Goal: Task Accomplishment & Management: Manage account settings

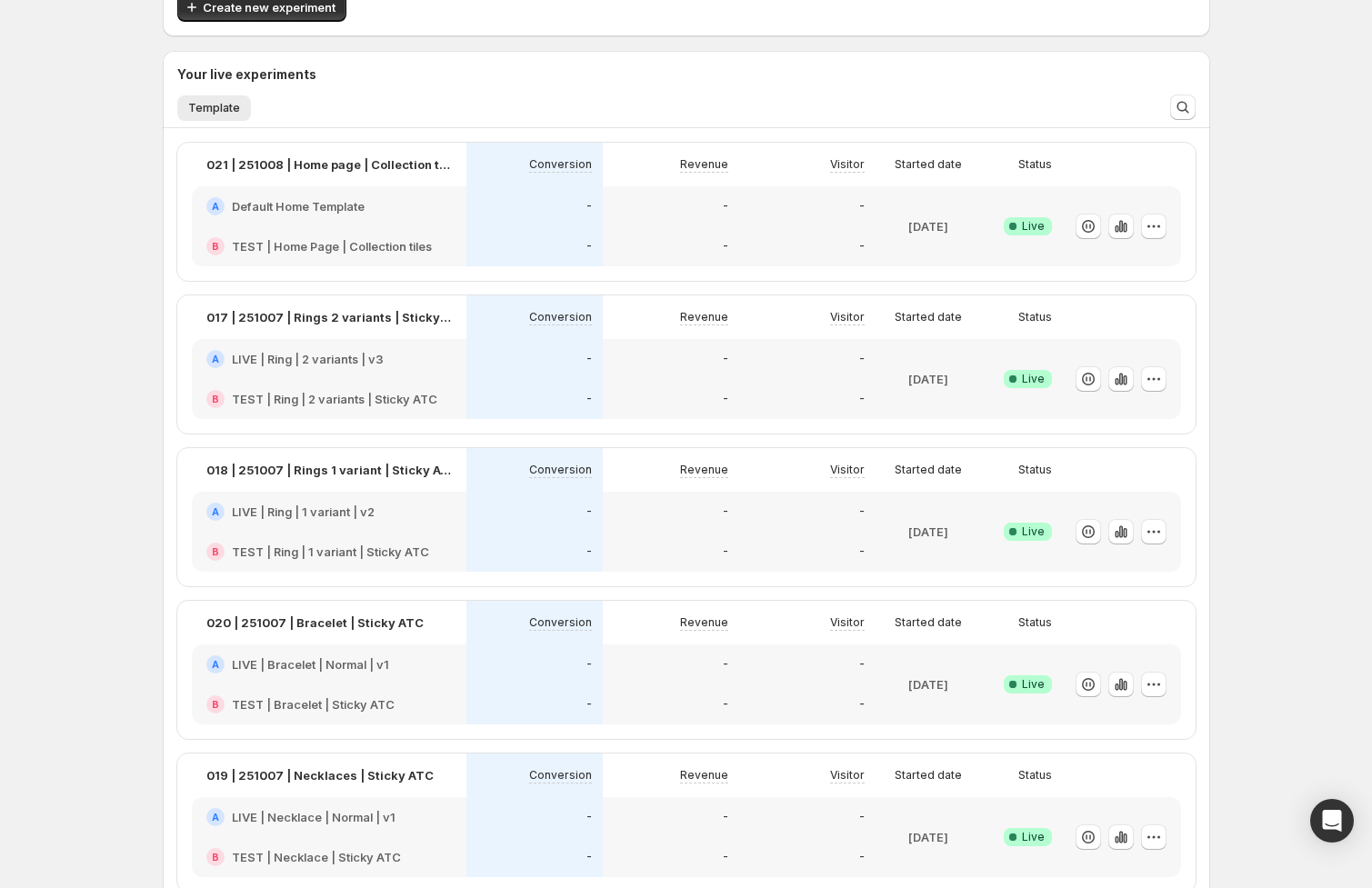
scroll to position [119, 0]
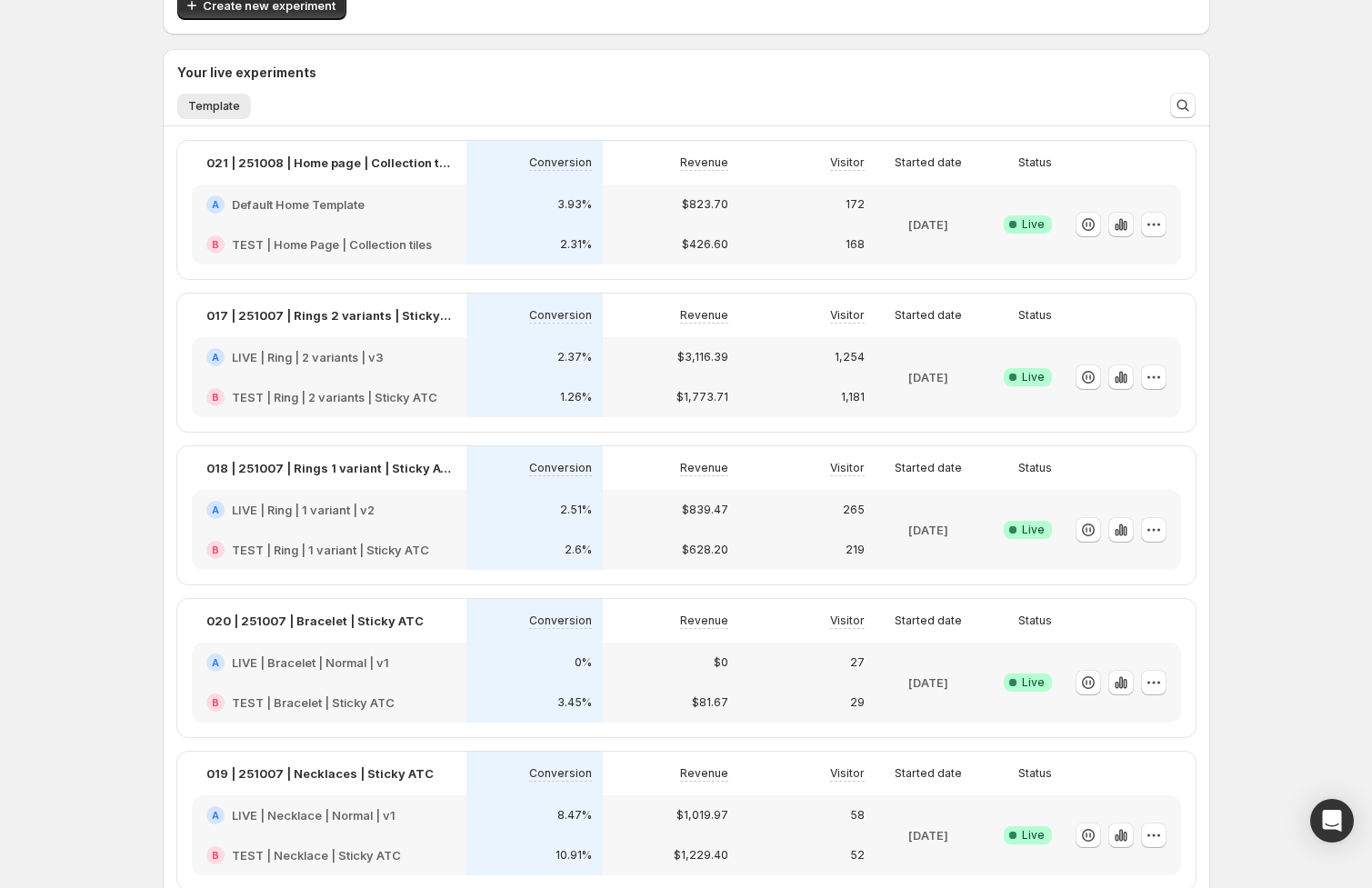
click at [1110, 226] on button "button" at bounding box center [1121, 224] width 26 height 26
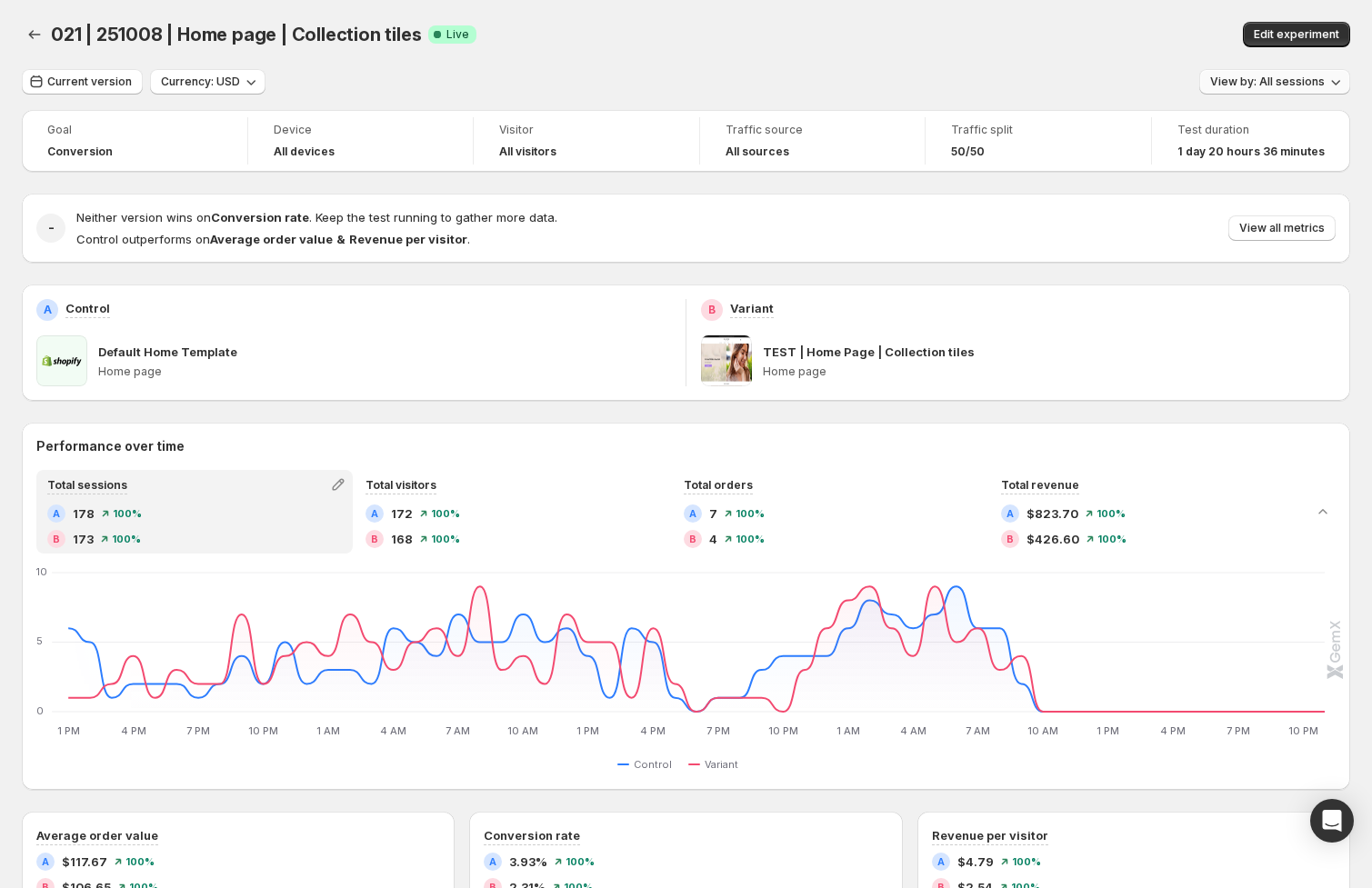
click at [1263, 86] on span "View by: All sessions" at bounding box center [1267, 82] width 115 height 14
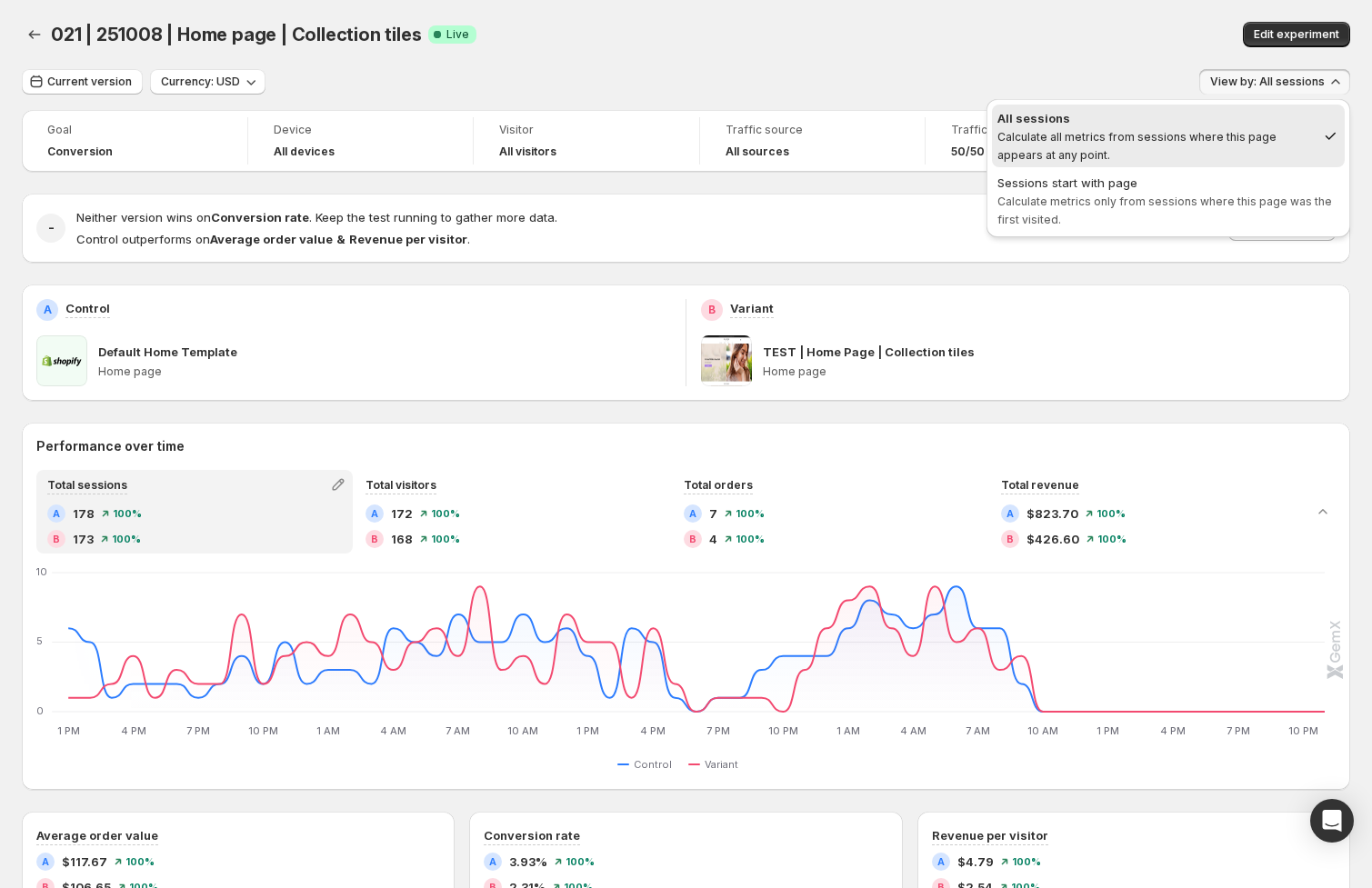
click at [1168, 195] on span "Calculate metrics only from sessions where this page was the first visited." at bounding box center [1164, 211] width 335 height 32
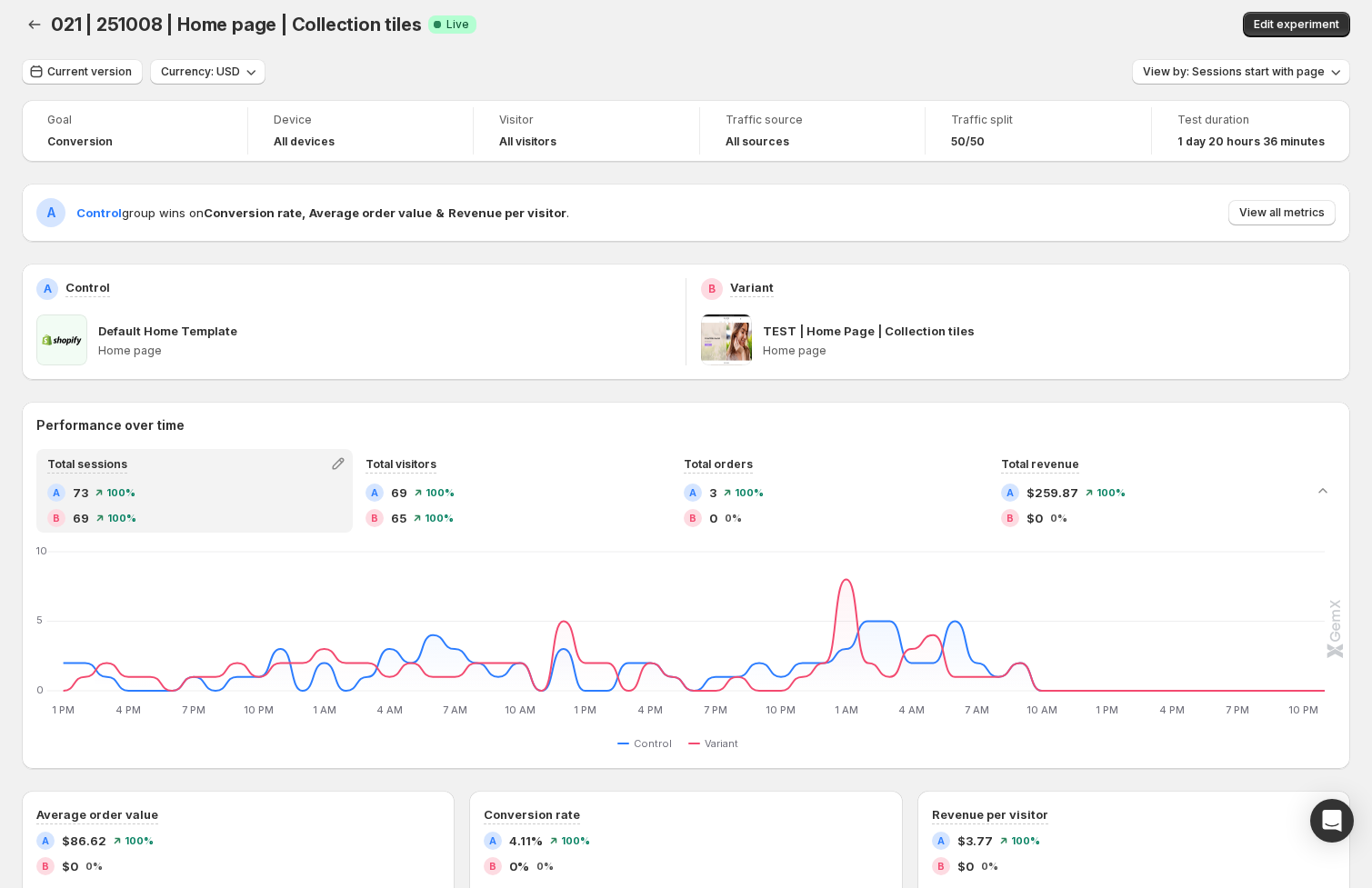
scroll to position [3, 0]
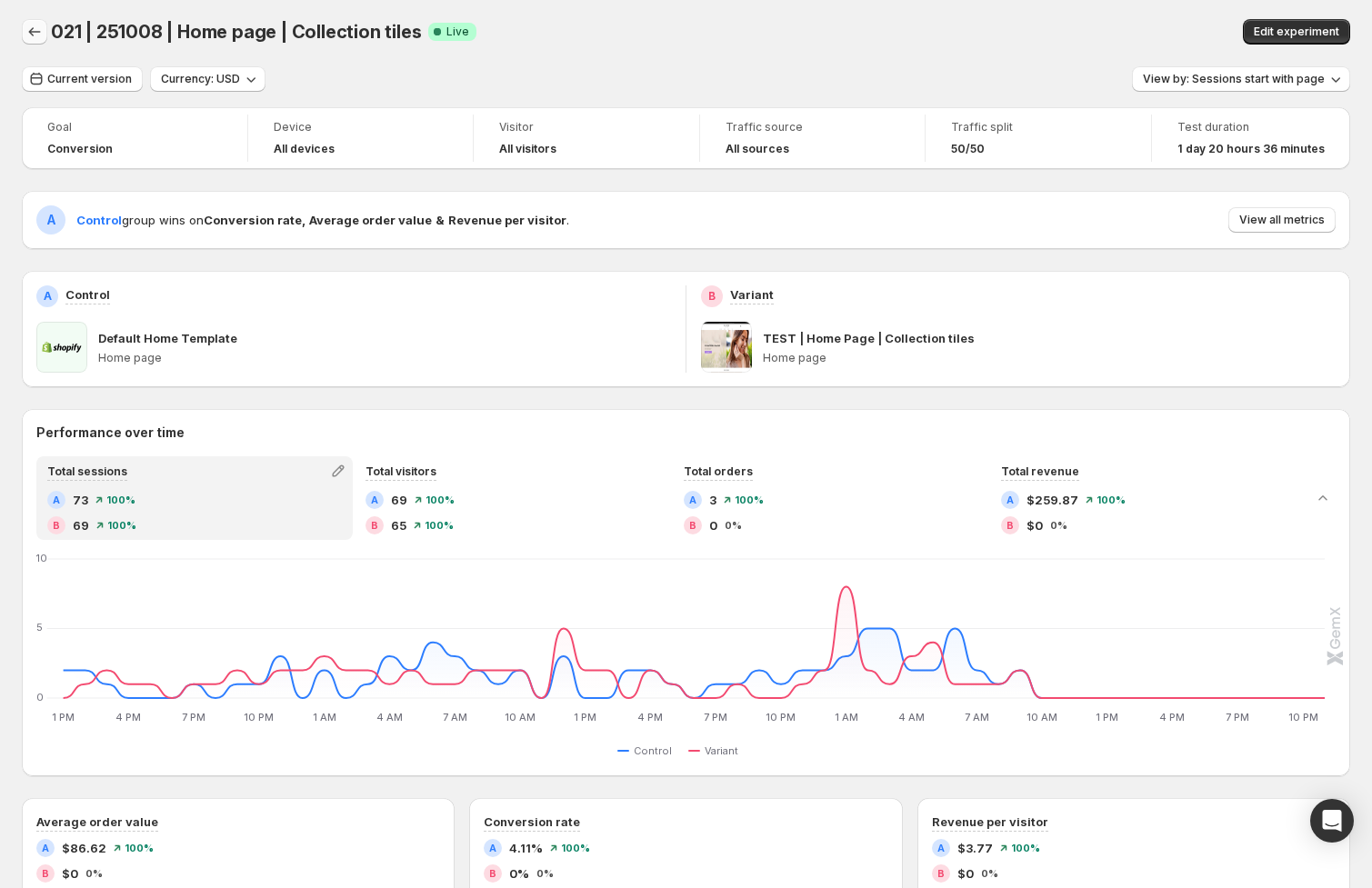
click at [33, 32] on icon "Back" at bounding box center [34, 31] width 18 height 18
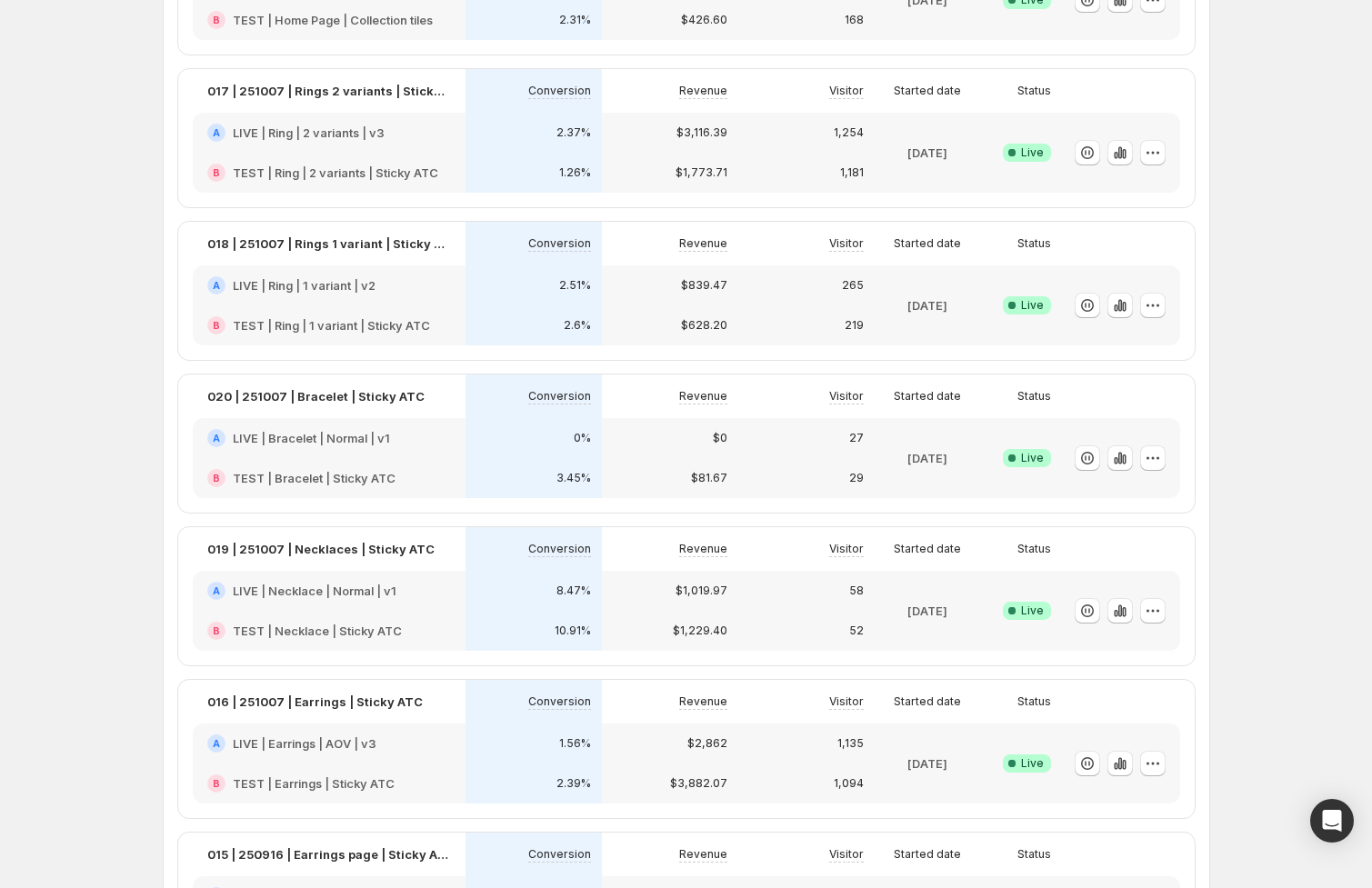
scroll to position [245, 0]
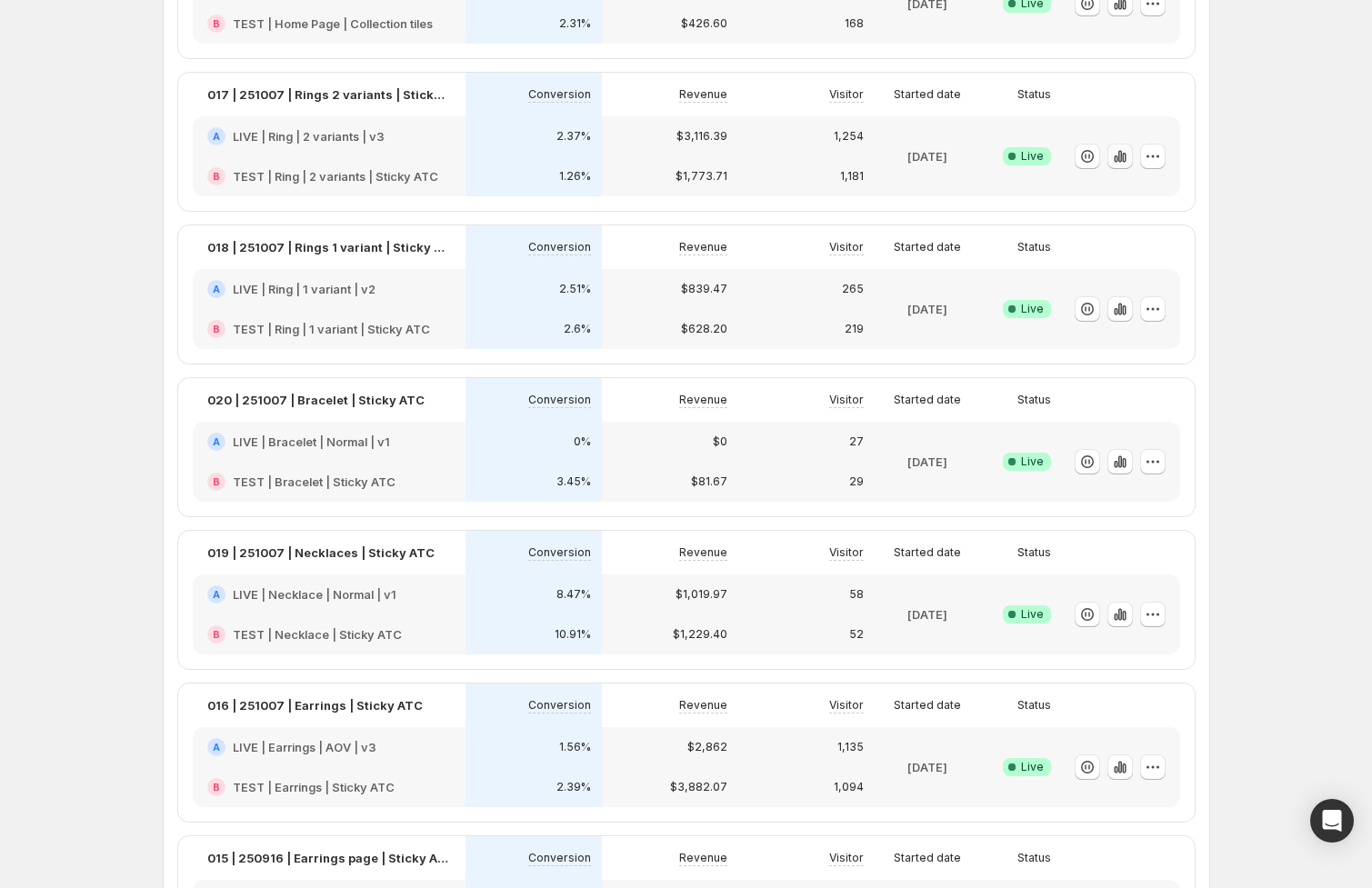
click at [1118, 158] on icon "button" at bounding box center [1116, 159] width 4 height 8
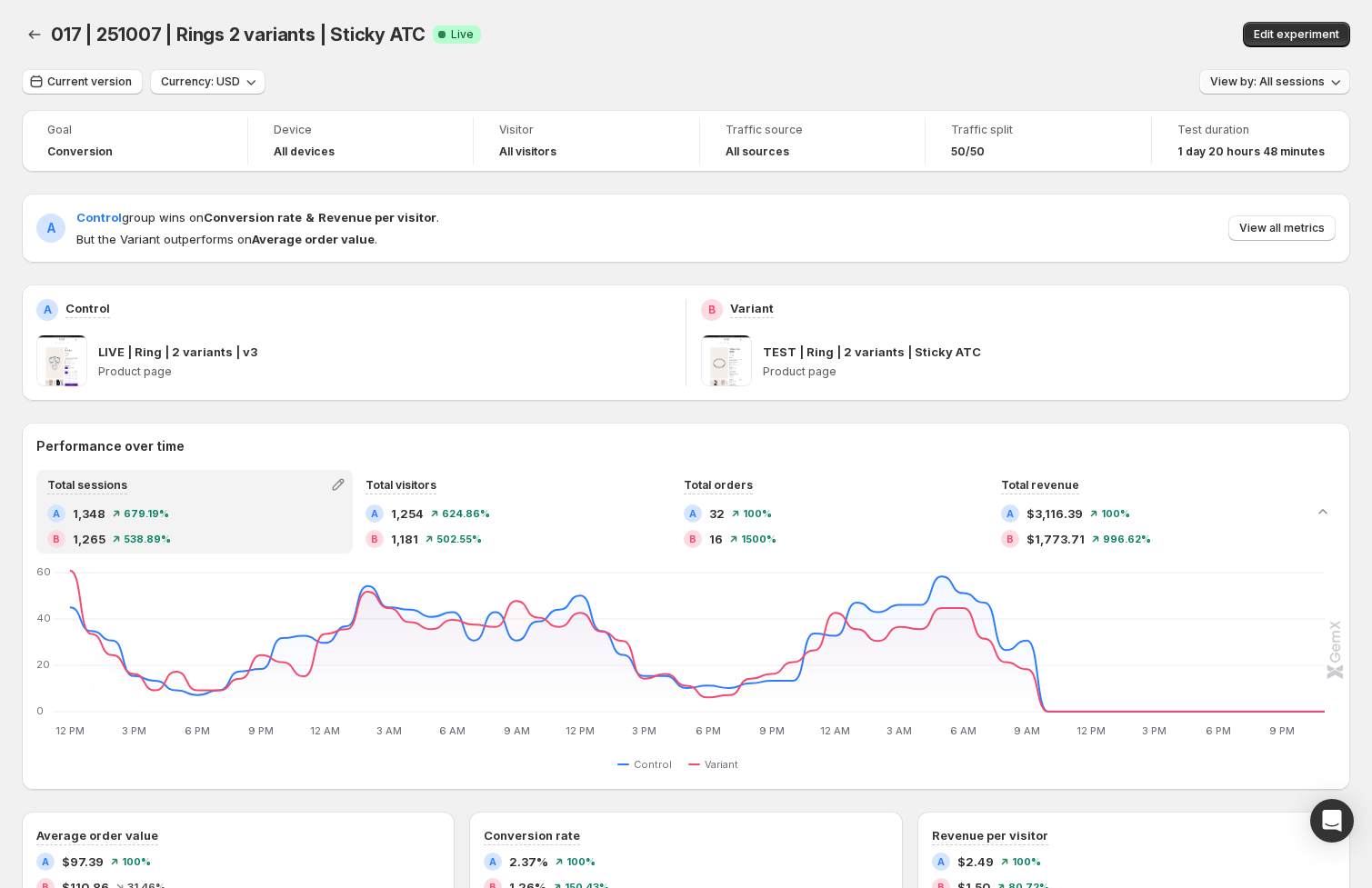
click at [1251, 83] on span "View by: All sessions" at bounding box center [1267, 82] width 115 height 14
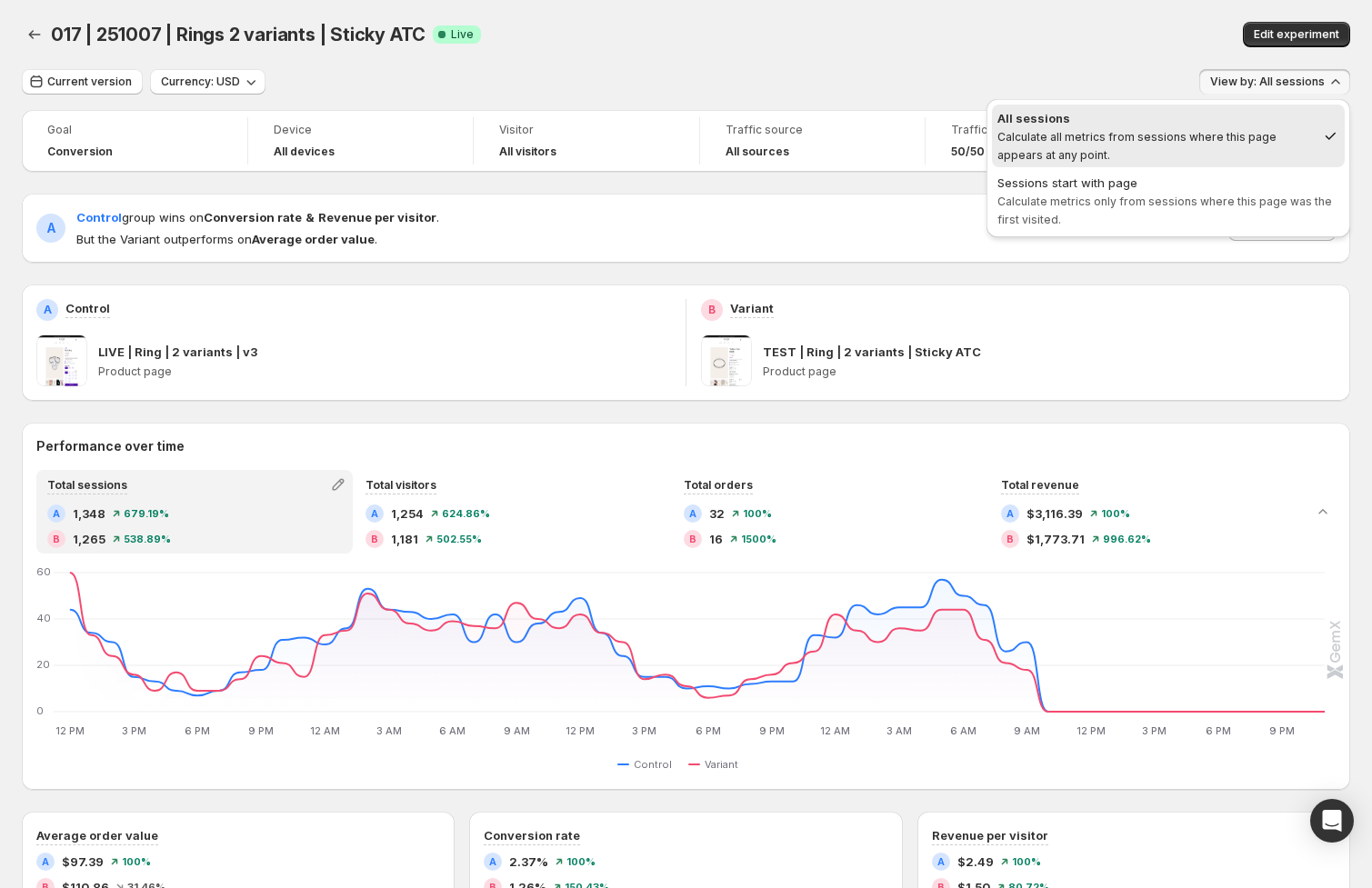
click at [1159, 199] on span "Calculate metrics only from sessions where this page was the first visited." at bounding box center [1164, 211] width 335 height 32
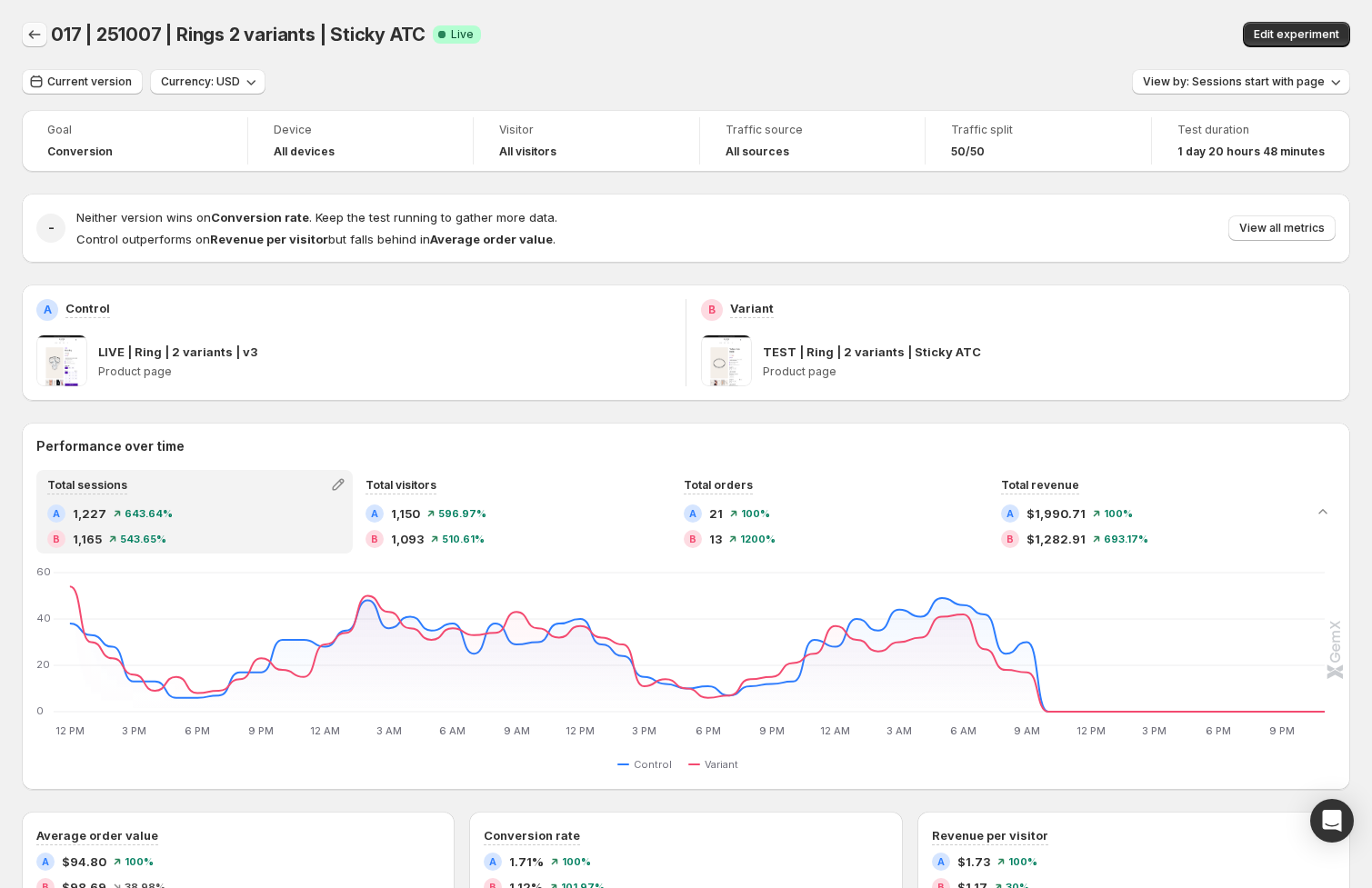
click at [32, 36] on icon "Back" at bounding box center [34, 34] width 18 height 18
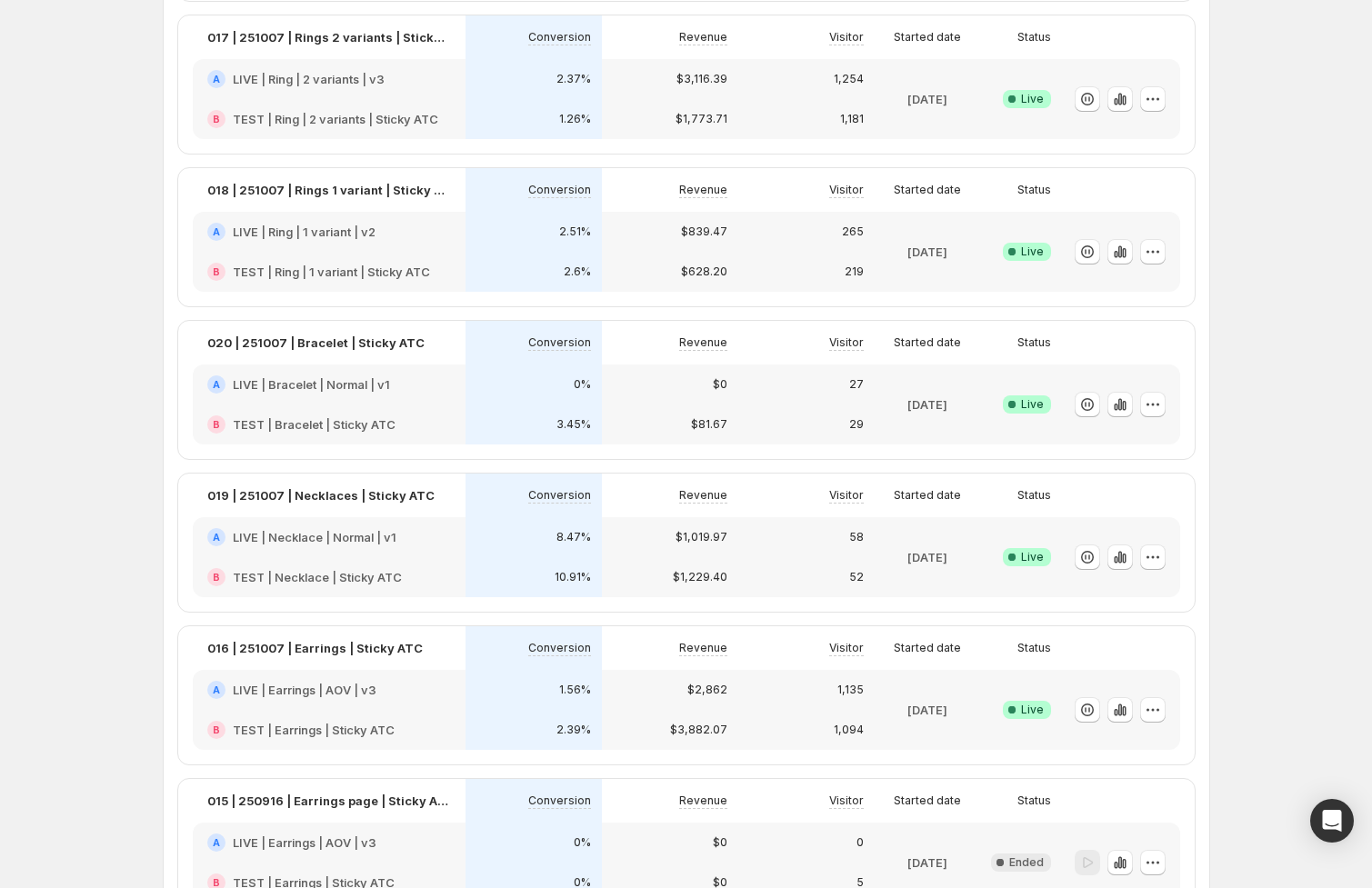
scroll to position [307, 0]
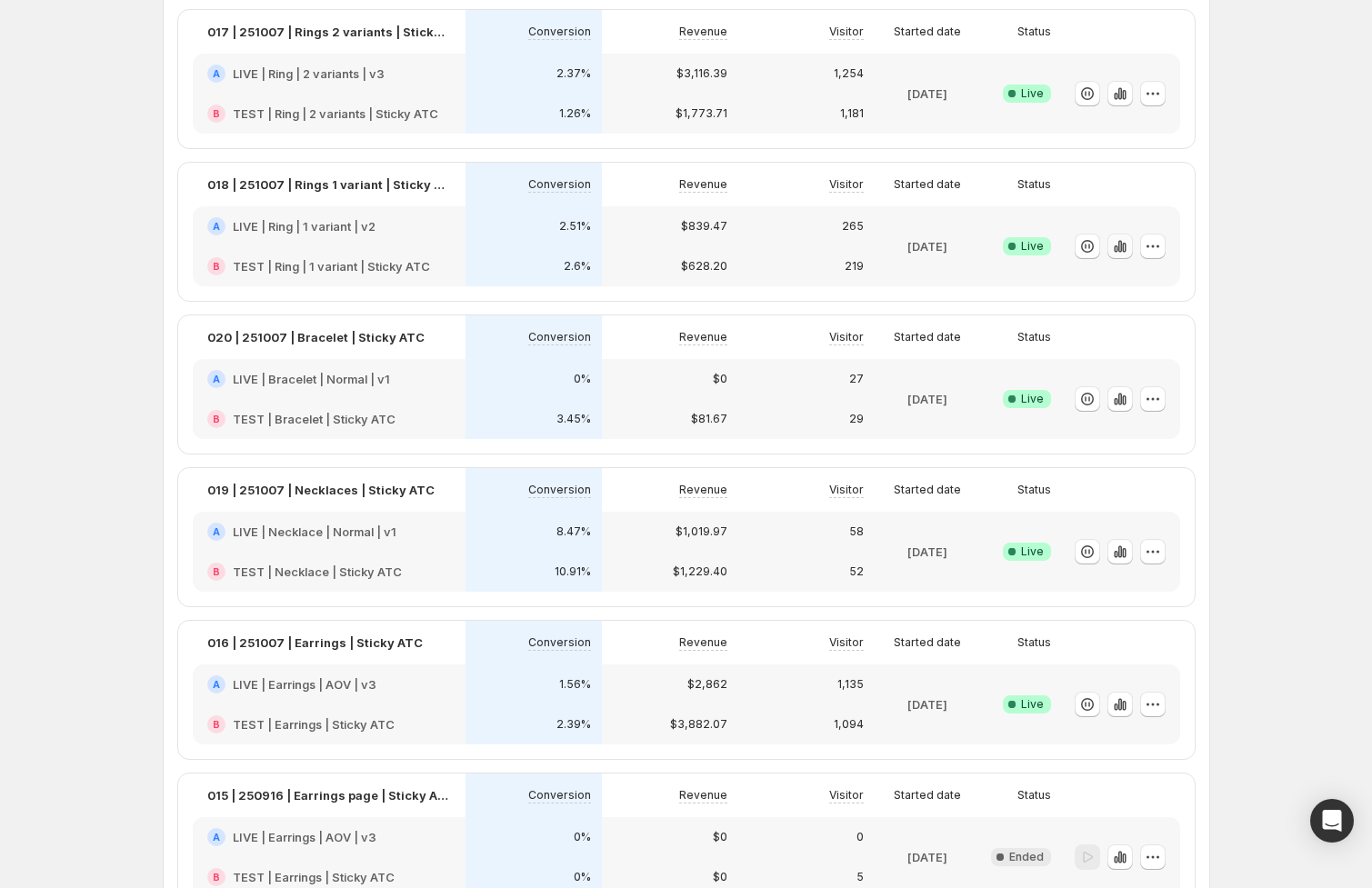
click at [1123, 255] on button "button" at bounding box center [1120, 246] width 26 height 26
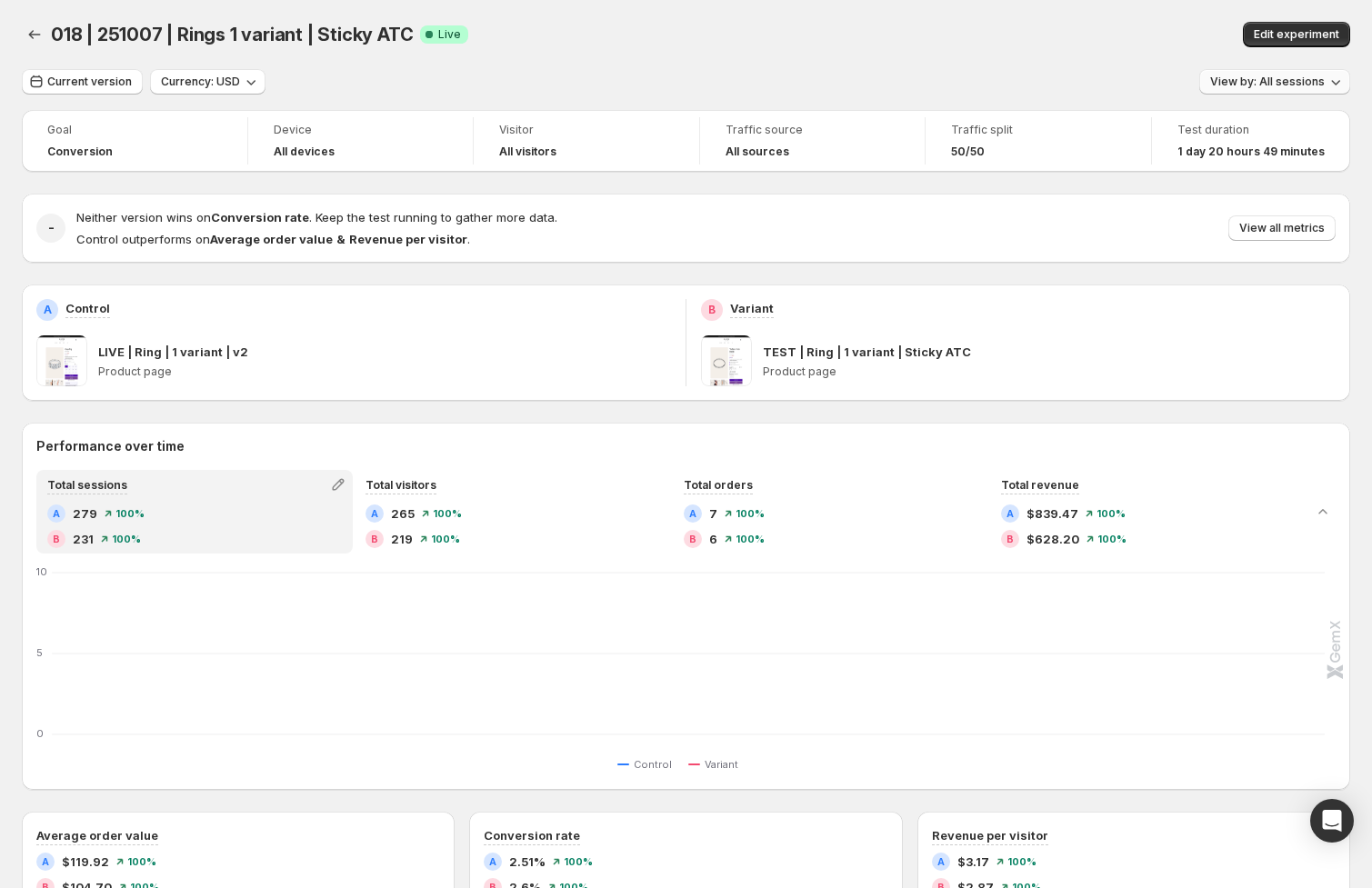
click at [1261, 83] on span "View by: All sessions" at bounding box center [1267, 82] width 115 height 14
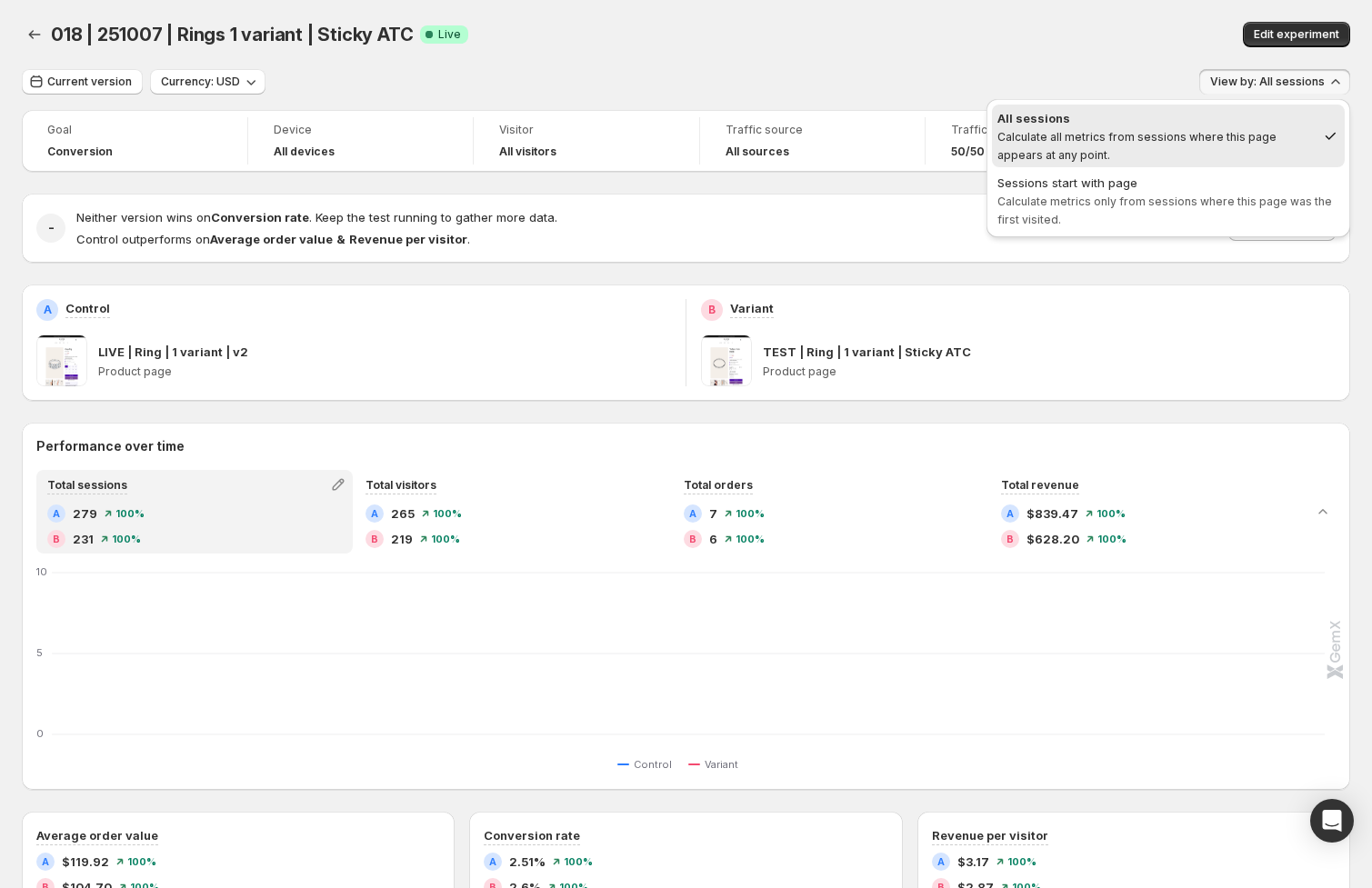
click at [1165, 201] on span "Calculate metrics only from sessions where this page was the first visited." at bounding box center [1164, 211] width 335 height 32
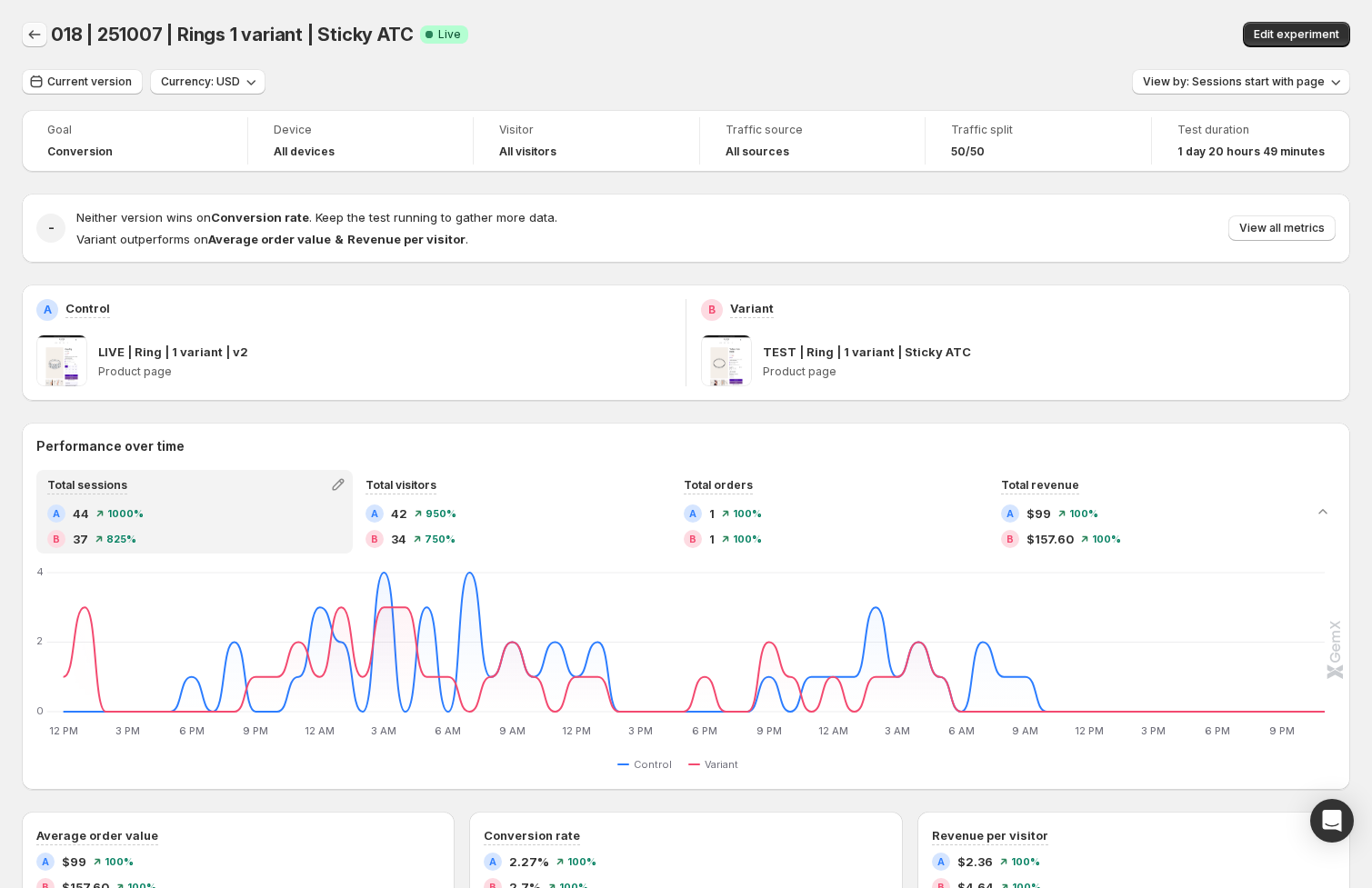
click at [31, 36] on icon "Back" at bounding box center [34, 34] width 18 height 18
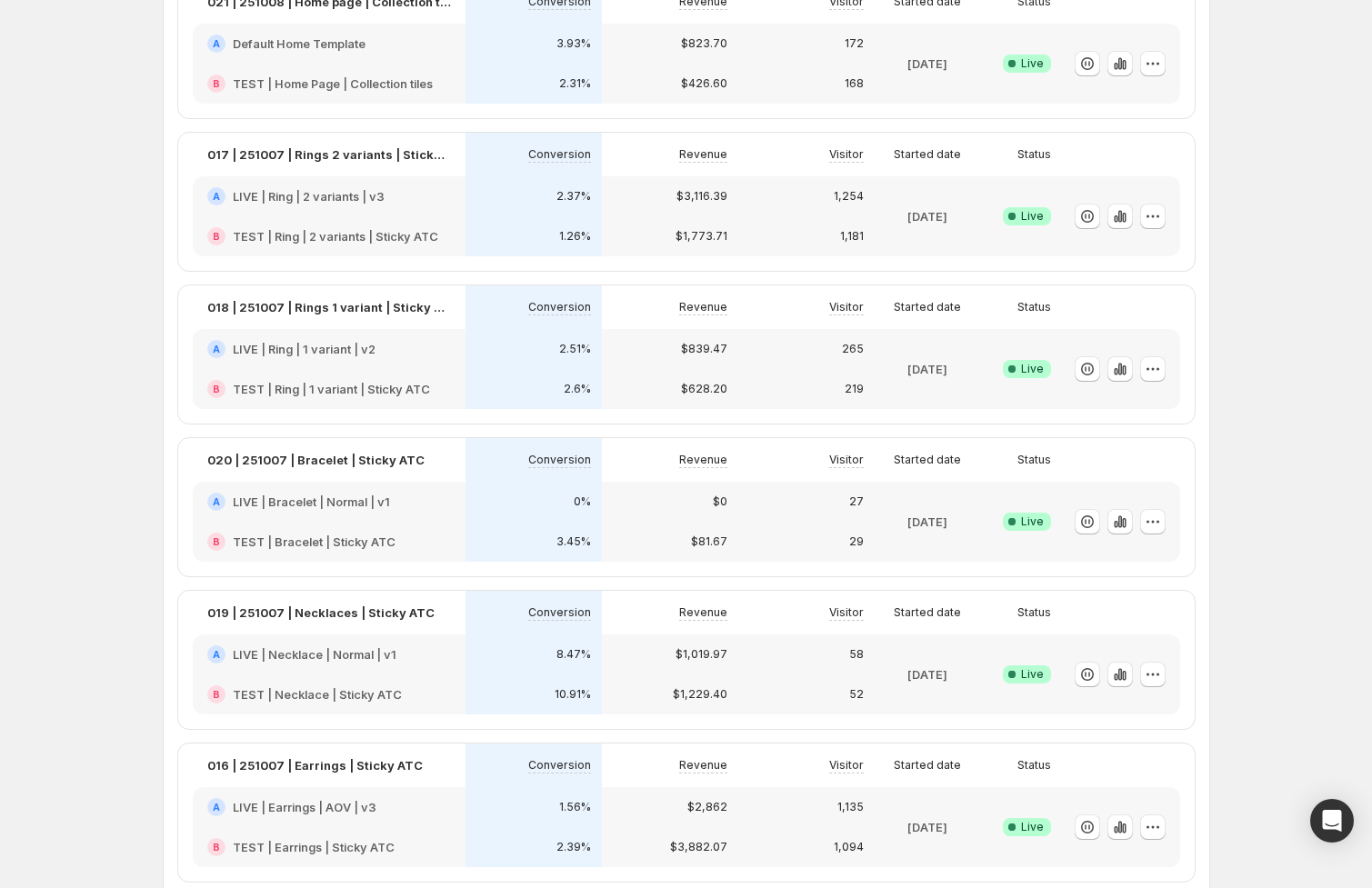
scroll to position [188, 0]
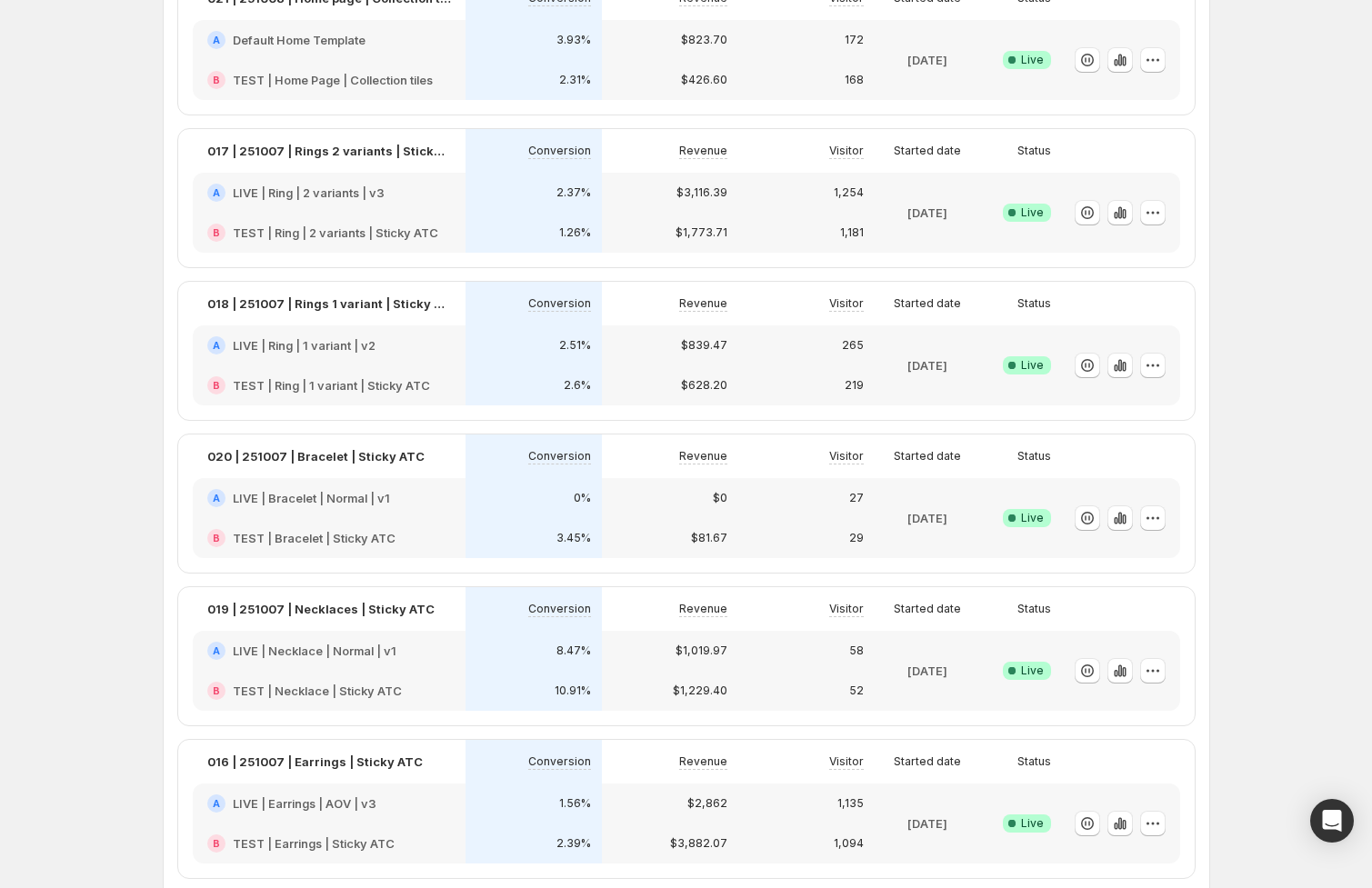
drag, startPoint x: 298, startPoint y: 195, endPoint x: 418, endPoint y: 163, distance: 124.2
click at [298, 195] on h2 "LIVE | Ring | 2 variants | v3" at bounding box center [308, 193] width 152 height 18
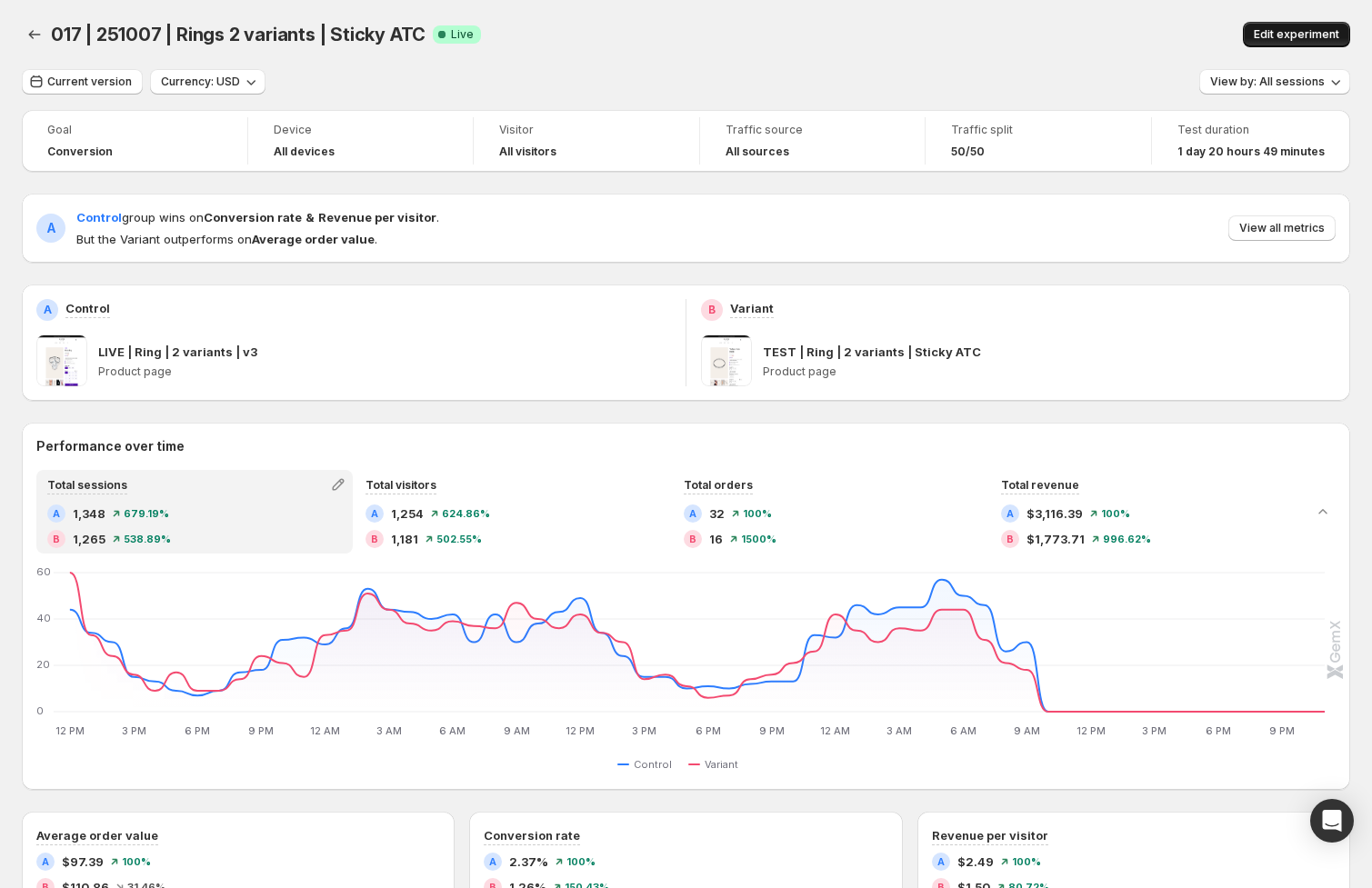
click at [1285, 30] on span "Edit experiment" at bounding box center [1296, 34] width 85 height 14
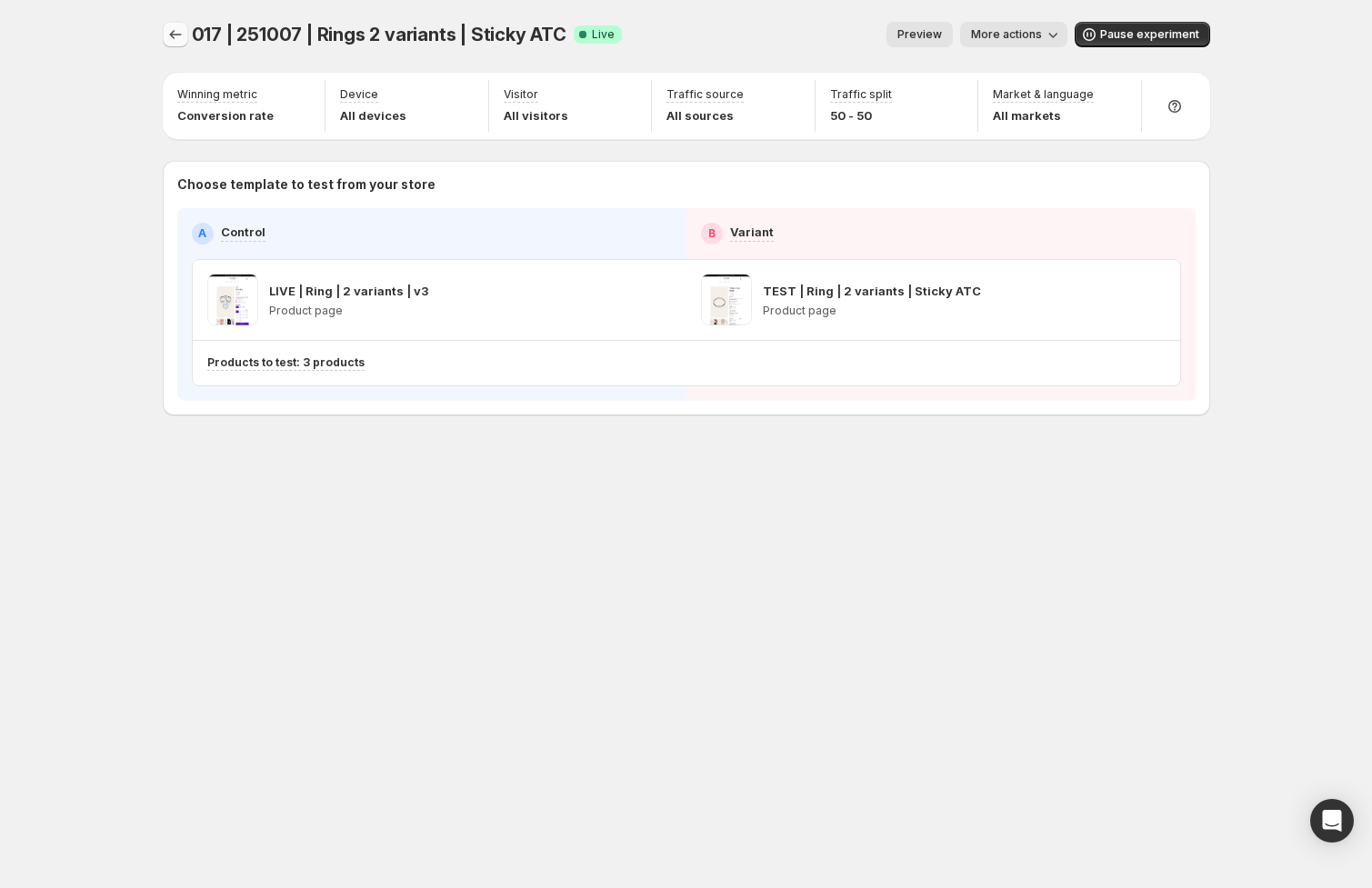
click at [167, 33] on icon "Experiments" at bounding box center [175, 34] width 18 height 18
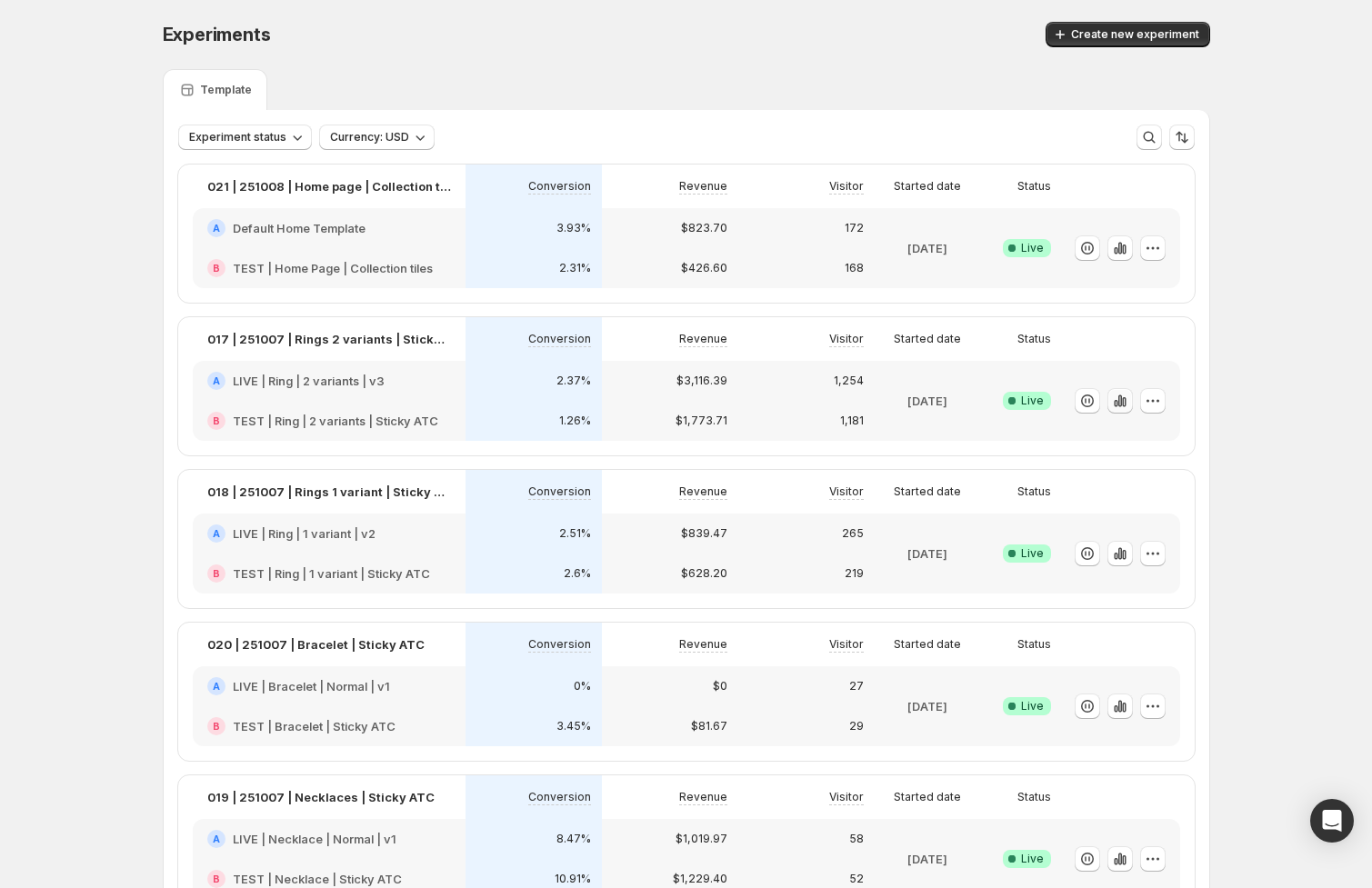
click at [1118, 401] on icon "button" at bounding box center [1120, 400] width 18 height 18
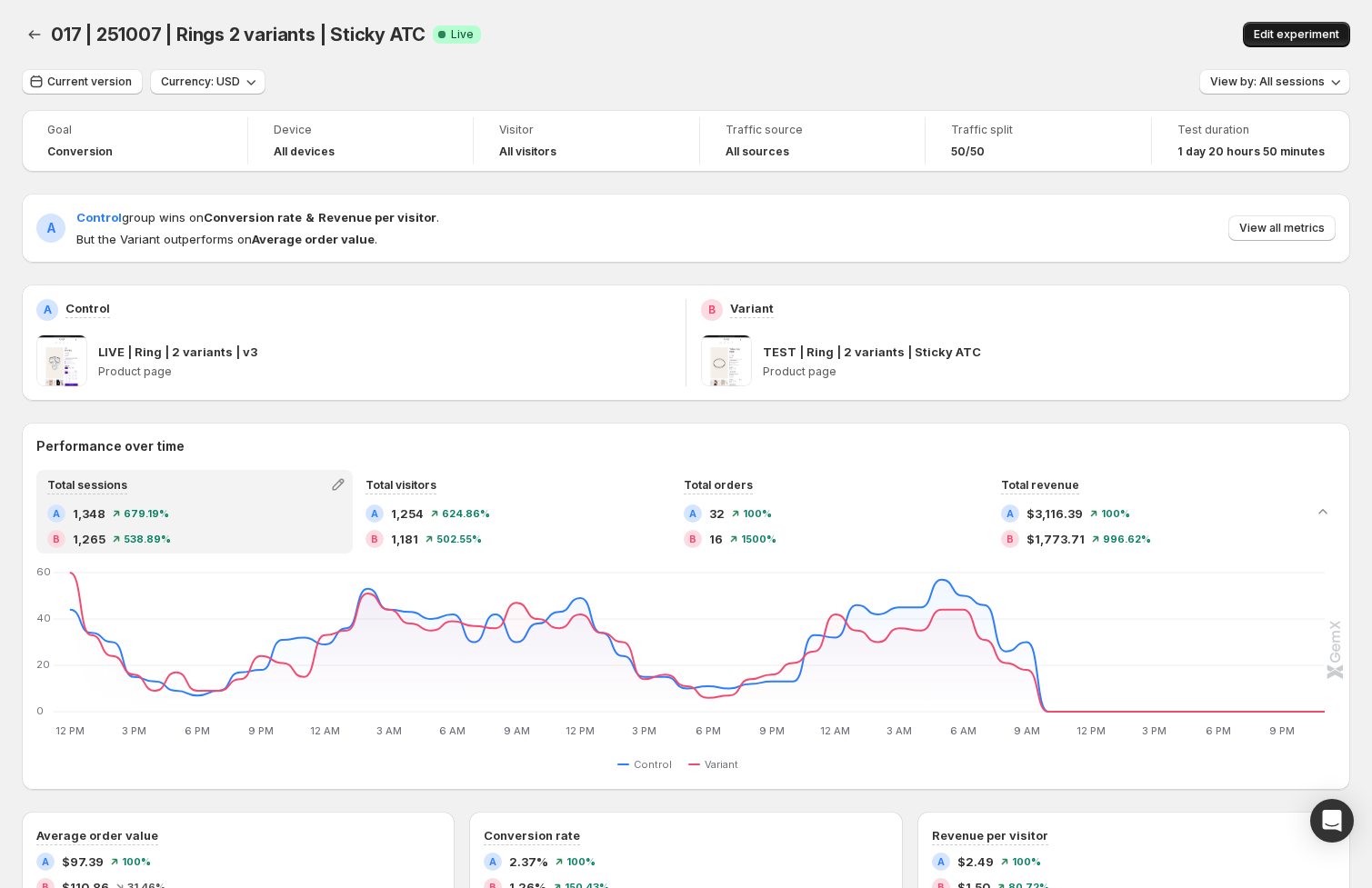
click at [1294, 32] on span "Edit experiment" at bounding box center [1296, 34] width 85 height 14
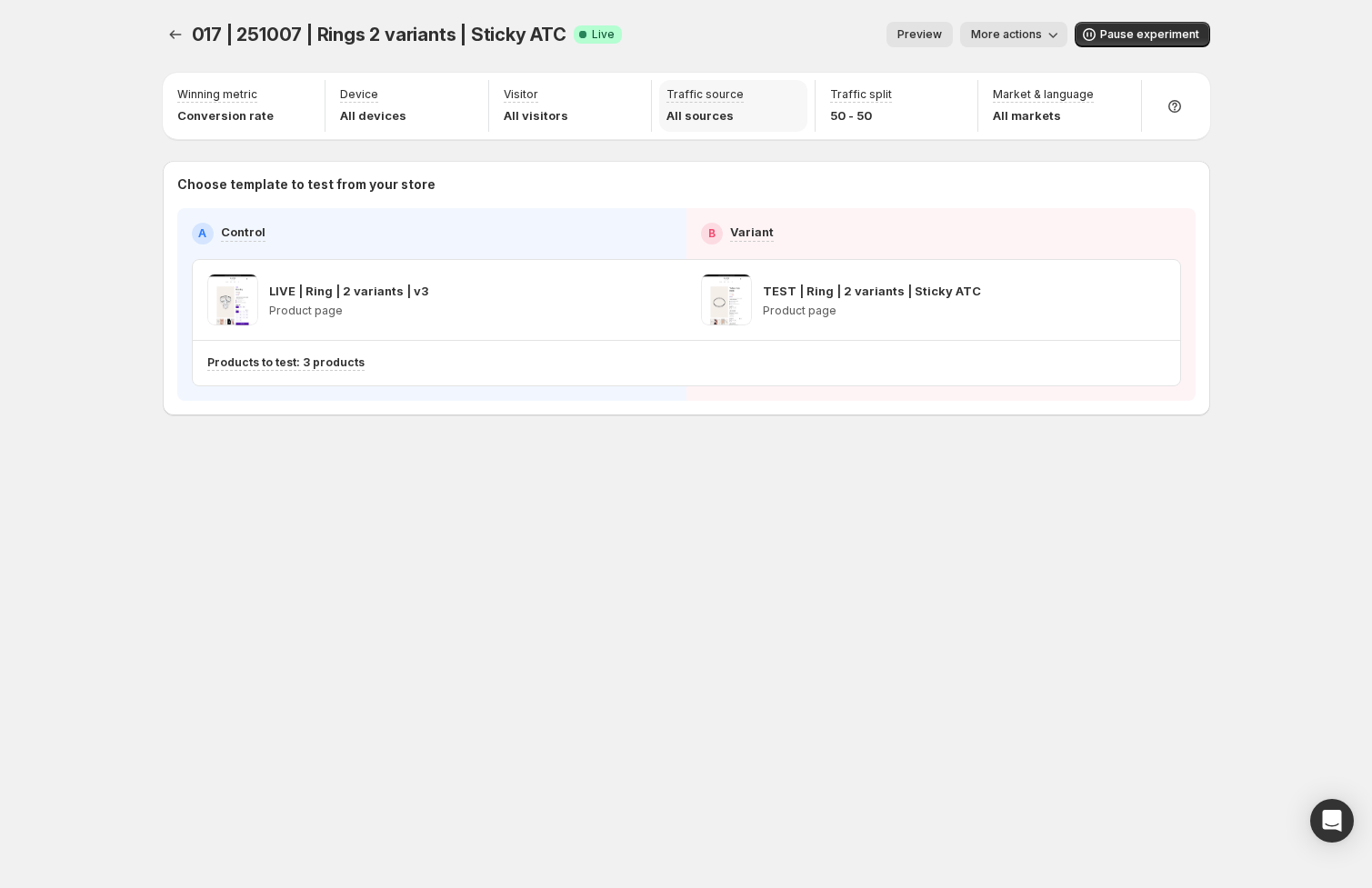
click at [713, 98] on p "Traffic source" at bounding box center [704, 94] width 77 height 14
click at [714, 96] on p "Traffic source" at bounding box center [704, 94] width 77 height 14
click at [704, 114] on p "All sources" at bounding box center [704, 115] width 77 height 18
click at [701, 126] on div "Traffic source All sources" at bounding box center [733, 105] width 148 height 52
drag, startPoint x: 704, startPoint y: 90, endPoint x: 650, endPoint y: 96, distance: 54.3
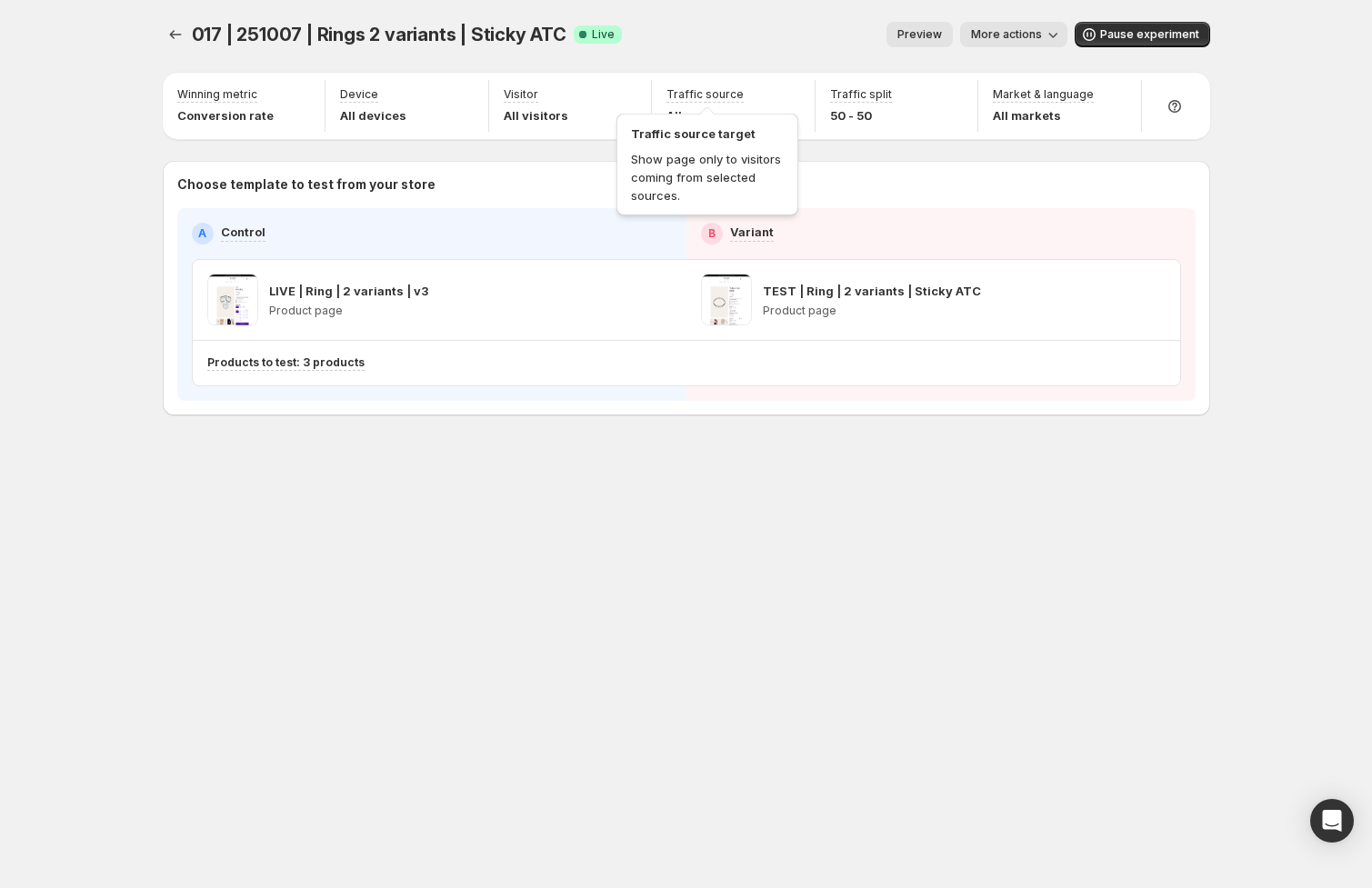
click at [704, 90] on p "Traffic source" at bounding box center [704, 94] width 77 height 14
click at [370, 93] on p "Device" at bounding box center [359, 94] width 38 height 14
click at [180, 31] on icon "Experiments" at bounding box center [175, 34] width 18 height 18
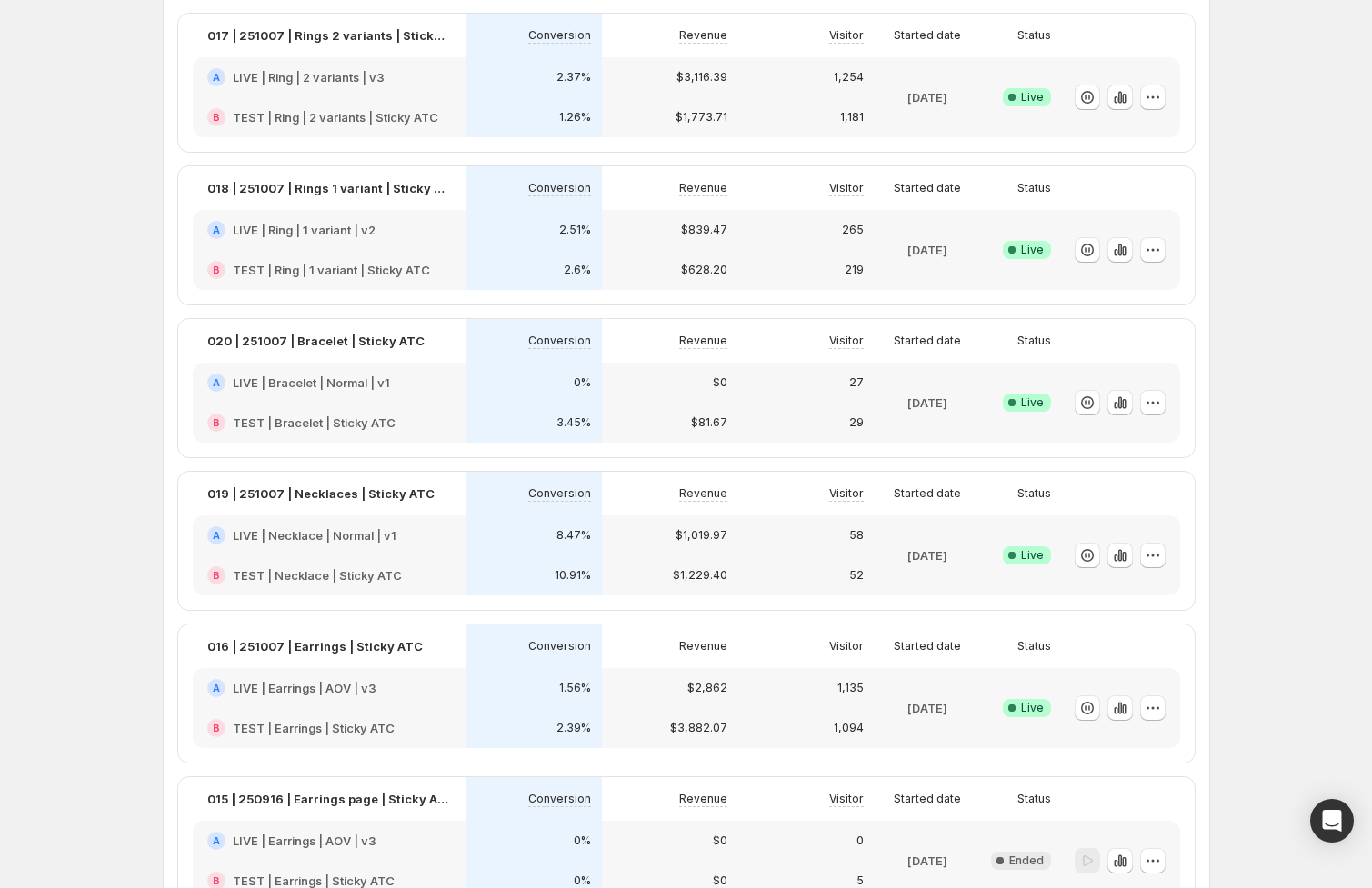
scroll to position [307, 0]
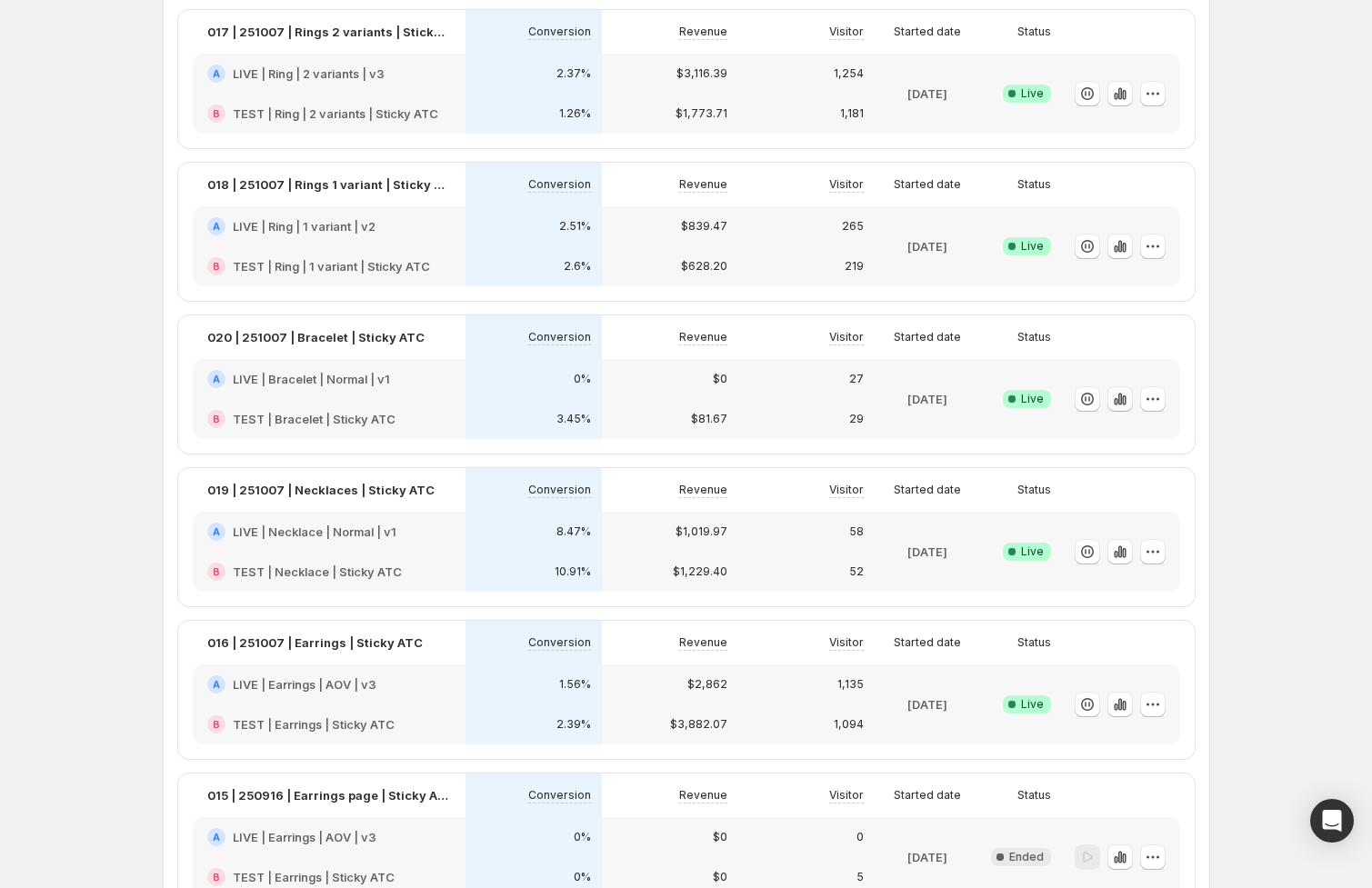
click at [1116, 404] on icon "button" at bounding box center [1120, 398] width 18 height 18
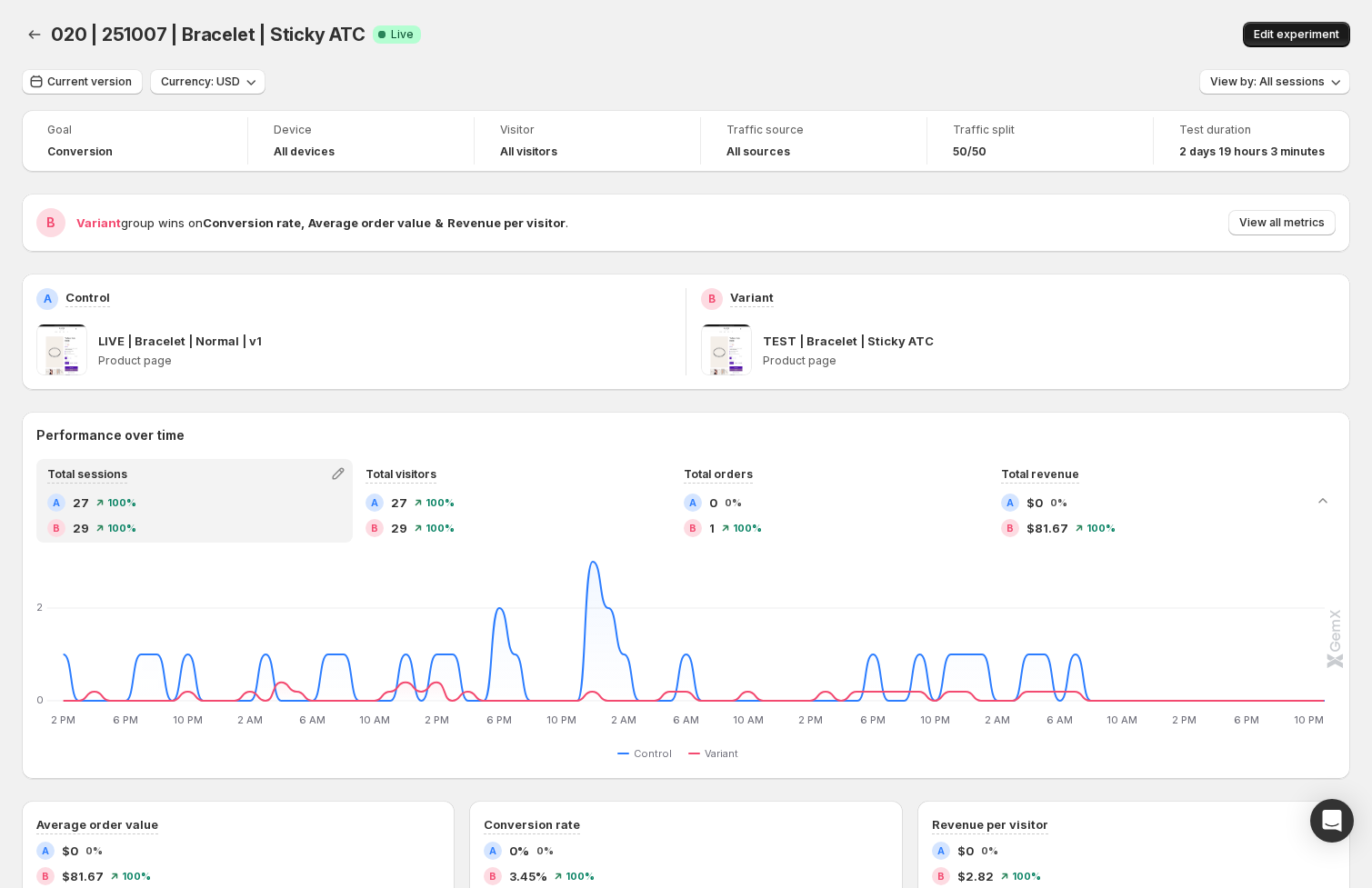
drag, startPoint x: 1264, startPoint y: 42, endPoint x: 1241, endPoint y: 35, distance: 24.0
click at [1264, 41] on span "Edit experiment" at bounding box center [1296, 34] width 85 height 14
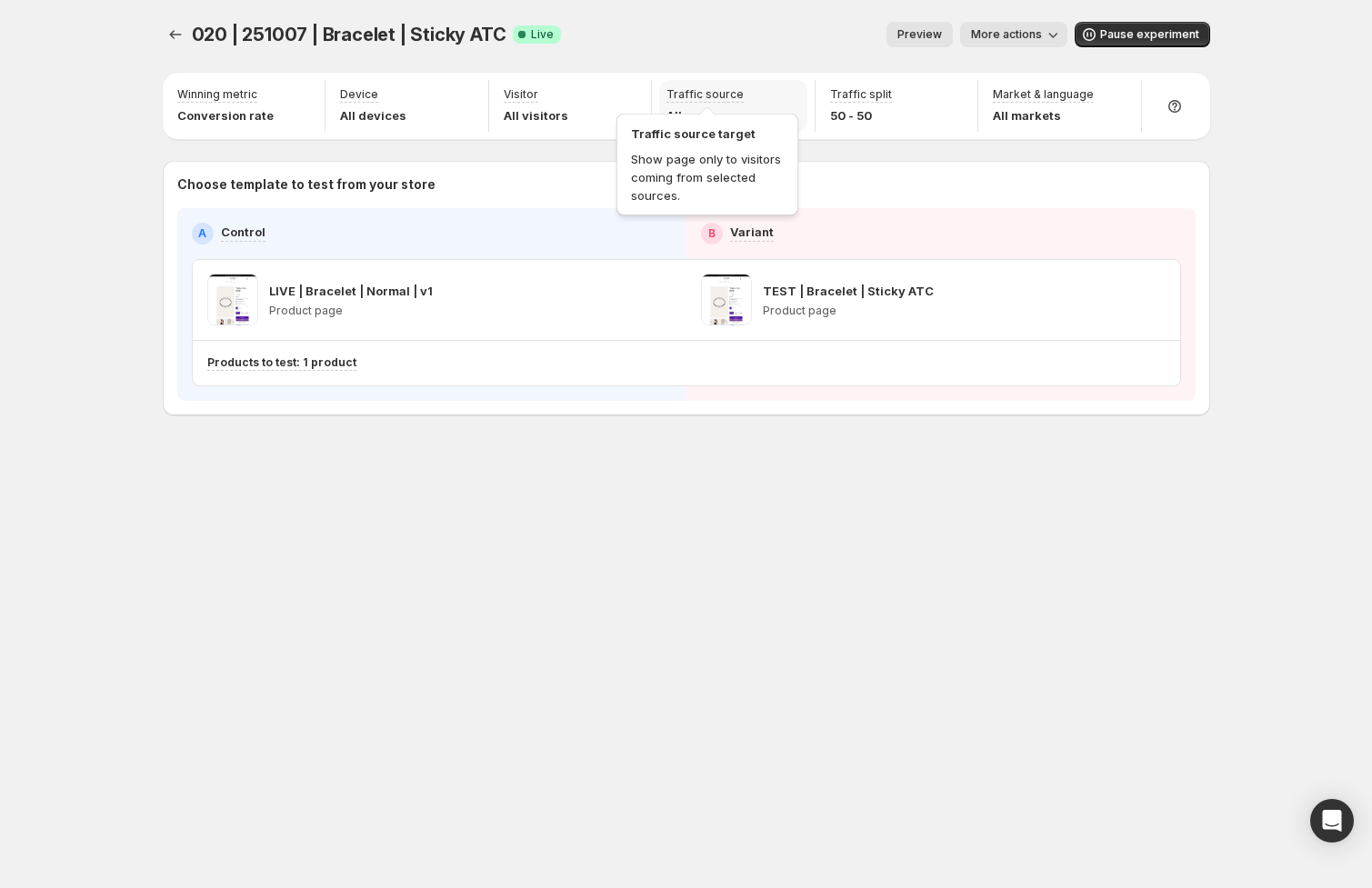
click at [704, 98] on p "Traffic source" at bounding box center [704, 94] width 77 height 14
click at [697, 92] on p "Traffic source" at bounding box center [704, 94] width 77 height 14
click at [696, 93] on p "Traffic source" at bounding box center [704, 94] width 77 height 14
click at [362, 102] on div "Device target Show page only to visitors using a specific device." at bounding box center [372, 151] width 189 height 98
click at [180, 32] on icon "Experiments" at bounding box center [175, 34] width 18 height 18
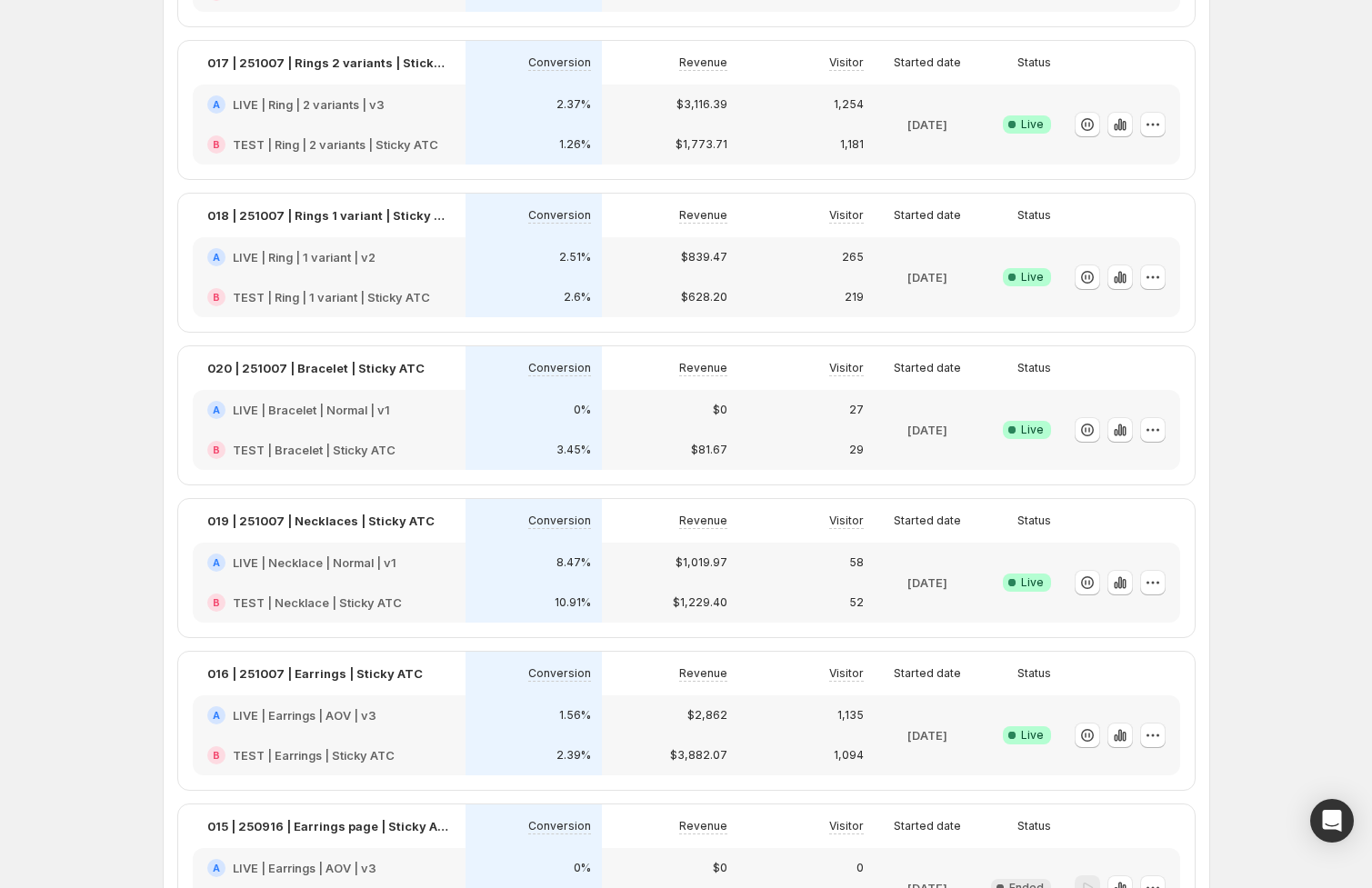
scroll to position [281, 0]
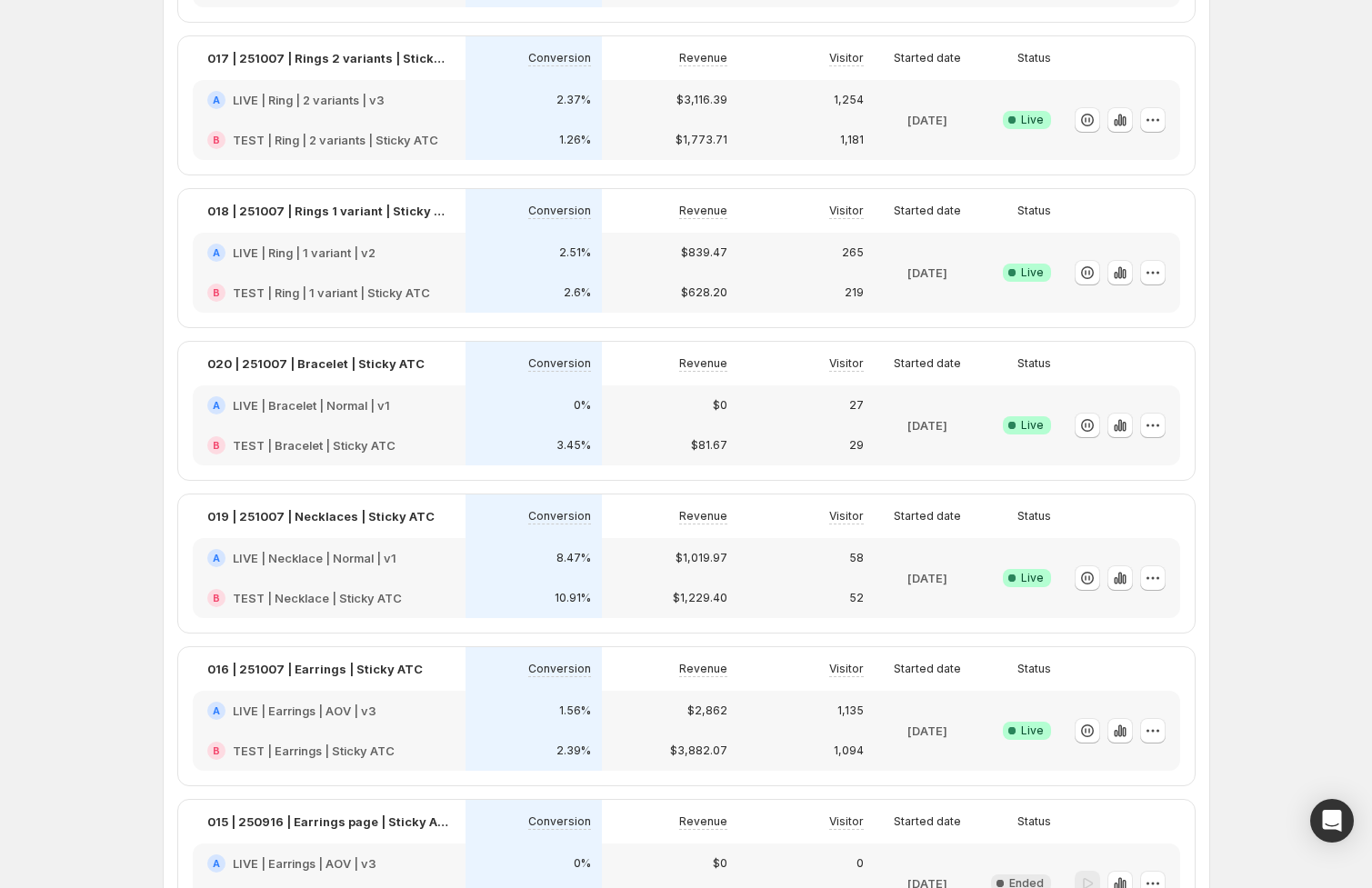
click at [359, 422] on div "A LIVE | Bracelet | Normal | v1" at bounding box center [328, 405] width 272 height 40
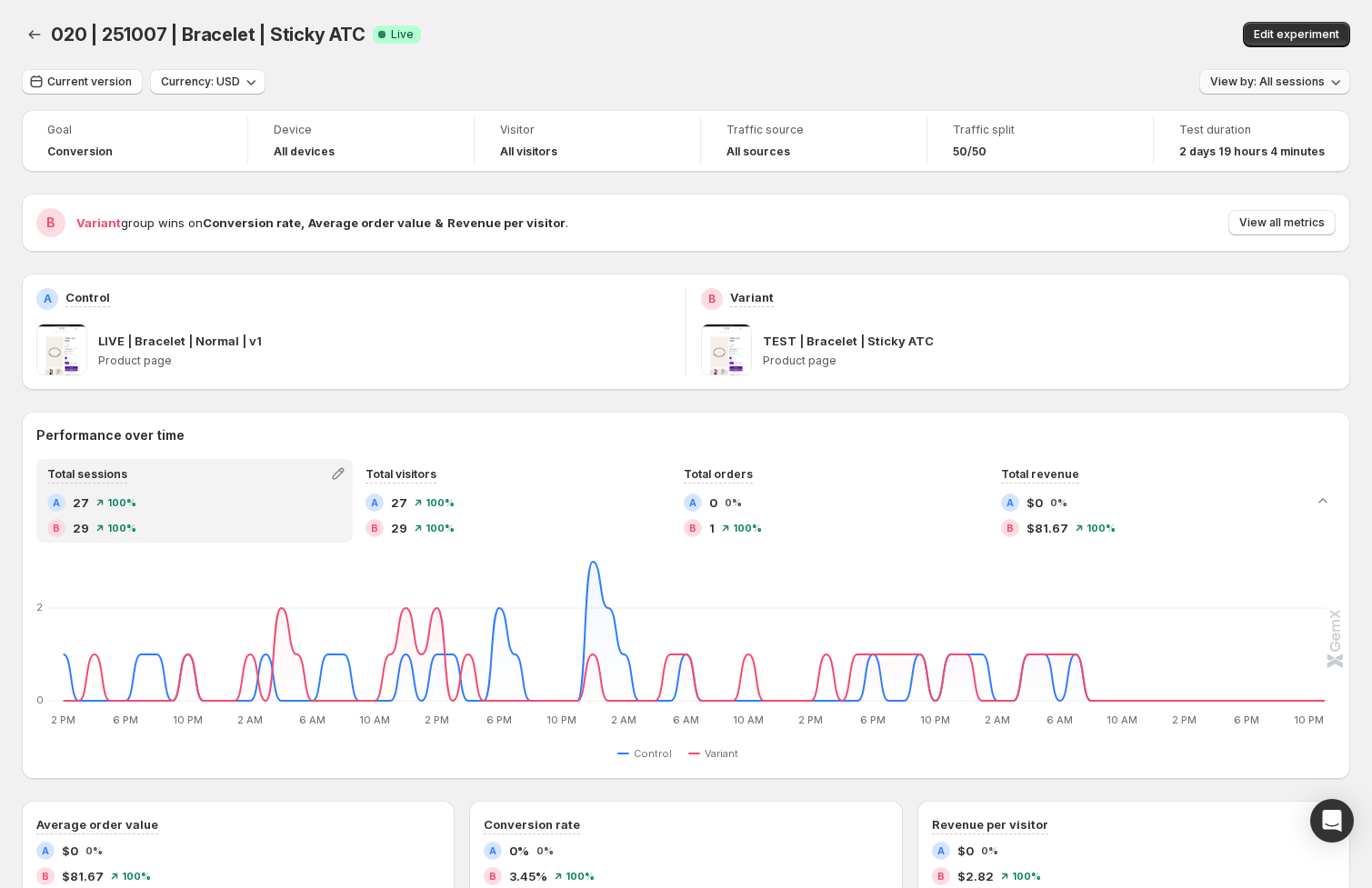
click at [1240, 82] on span "View by: All sessions" at bounding box center [1267, 82] width 115 height 14
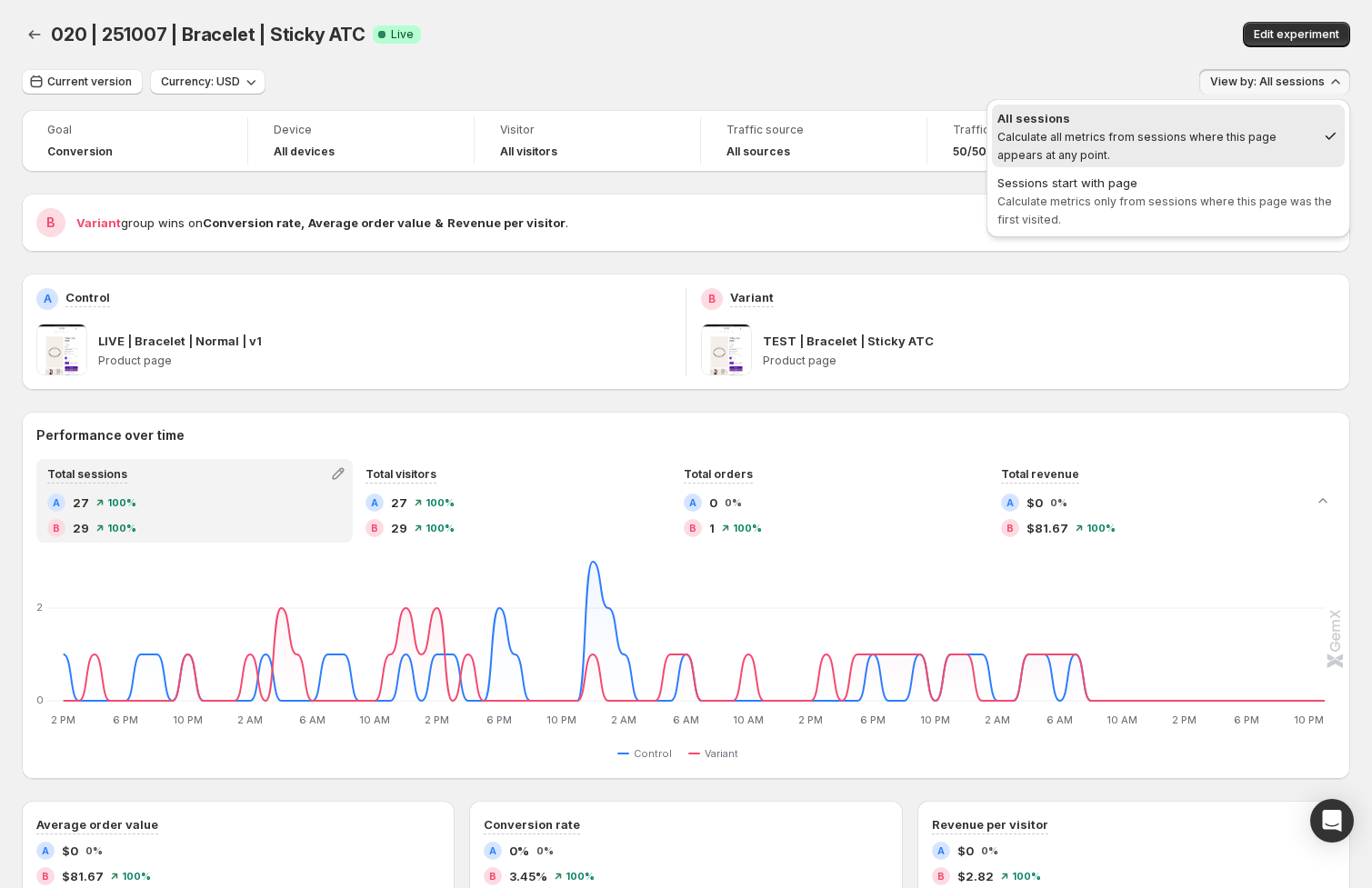
click at [938, 60] on div "020 | 251007 | Bracelet | Sticky ATC. This page is ready 020 | 251007 | Bracele…" at bounding box center [686, 34] width 1328 height 69
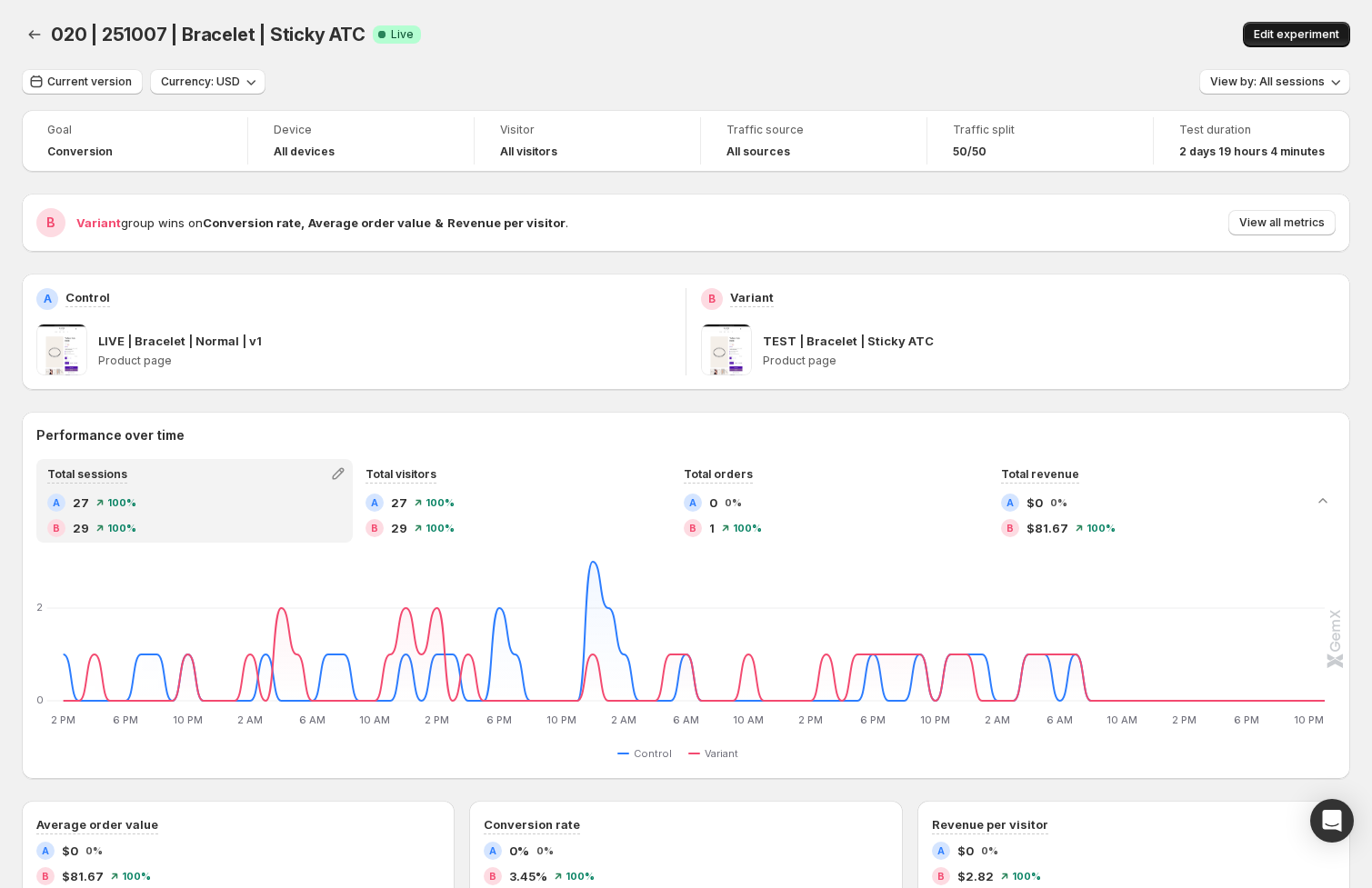
click at [1270, 41] on span "Edit experiment" at bounding box center [1296, 34] width 85 height 14
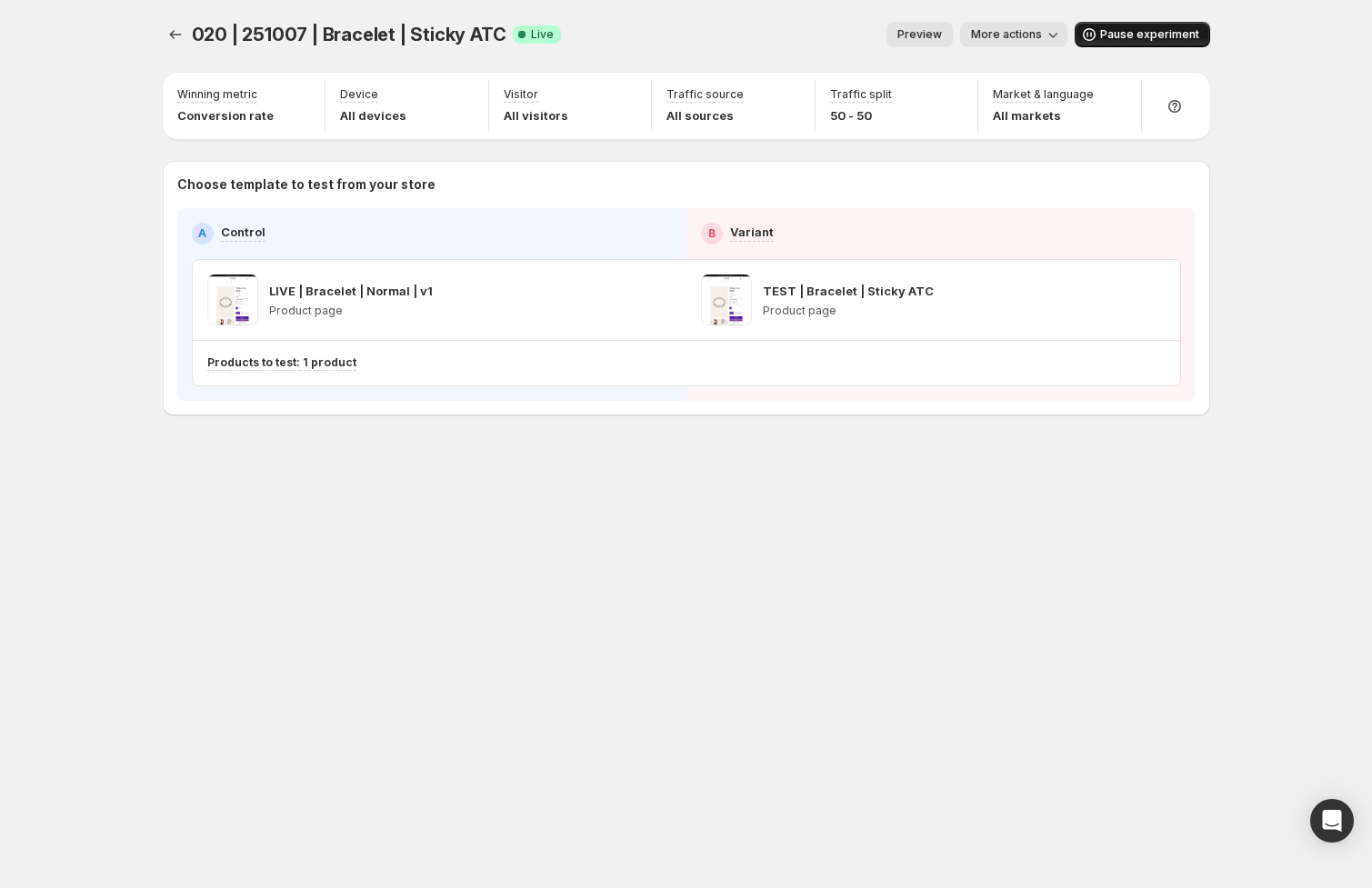
click at [1116, 36] on span "Pause experiment" at bounding box center [1149, 34] width 99 height 14
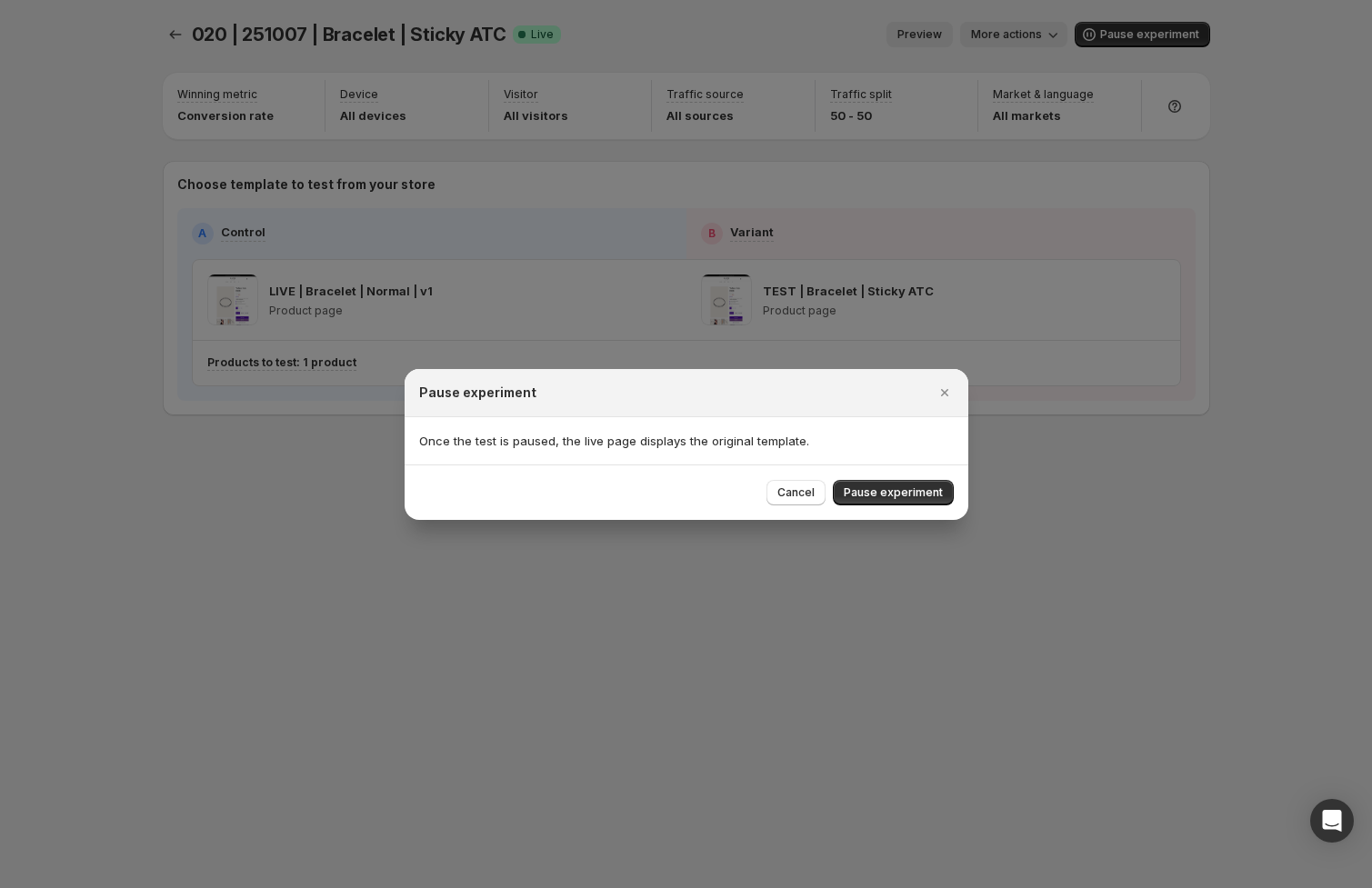
click at [895, 490] on span "Pause experiment" at bounding box center [893, 492] width 99 height 14
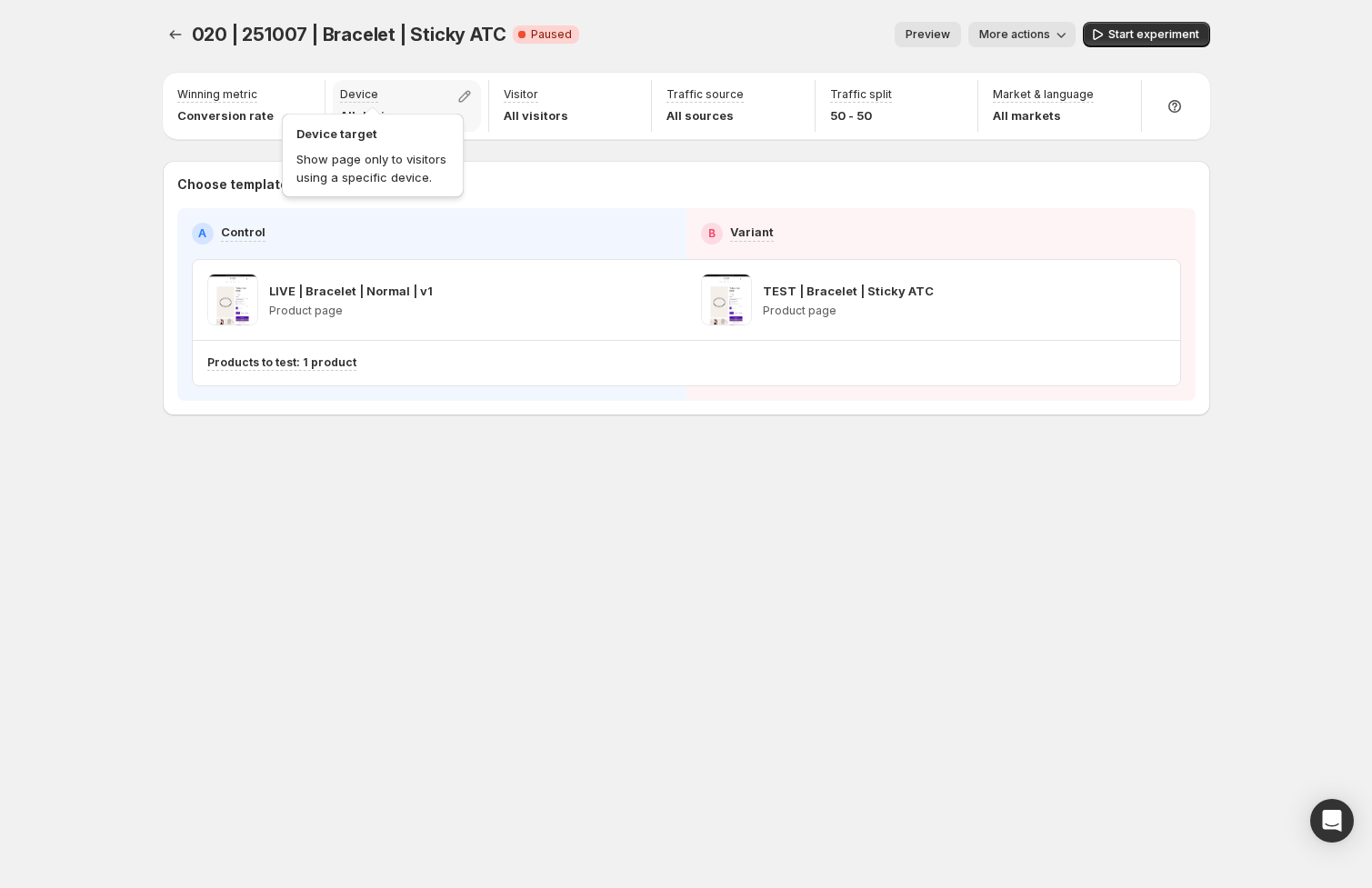
click at [364, 99] on p "Device" at bounding box center [359, 94] width 38 height 14
click at [465, 93] on icon "button" at bounding box center [464, 96] width 18 height 18
drag, startPoint x: 688, startPoint y: 50, endPoint x: 725, endPoint y: 73, distance: 43.6
click at [688, 48] on div "020 | 251007 | Bracelet | Sticky ATC. This page is ready 020 | 251007 | Bracele…" at bounding box center [687, 34] width 1048 height 69
click at [1164, 29] on span "Start experiment" at bounding box center [1154, 34] width 91 height 14
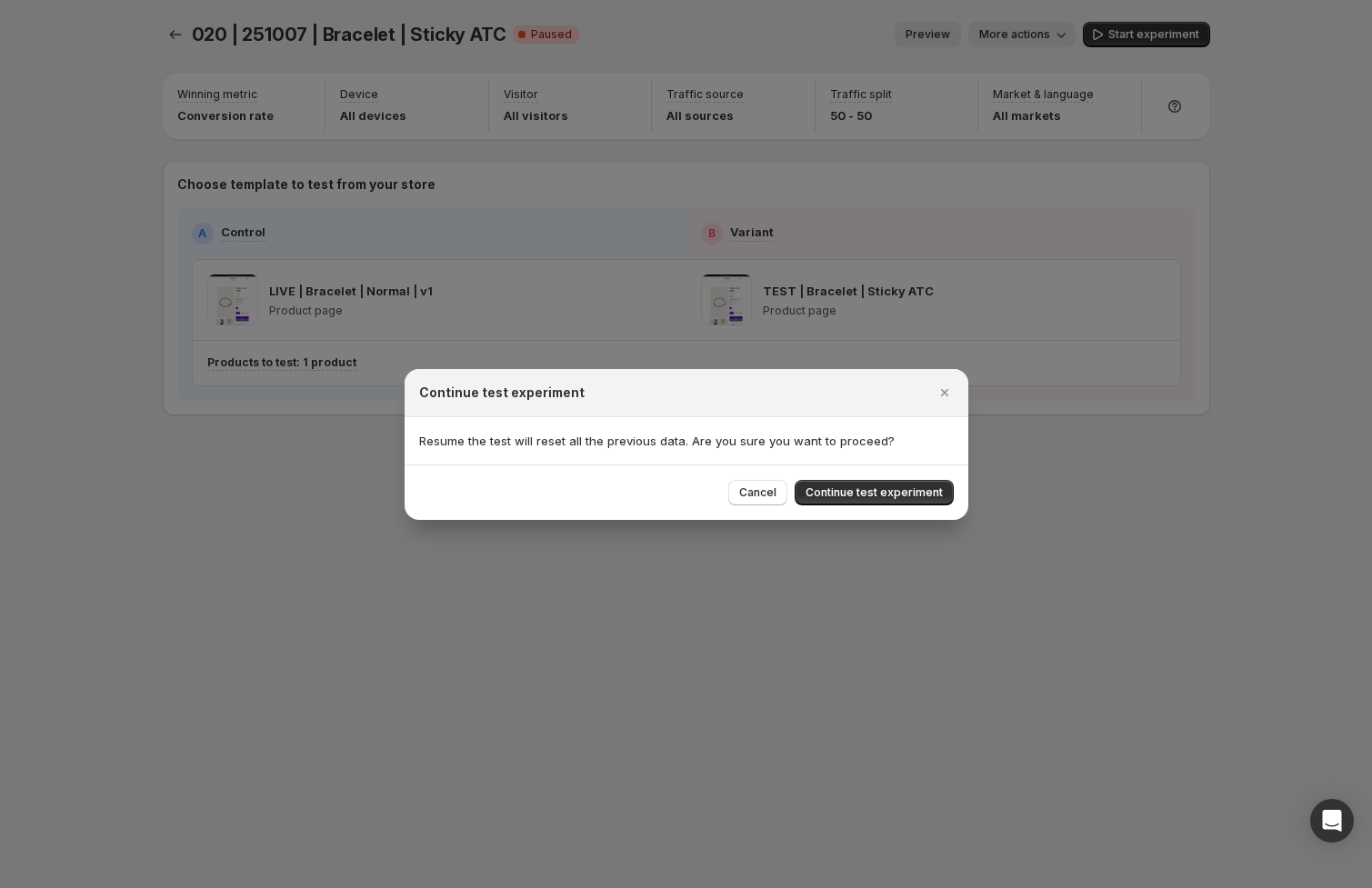
click at [896, 493] on span "Continue test experiment" at bounding box center [874, 492] width 138 height 14
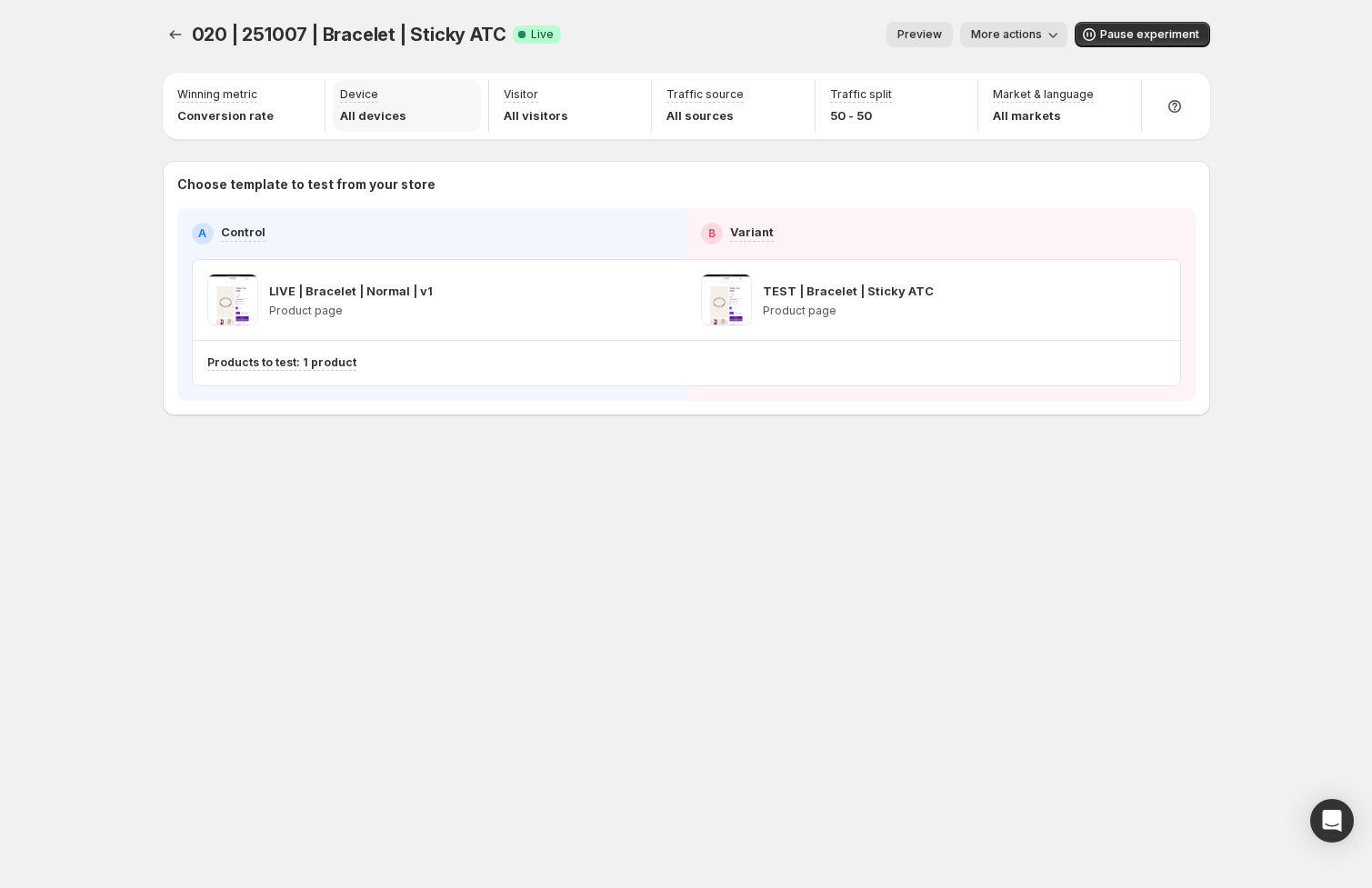
click at [470, 94] on div "Device All devices" at bounding box center [407, 105] width 148 height 52
click at [1140, 32] on span "Pause experiment" at bounding box center [1149, 34] width 99 height 14
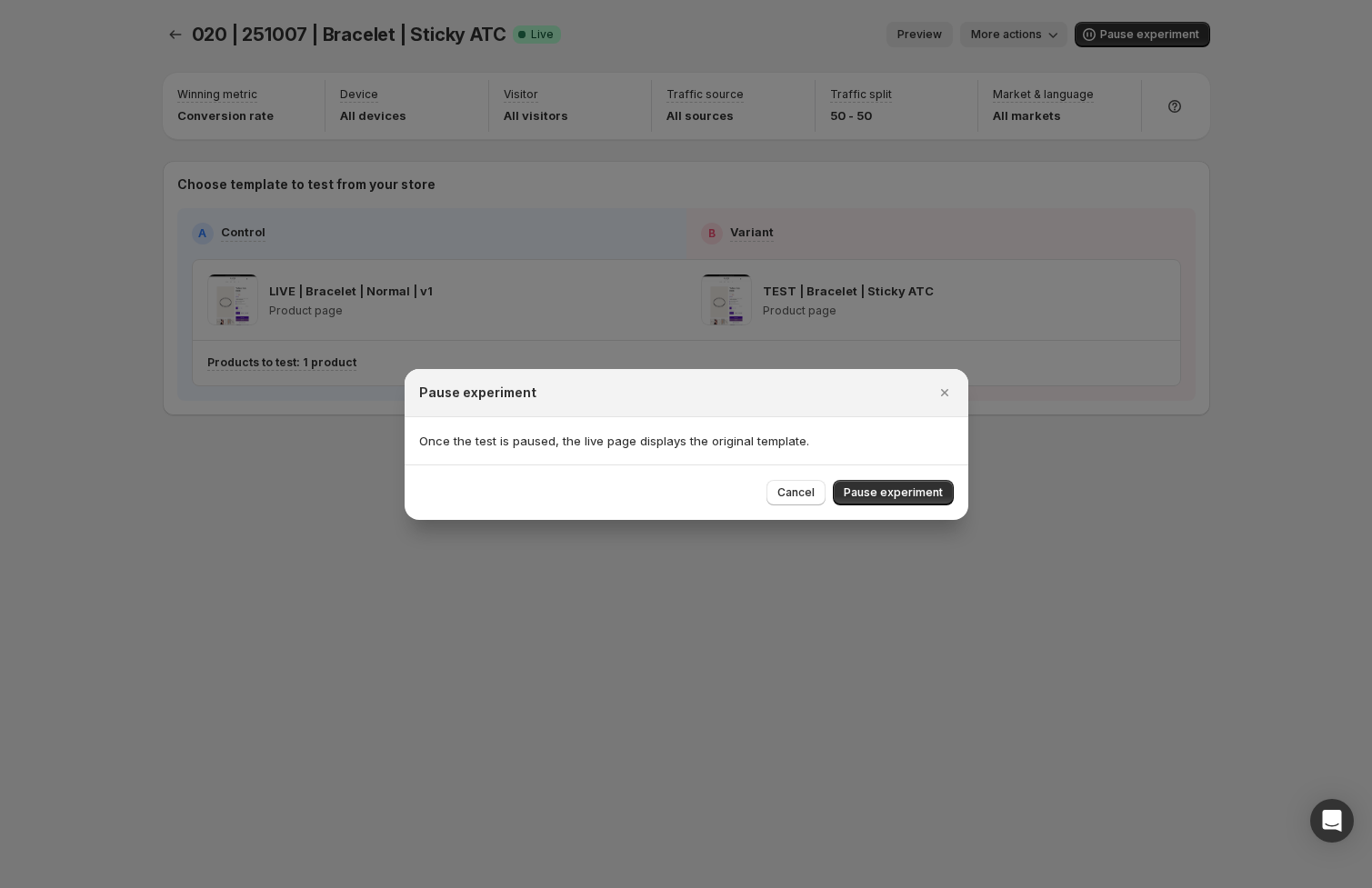
click at [894, 492] on span "Pause experiment" at bounding box center [893, 492] width 99 height 14
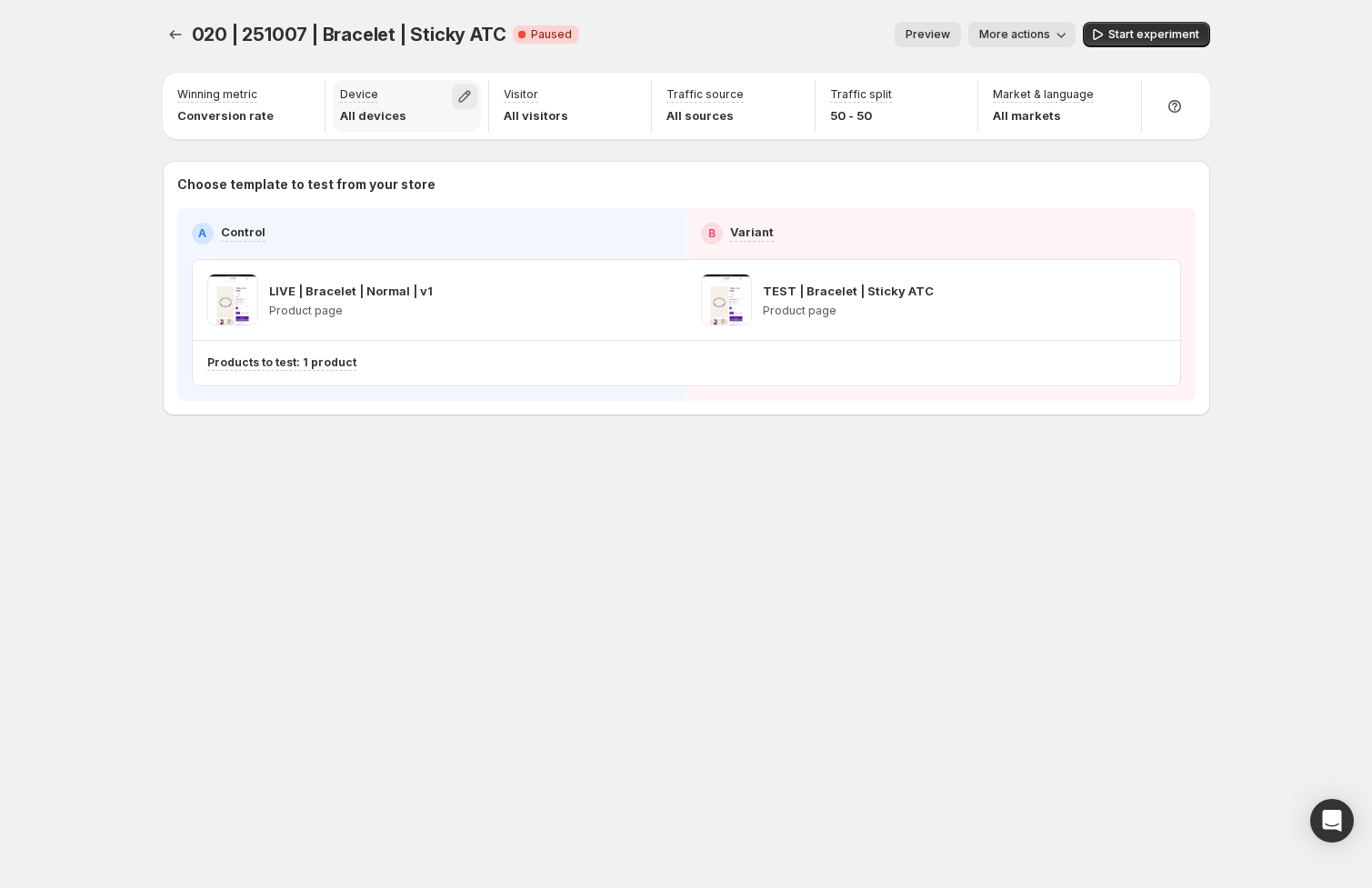
click at [473, 95] on icon "button" at bounding box center [464, 96] width 18 height 18
click at [616, 59] on div "020 | 251007 | Bracelet | Sticky ATC. This page is ready 020 | 251007 | Bracele…" at bounding box center [687, 34] width 1048 height 69
click at [637, 92] on icon "button" at bounding box center [627, 96] width 18 height 18
drag, startPoint x: 643, startPoint y: 39, endPoint x: 602, endPoint y: 51, distance: 42.7
click at [643, 39] on div "Preview More actions" at bounding box center [834, 34] width 481 height 26
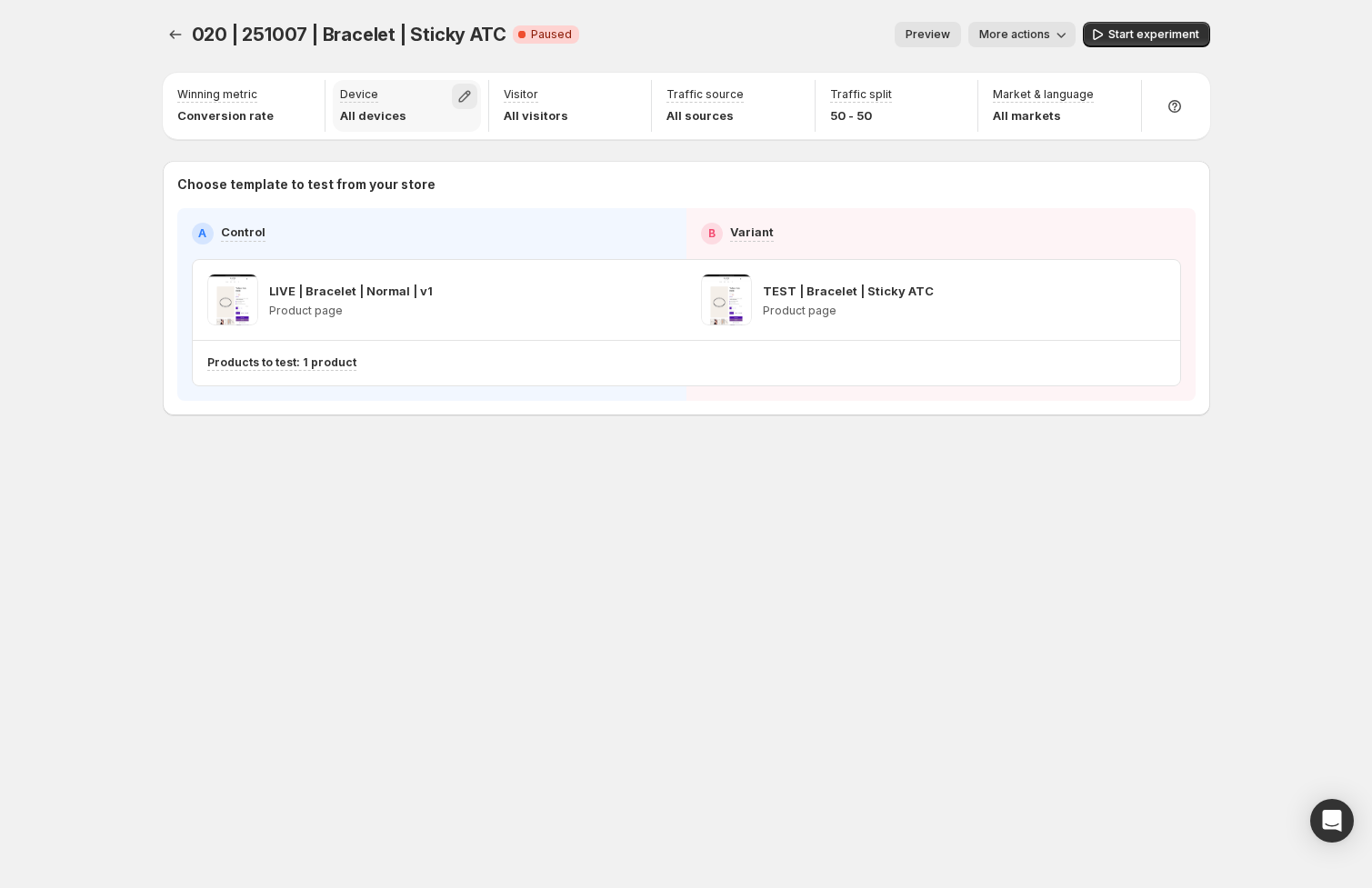
click at [468, 92] on icon "button" at bounding box center [464, 96] width 18 height 18
click at [1254, 88] on div "020 | 251007 | Bracelet | Sticky ATC. This page is ready 020 | 251007 | Bracele…" at bounding box center [686, 444] width 1372 height 888
click at [1159, 32] on span "Start experiment" at bounding box center [1154, 34] width 91 height 14
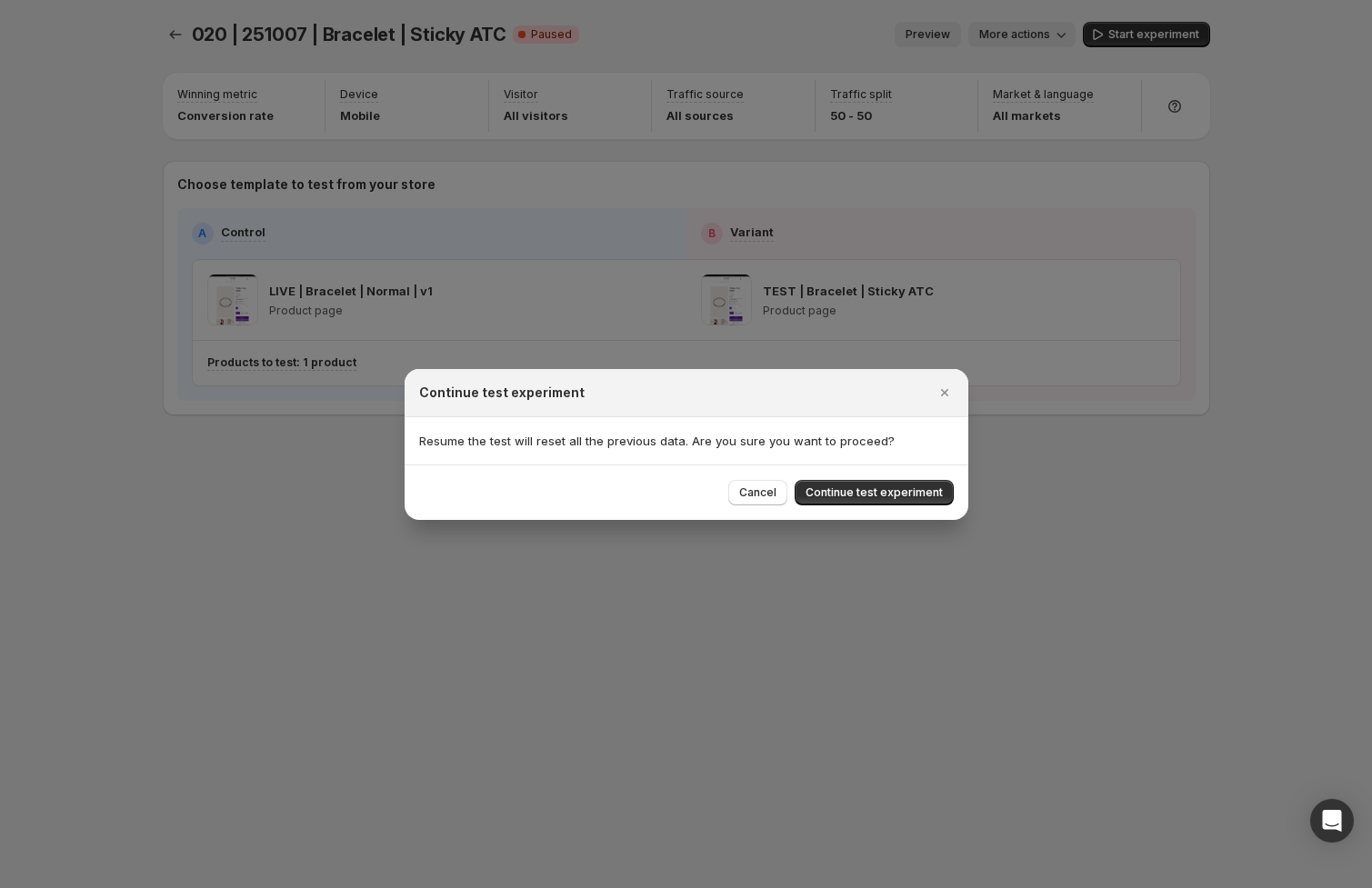
click at [921, 490] on span "Continue test experiment" at bounding box center [874, 492] width 138 height 14
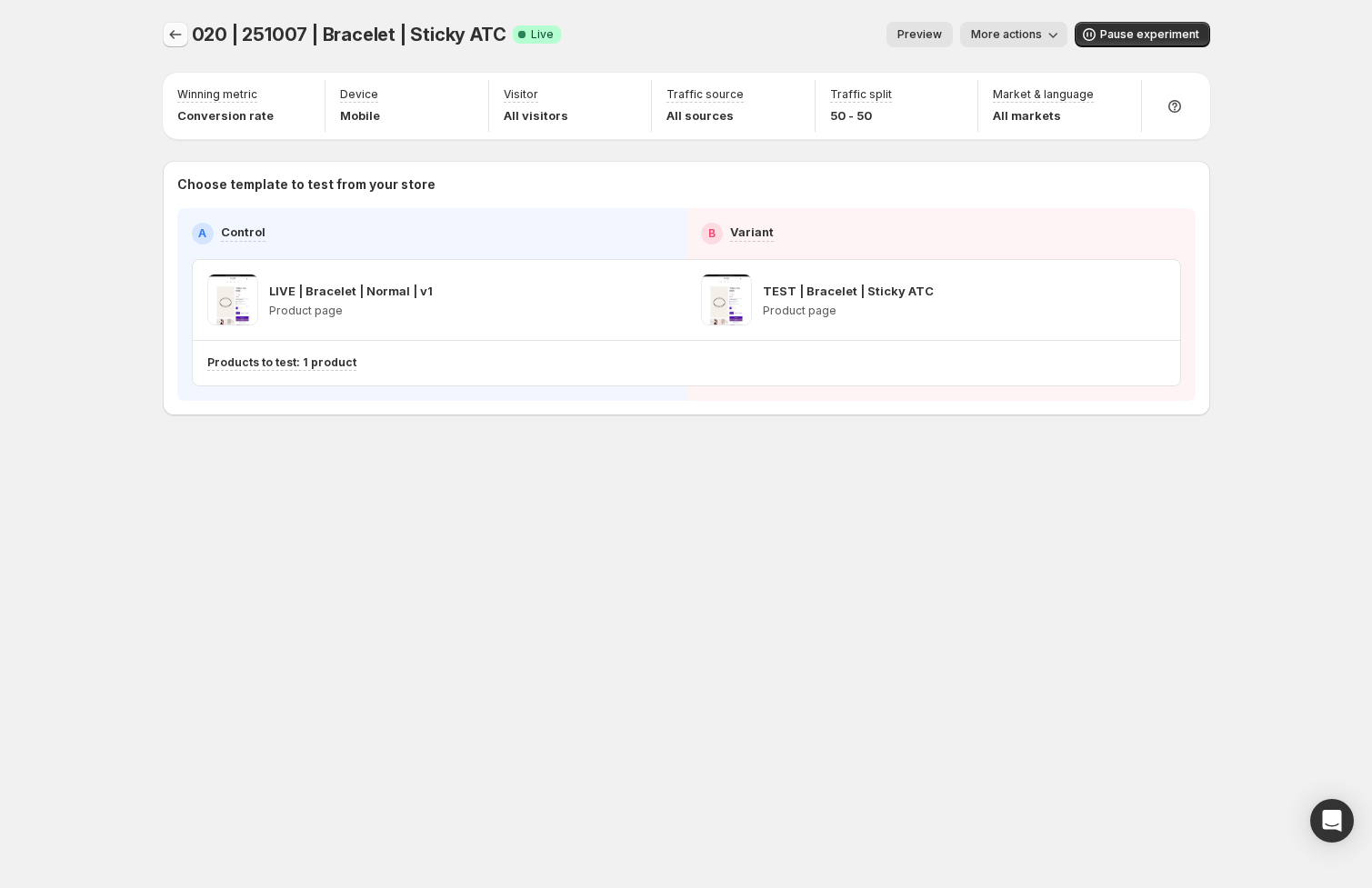
click at [184, 32] on button "Experiments" at bounding box center [176, 34] width 26 height 26
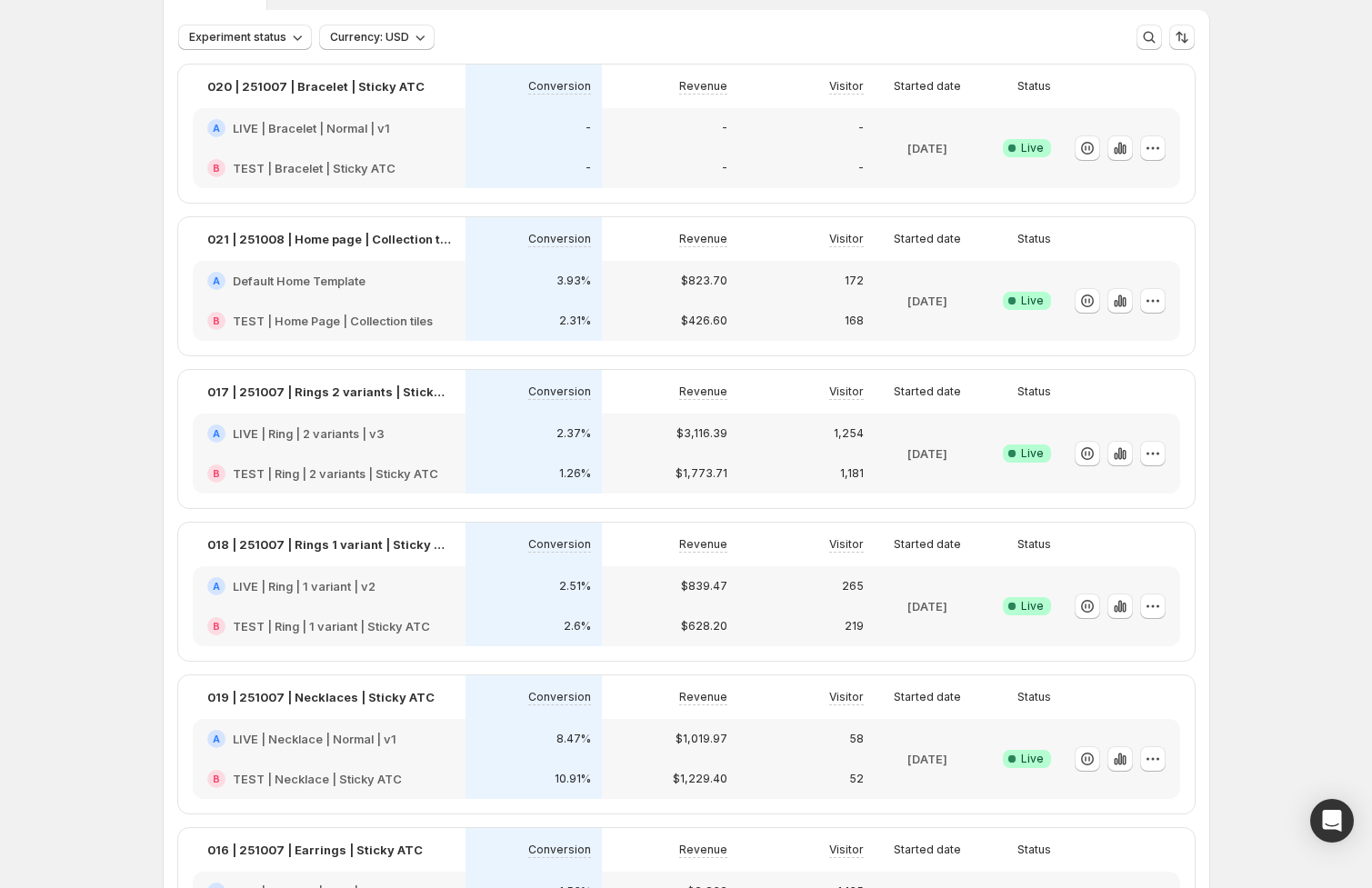
scroll to position [234, 0]
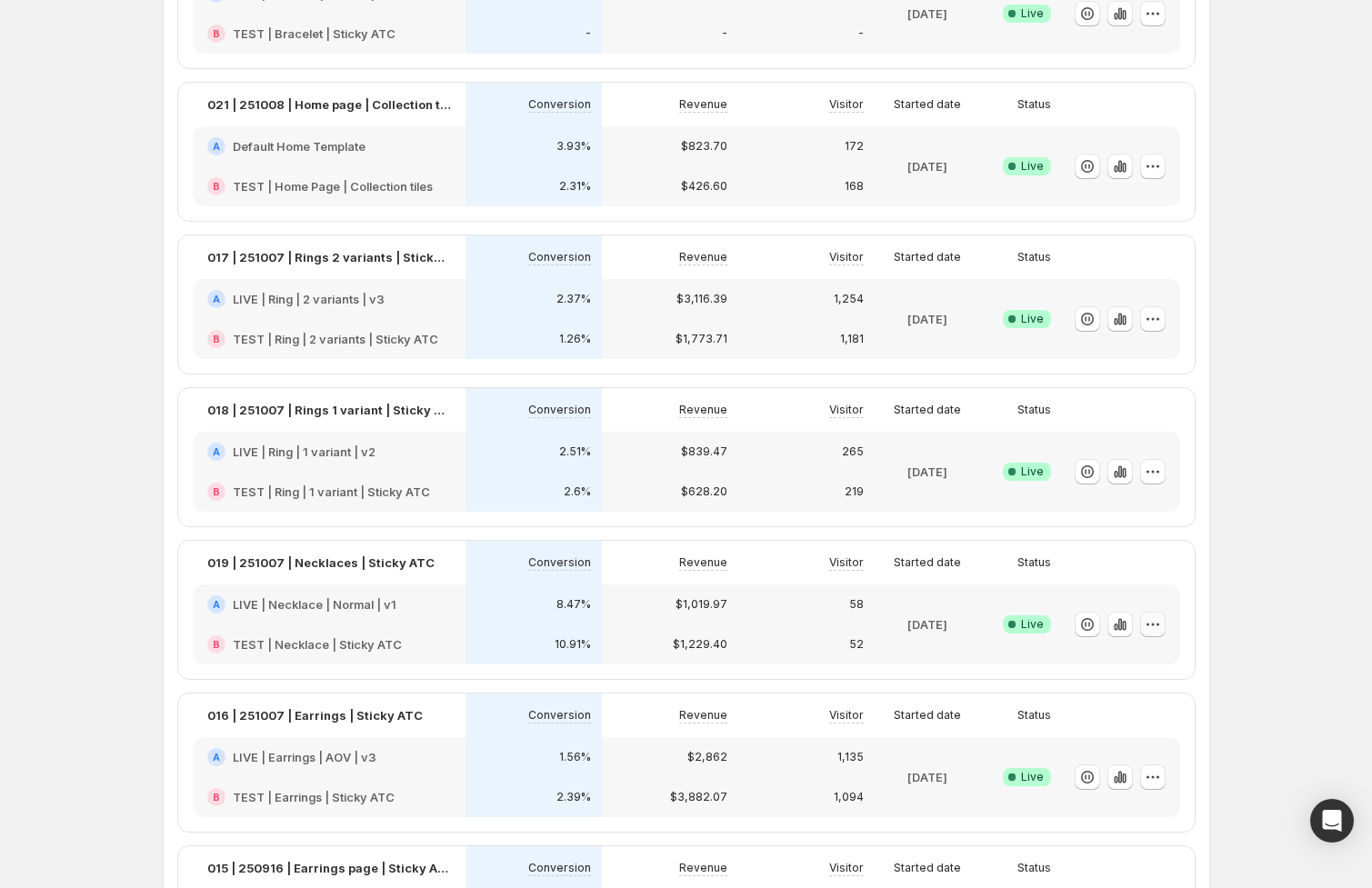
click at [1118, 621] on icon "button" at bounding box center [1120, 624] width 4 height 11
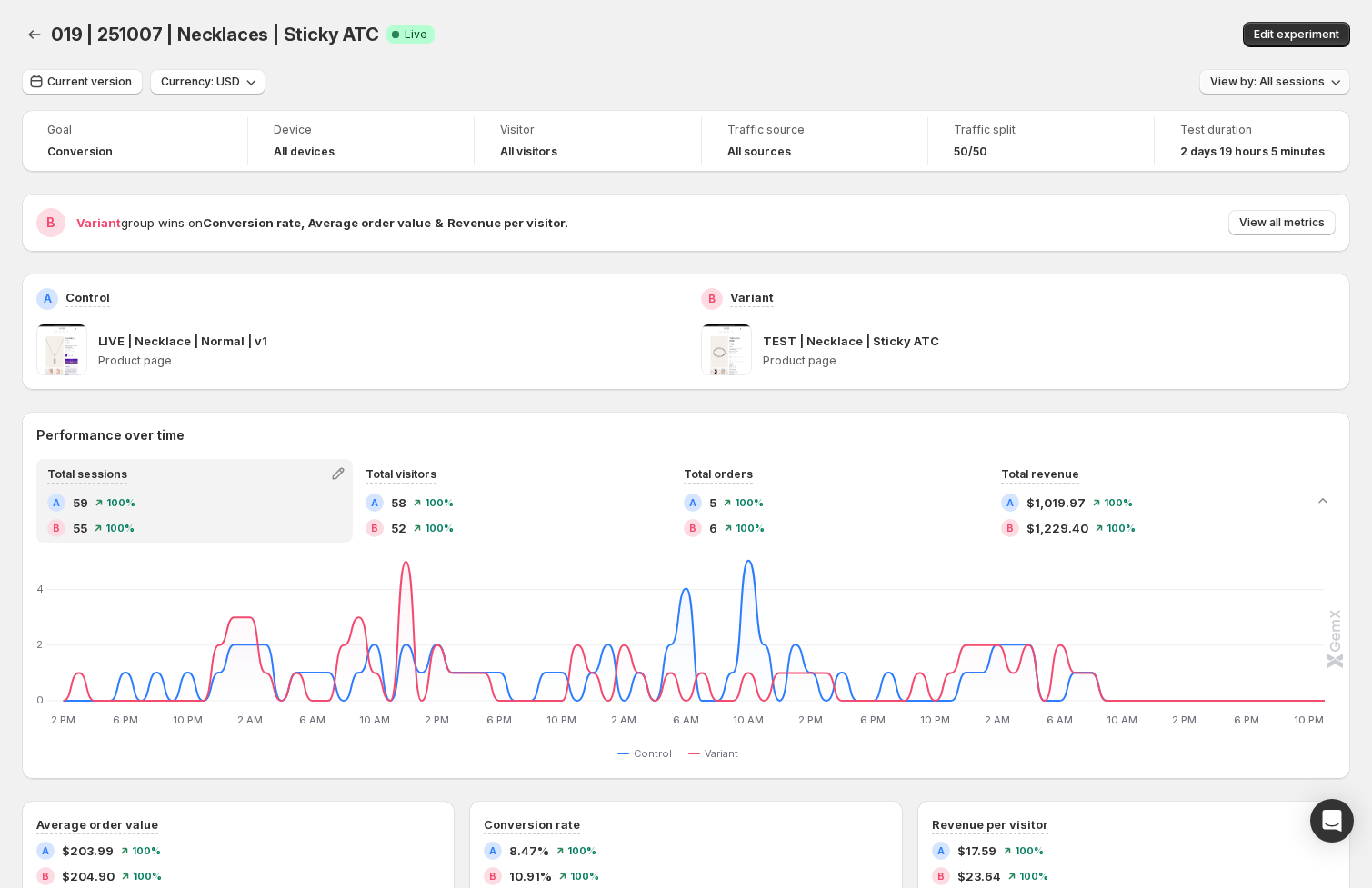
click at [1279, 81] on span "View by: All sessions" at bounding box center [1267, 82] width 115 height 14
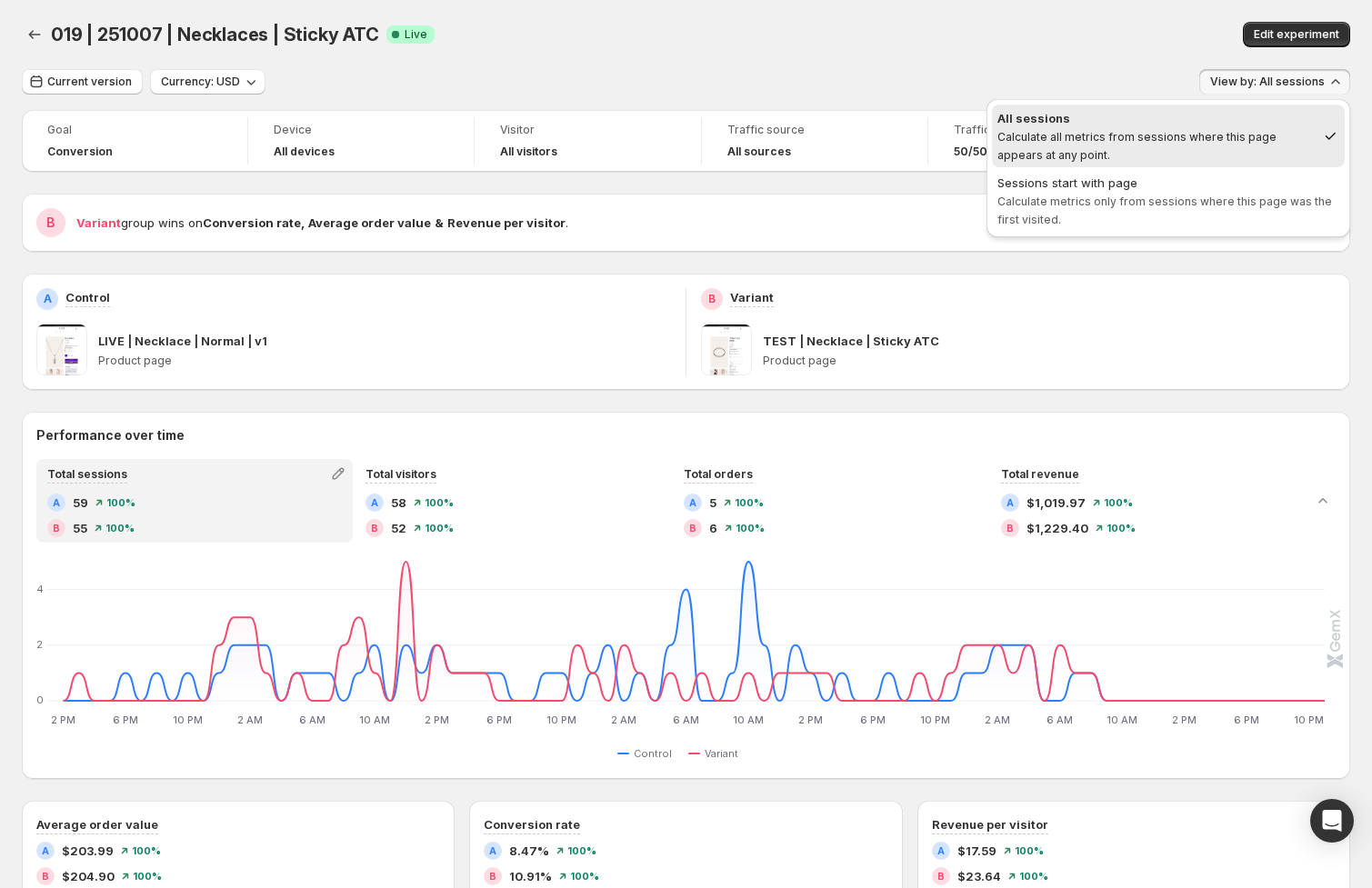
click at [1148, 187] on div "Sessions start with page" at bounding box center [1168, 182] width 342 height 18
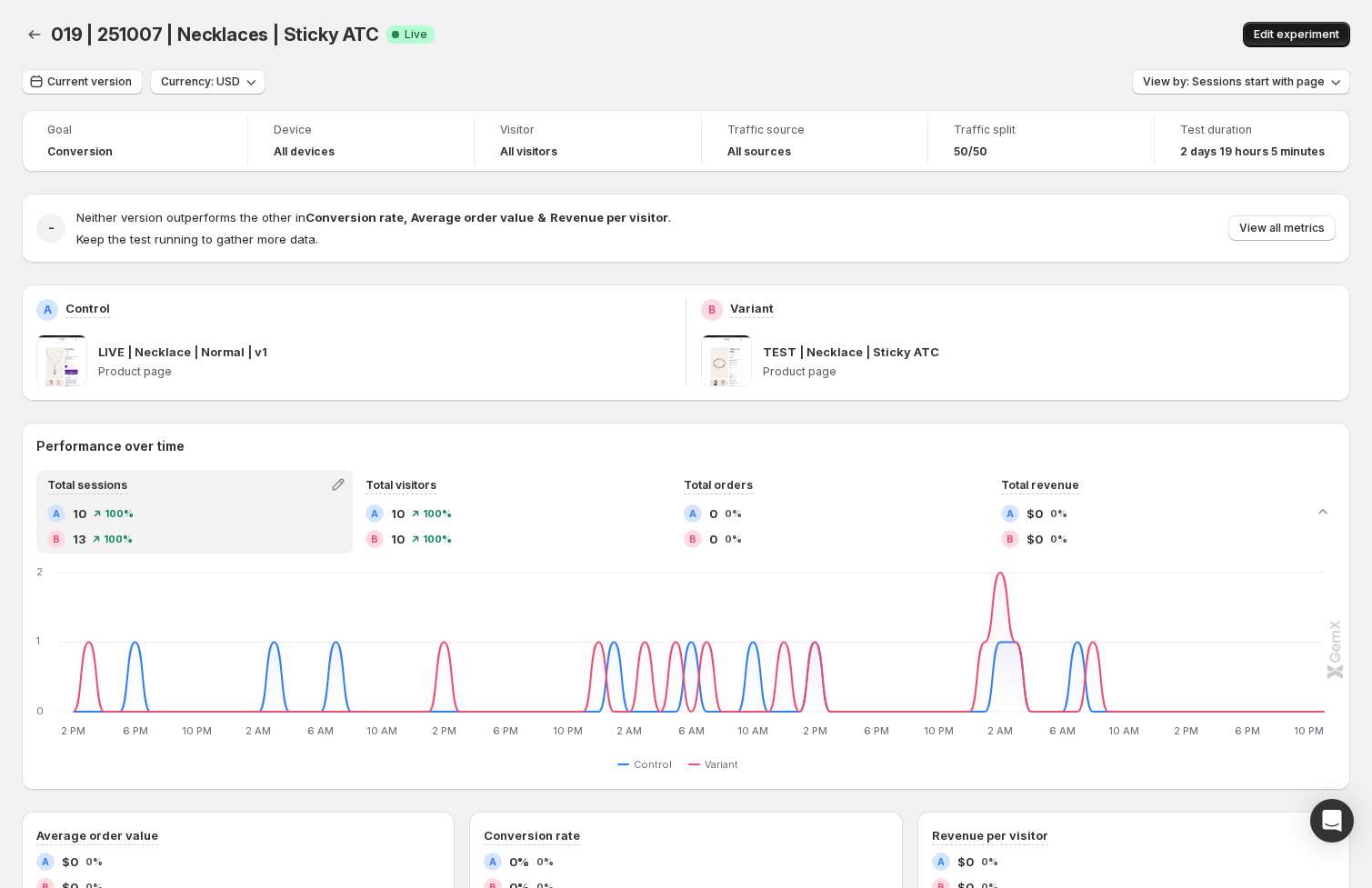
click at [1279, 32] on span "Edit experiment" at bounding box center [1296, 34] width 85 height 14
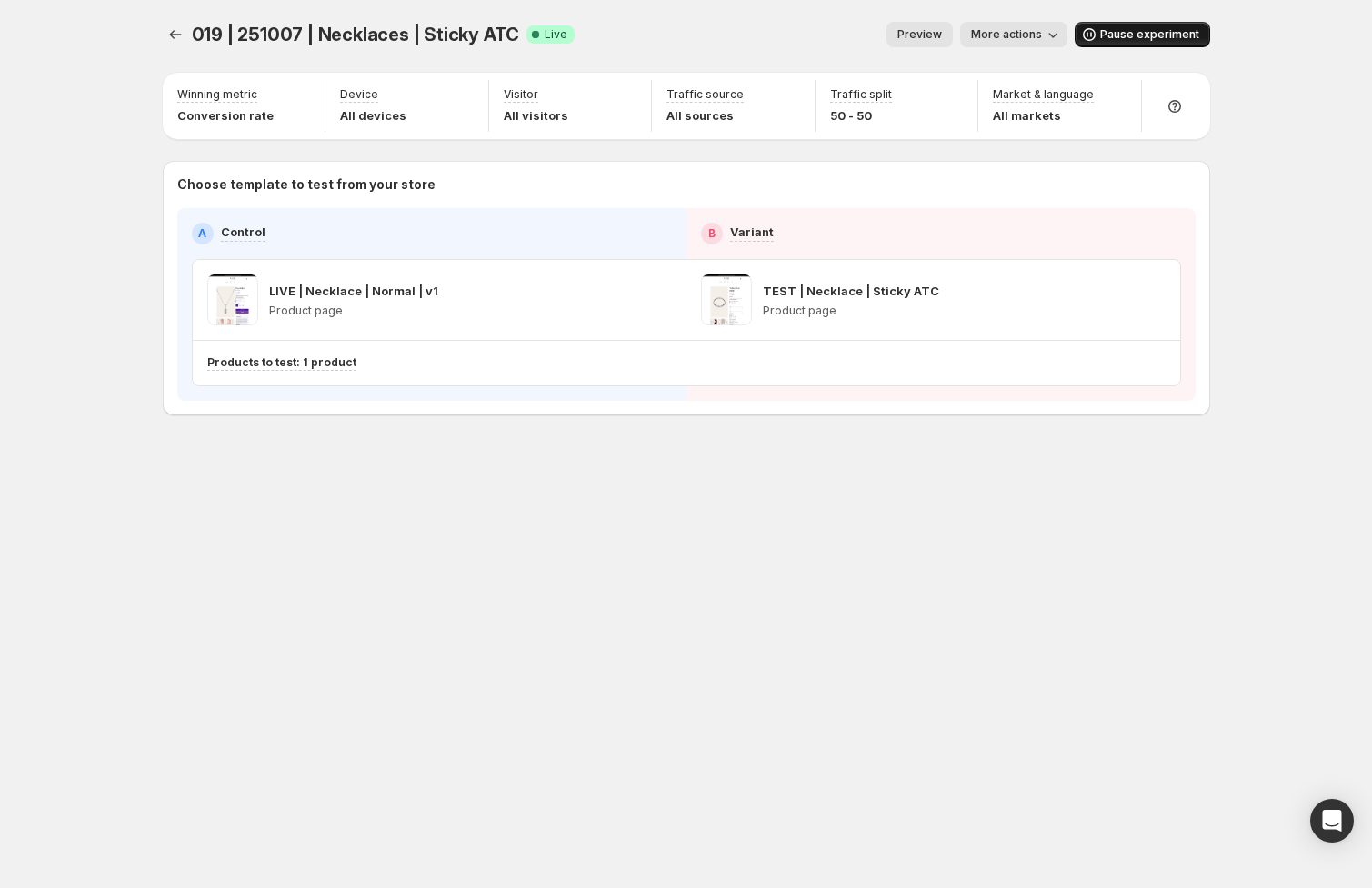
click at [1128, 32] on span "Pause experiment" at bounding box center [1149, 34] width 99 height 14
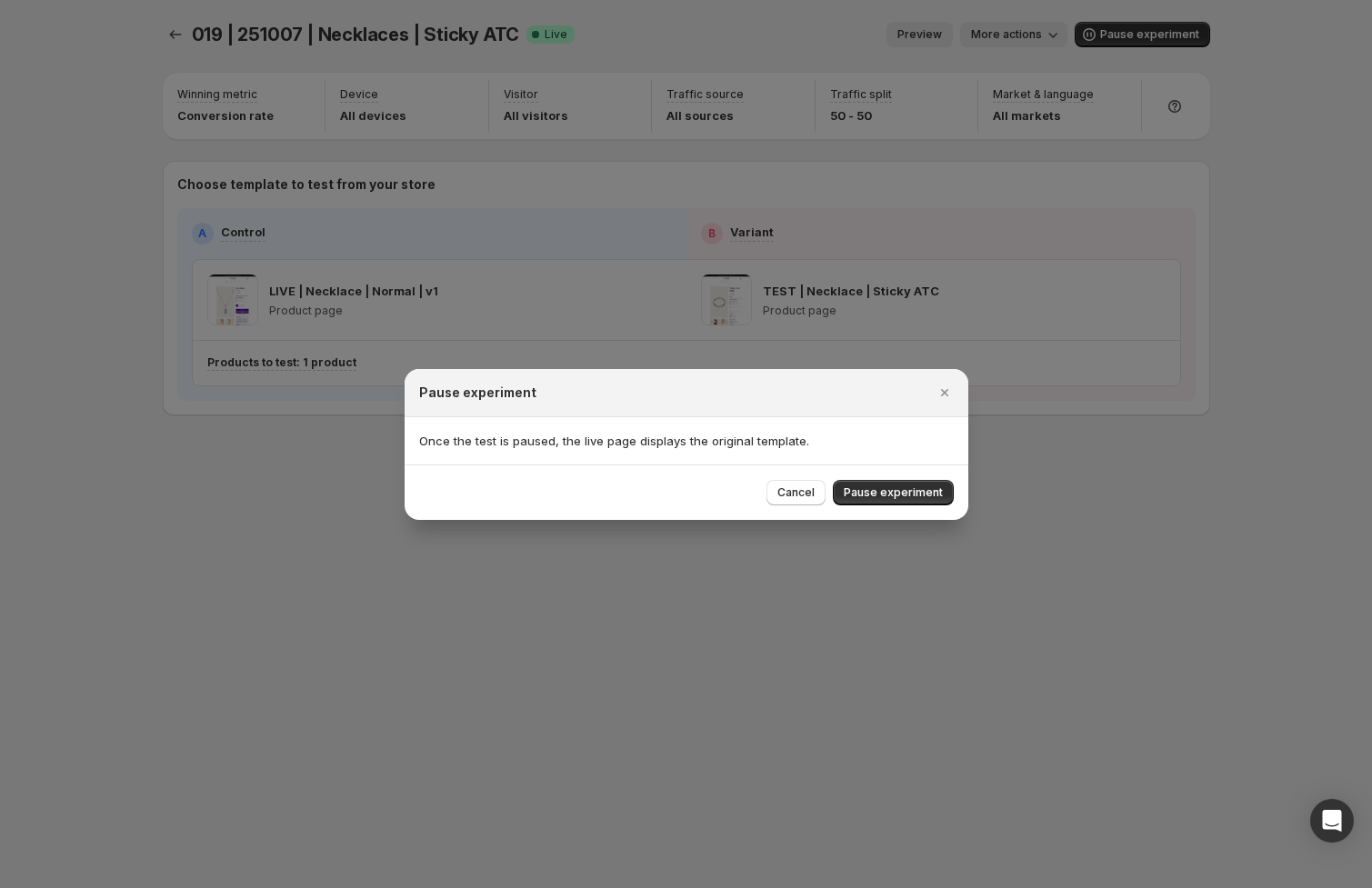
click at [885, 496] on span "Pause experiment" at bounding box center [893, 492] width 99 height 14
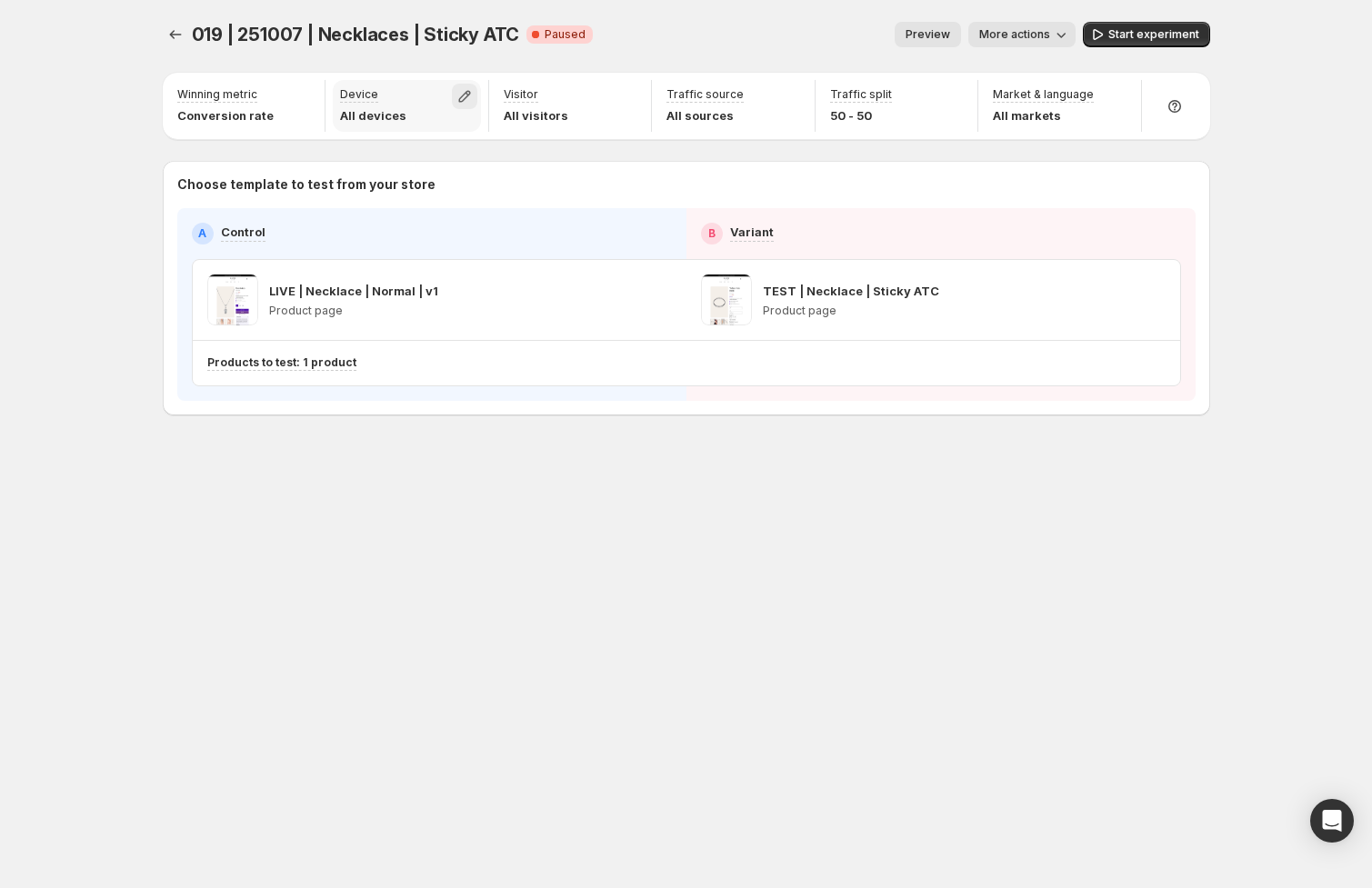
click at [468, 94] on icon "button" at bounding box center [464, 96] width 18 height 18
click at [389, 131] on span "Desktop" at bounding box center [382, 137] width 46 height 14
click at [387, 164] on span "Tablet" at bounding box center [377, 166] width 35 height 14
click at [1141, 35] on span "Start experiment" at bounding box center [1154, 34] width 91 height 14
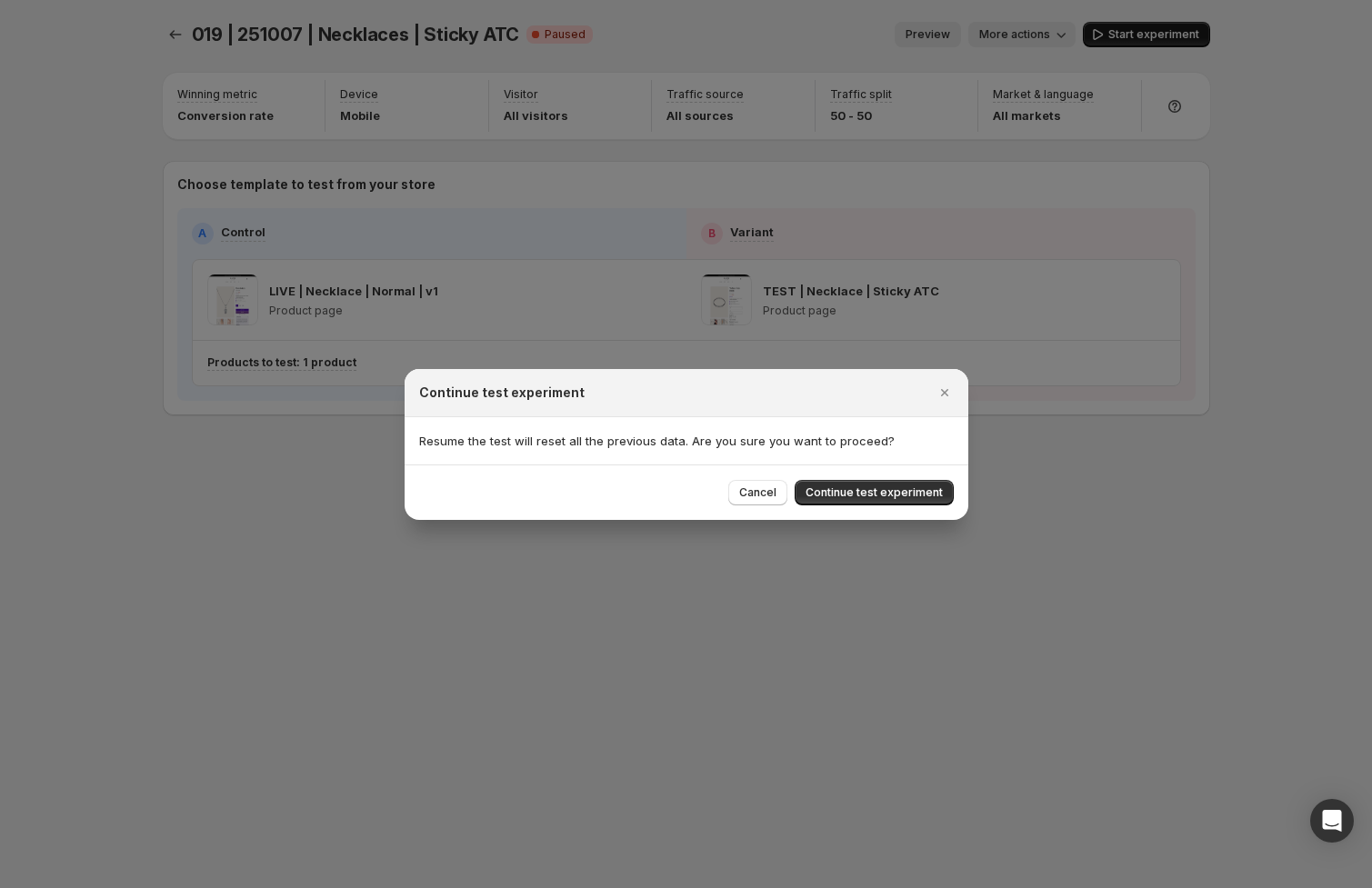
click at [926, 500] on button "Continue test experiment" at bounding box center [874, 492] width 159 height 26
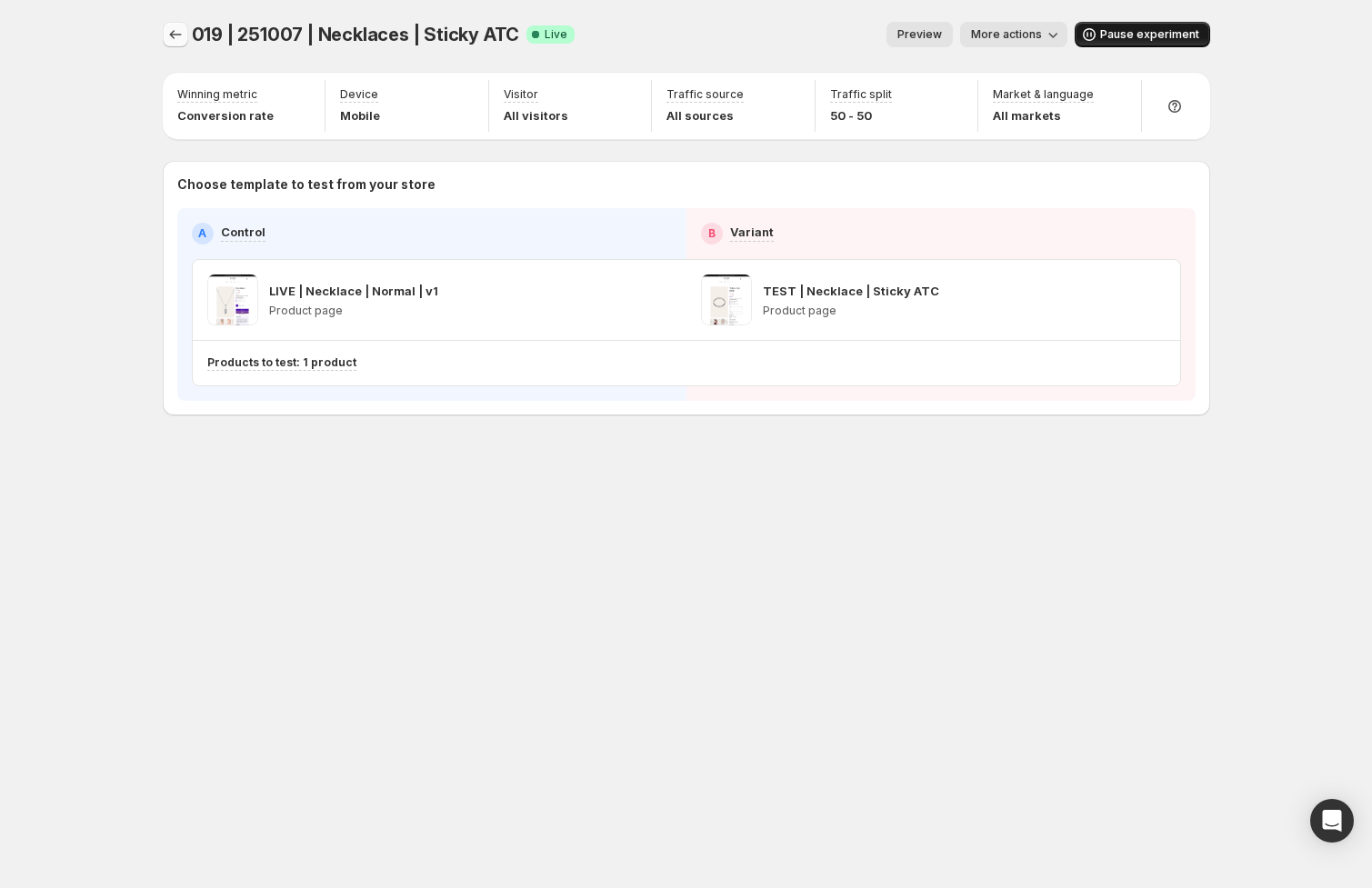
click at [181, 37] on icon "Experiments" at bounding box center [175, 34] width 18 height 18
click at [187, 38] on div at bounding box center [177, 34] width 29 height 26
click at [172, 37] on icon "Experiments" at bounding box center [175, 35] width 11 height 9
click at [178, 37] on icon "Experiments" at bounding box center [175, 34] width 18 height 18
click at [510, 559] on div "019 | 251007 | Necklaces | Sticky ATC. This page is ready 019 | 251007 | Neckla…" at bounding box center [687, 444] width 1091 height 888
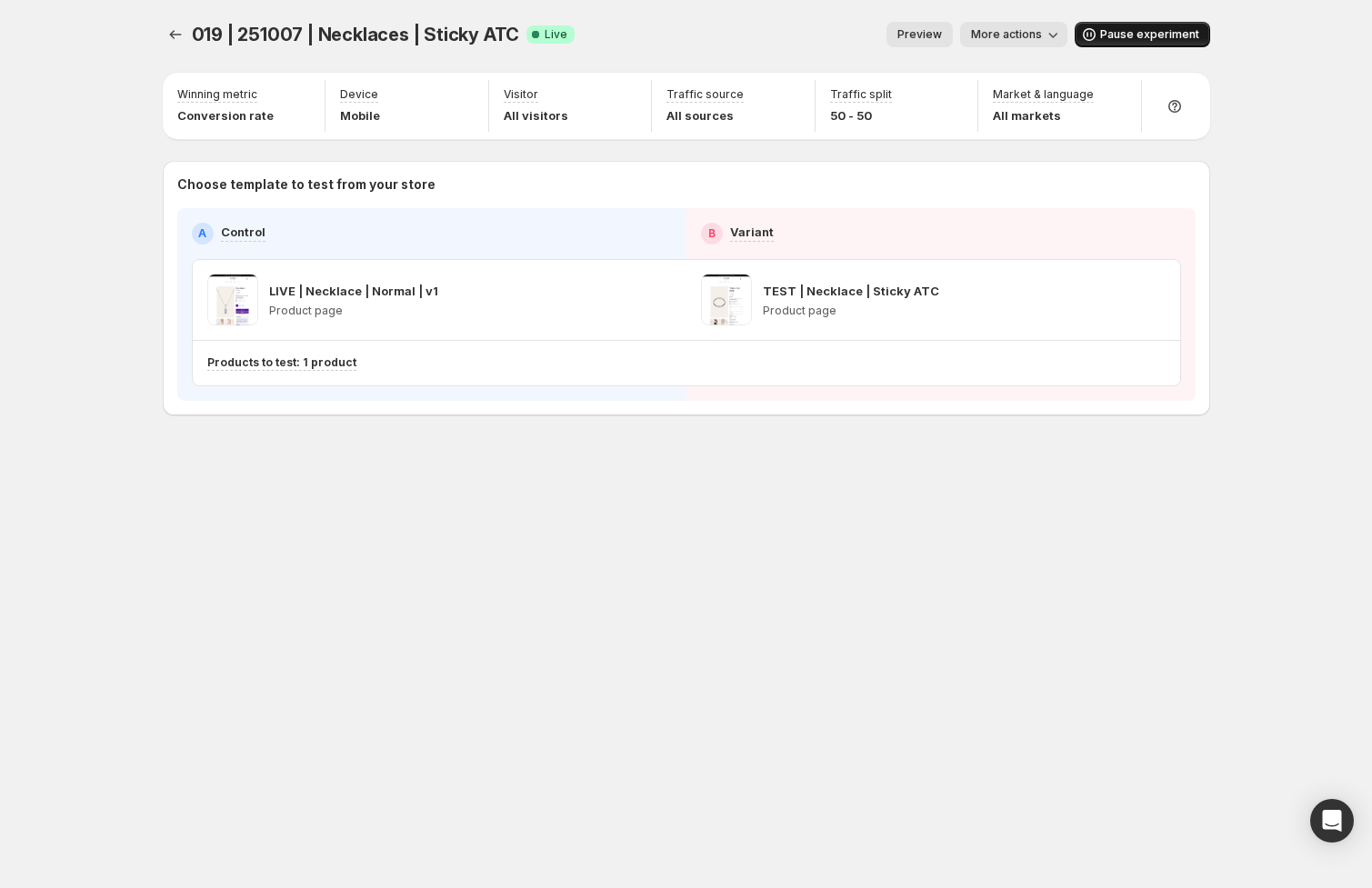
click at [573, 565] on div "019 | 251007 | Necklaces | Sticky ATC. This page is ready 019 | 251007 | Neckla…" at bounding box center [687, 444] width 1091 height 888
click at [187, 33] on div at bounding box center [177, 34] width 29 height 26
click at [176, 35] on icon "Experiments" at bounding box center [175, 35] width 11 height 9
click at [173, 37] on icon "Experiments" at bounding box center [175, 34] width 18 height 18
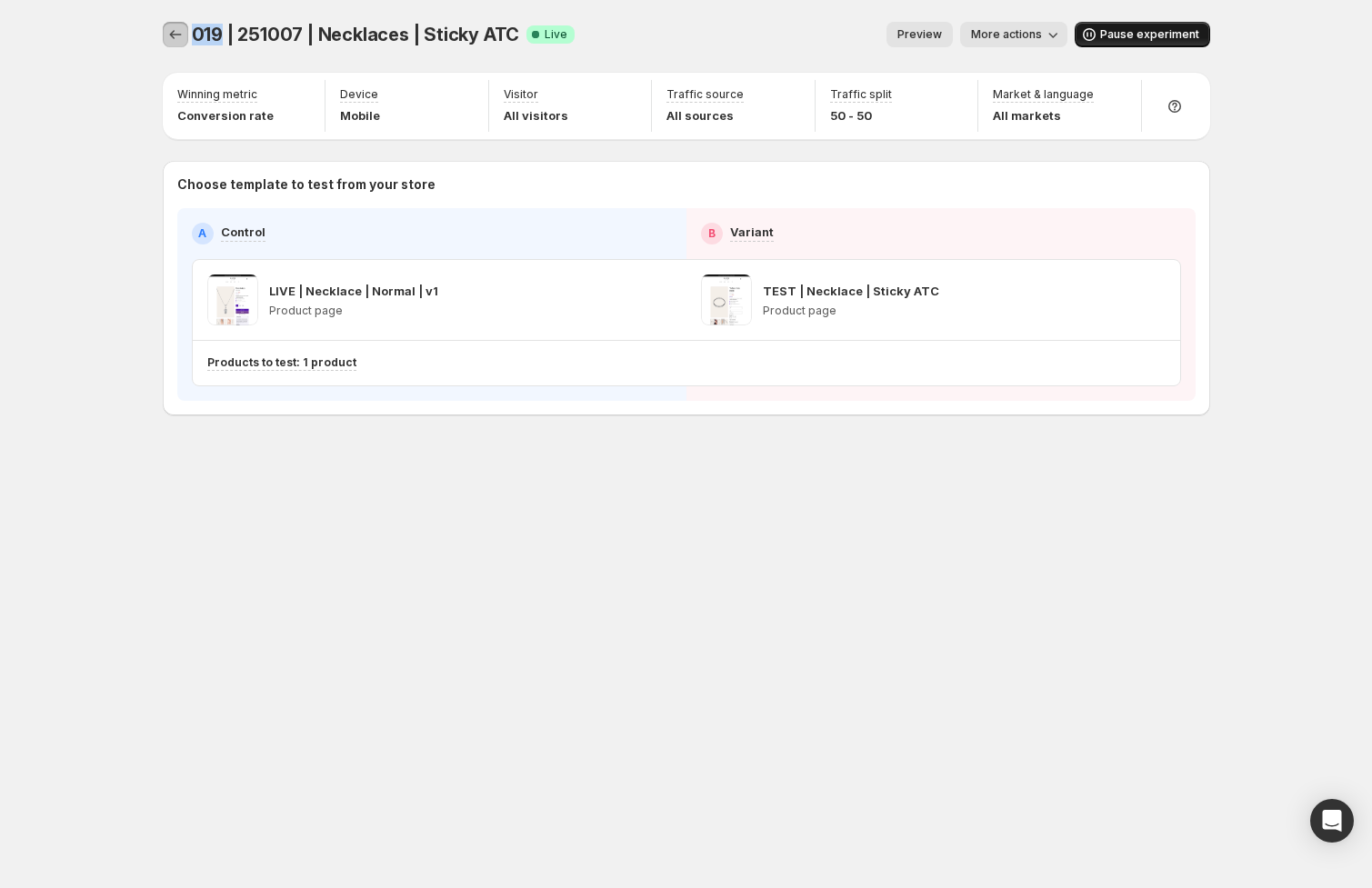
click at [166, 38] on icon "Experiments" at bounding box center [175, 34] width 18 height 18
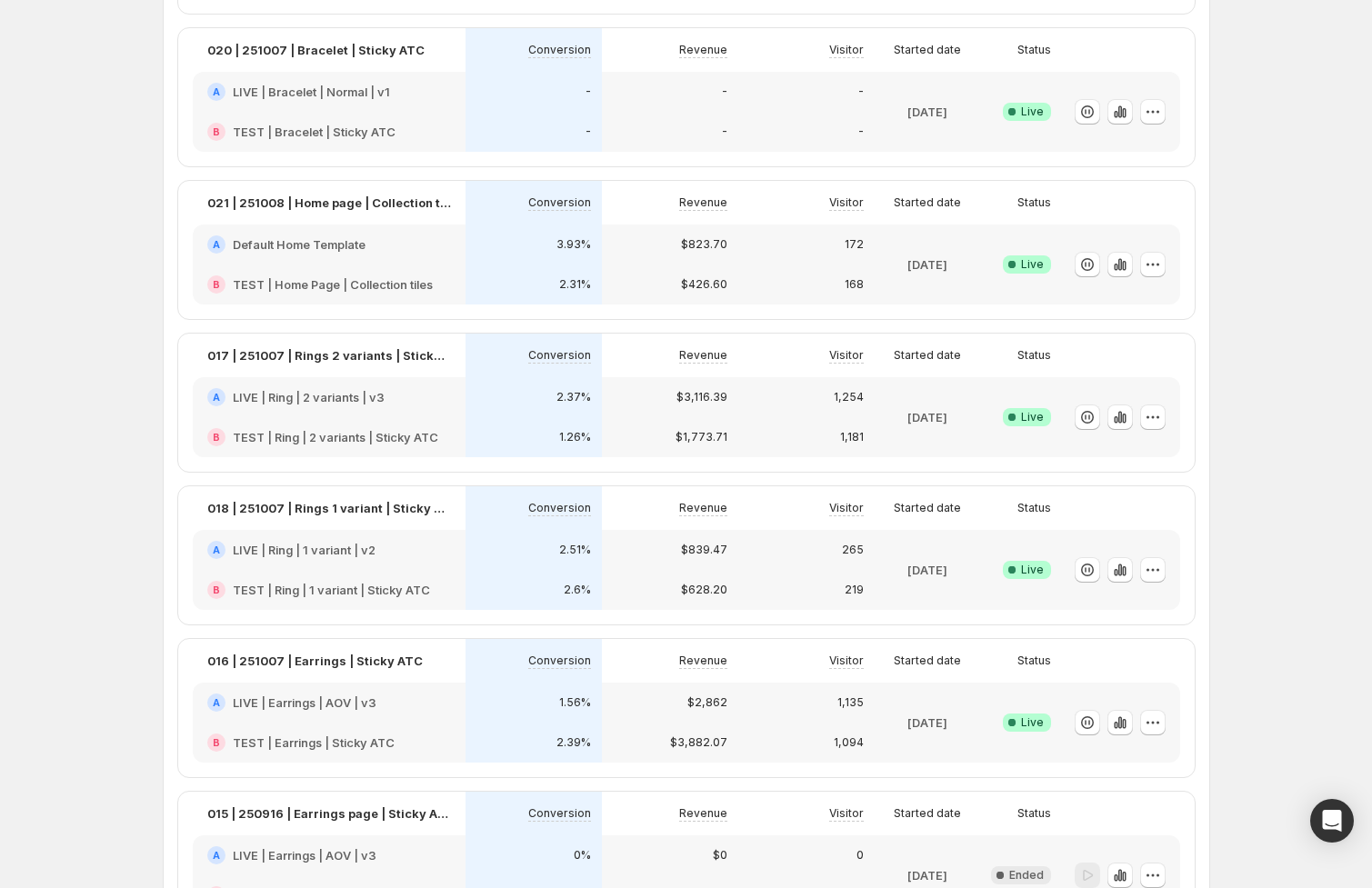
scroll to position [294, 0]
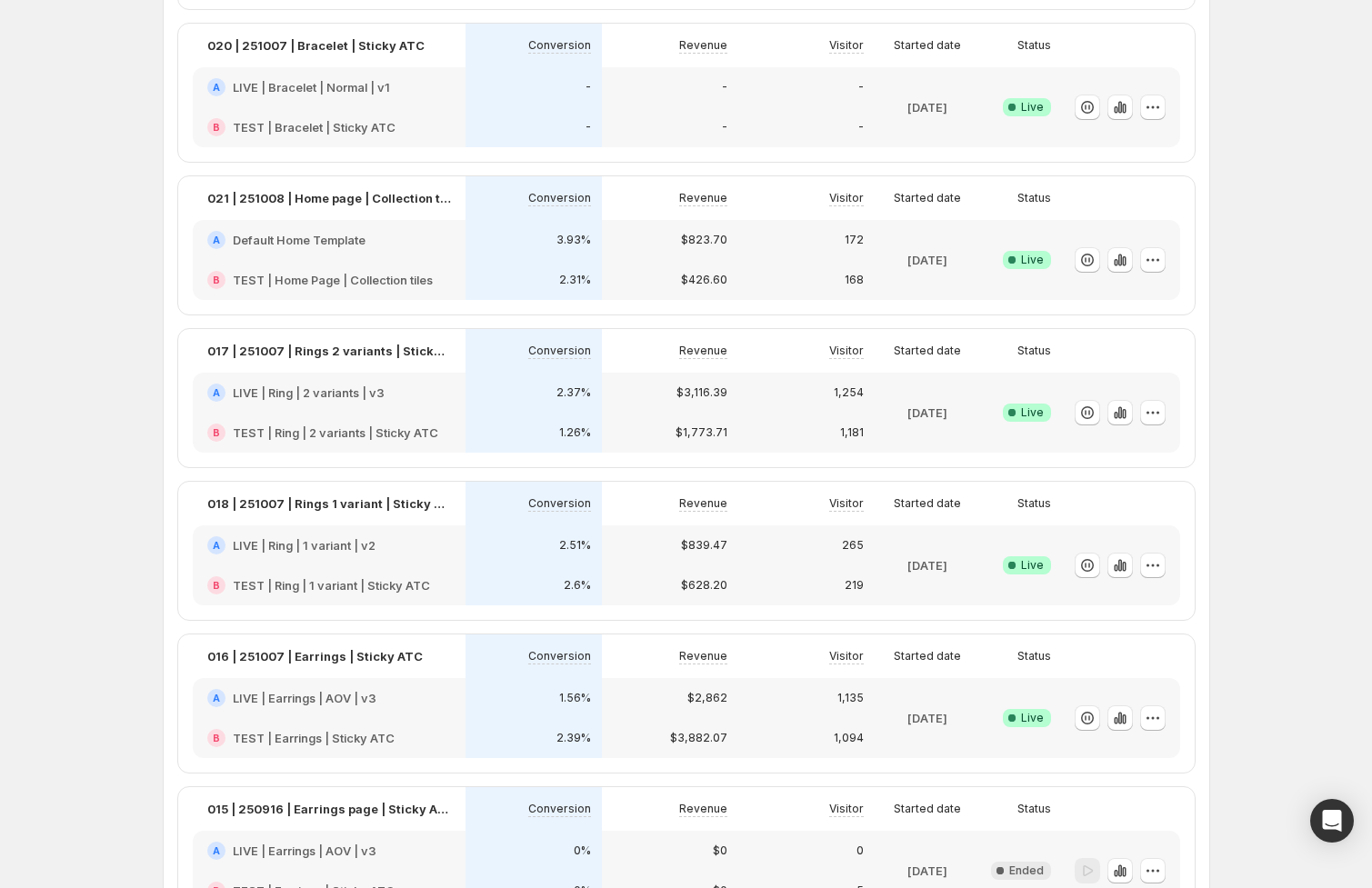
drag, startPoint x: 876, startPoint y: 564, endPoint x: 898, endPoint y: 567, distance: 22.2
click at [876, 564] on div "[DATE]" at bounding box center [927, 565] width 105 height 80
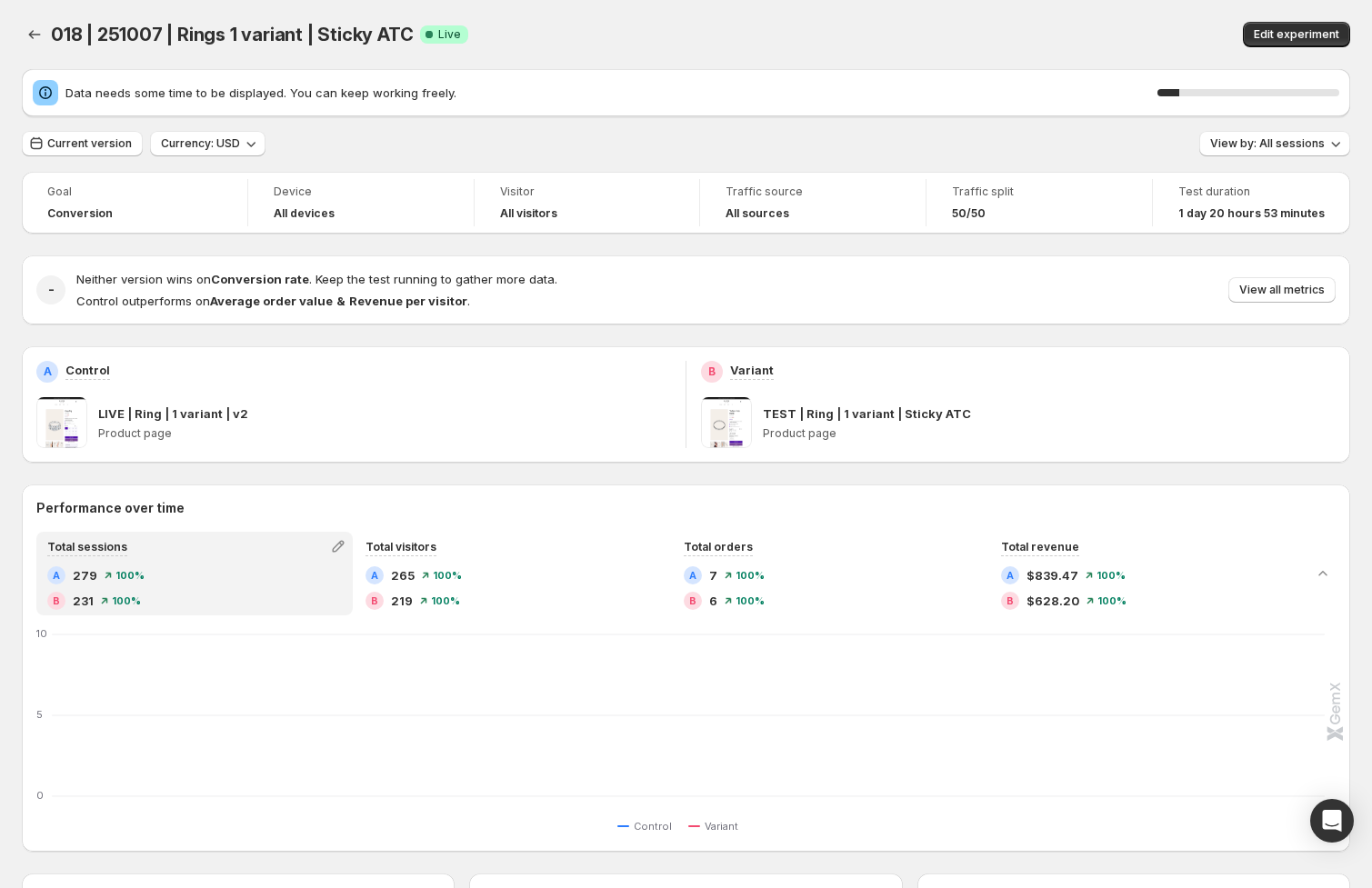
scroll to position [69, 0]
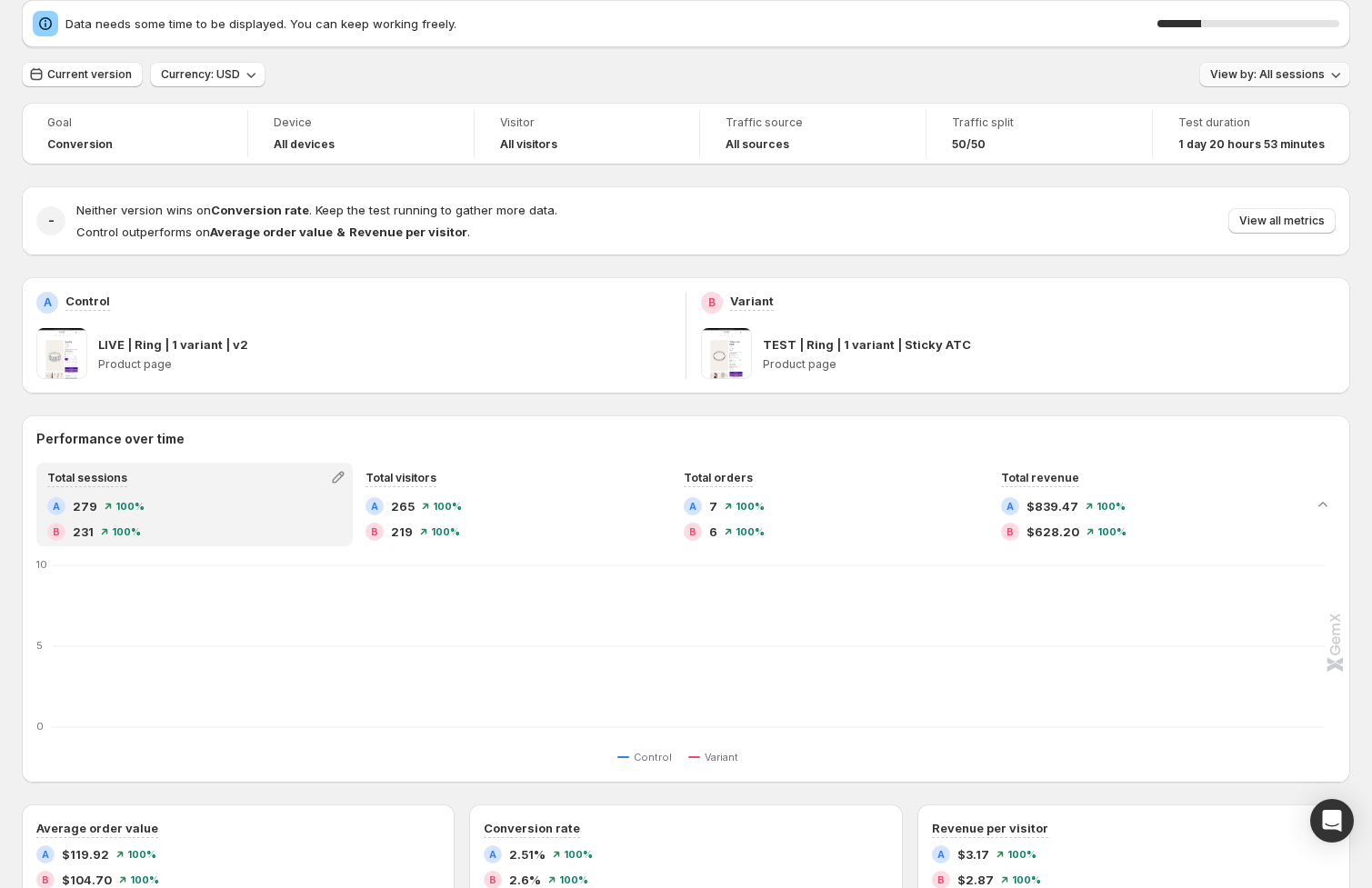
click at [1280, 69] on span "View by: All sessions" at bounding box center [1267, 74] width 115 height 14
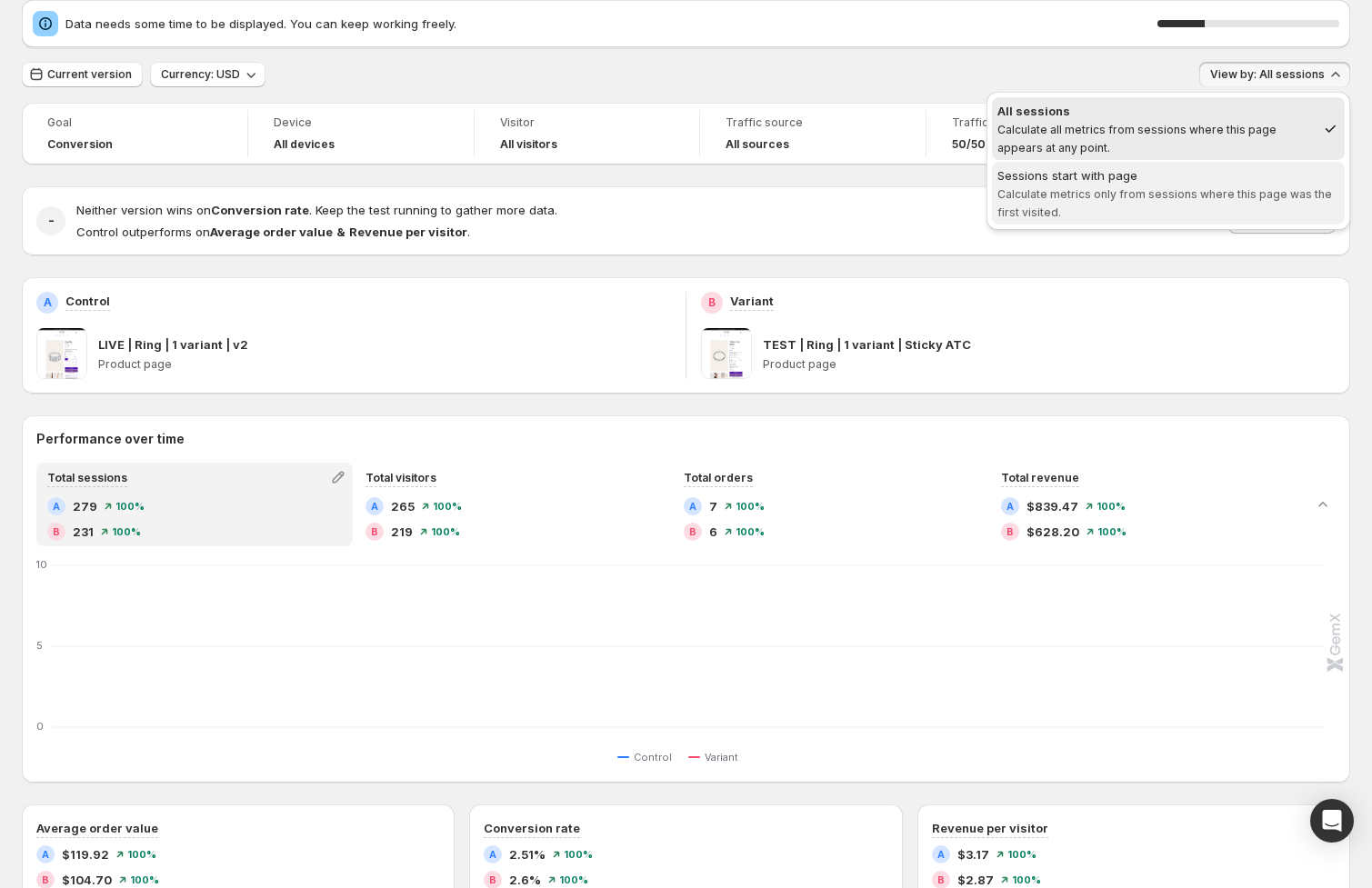
click at [1122, 195] on span "Calculate metrics only from sessions where this page was the first visited." at bounding box center [1164, 203] width 335 height 32
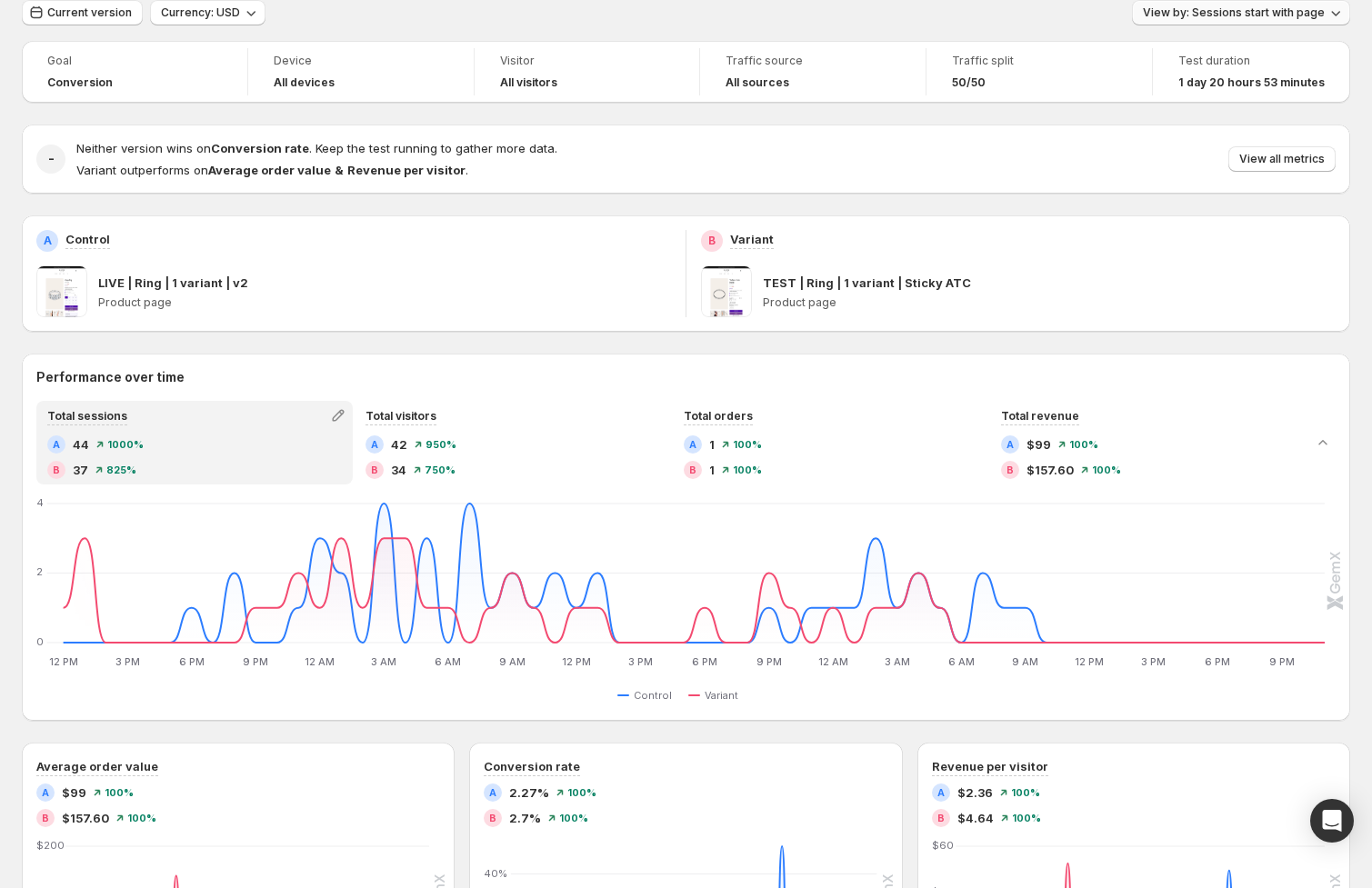
drag, startPoint x: 1248, startPoint y: 18, endPoint x: 1275, endPoint y: 22, distance: 27.3
click at [1248, 18] on span "View by: Sessions start with page" at bounding box center [1233, 12] width 182 height 14
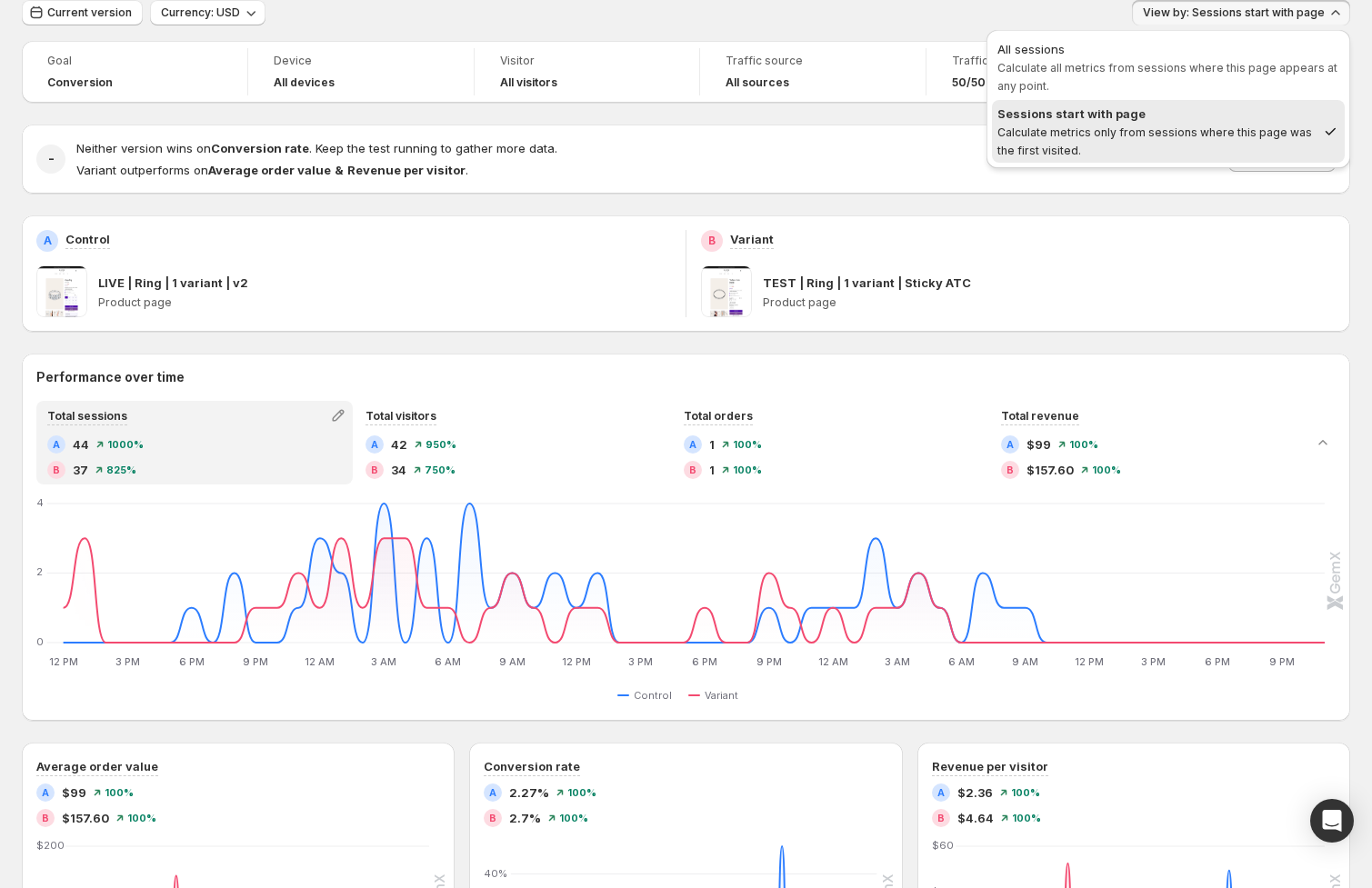
click at [1208, 75] on span "All sessions Calculate all metrics from sessions where this page appears at any…" at bounding box center [1168, 66] width 342 height 54
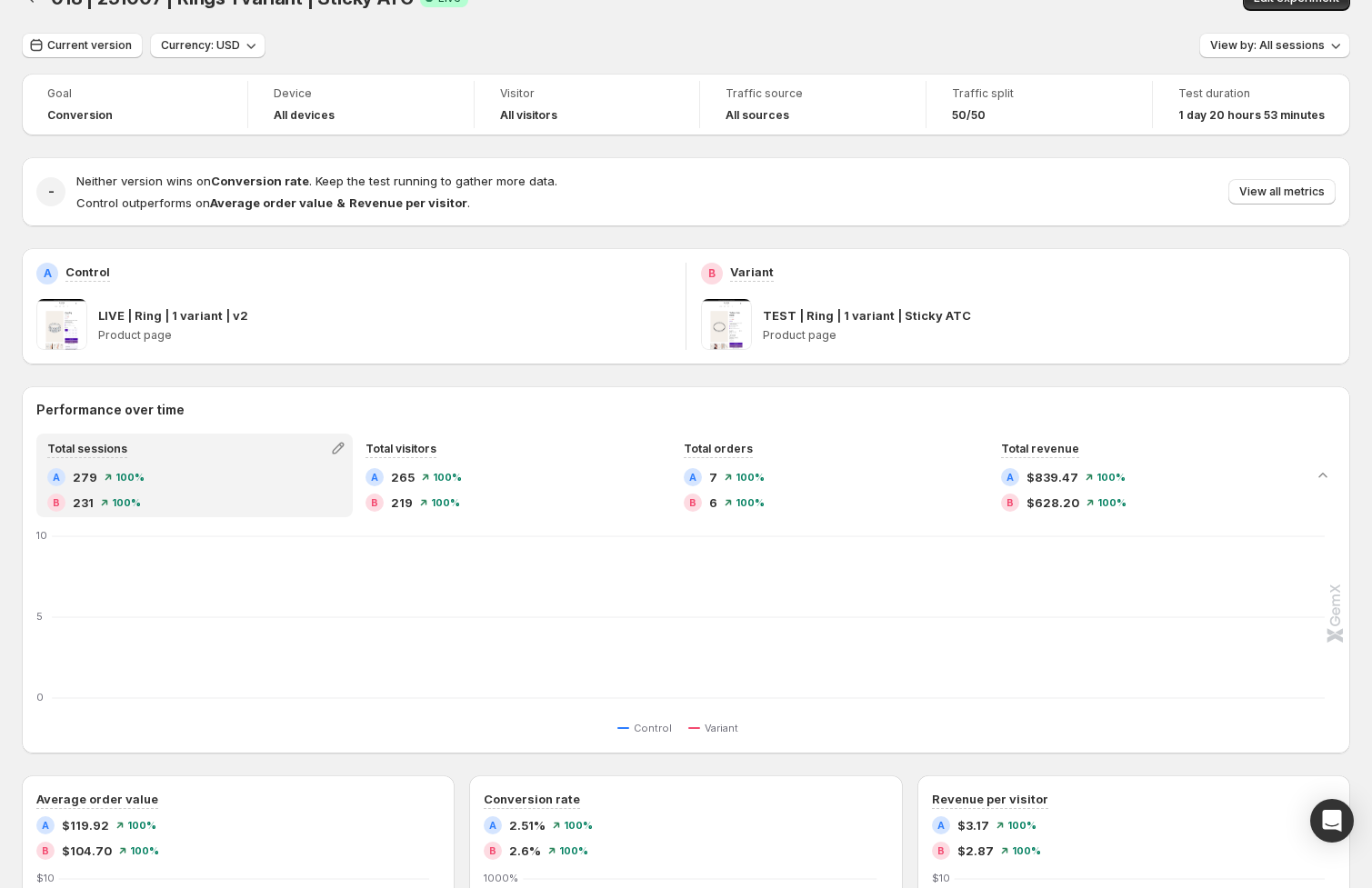
scroll to position [0, 0]
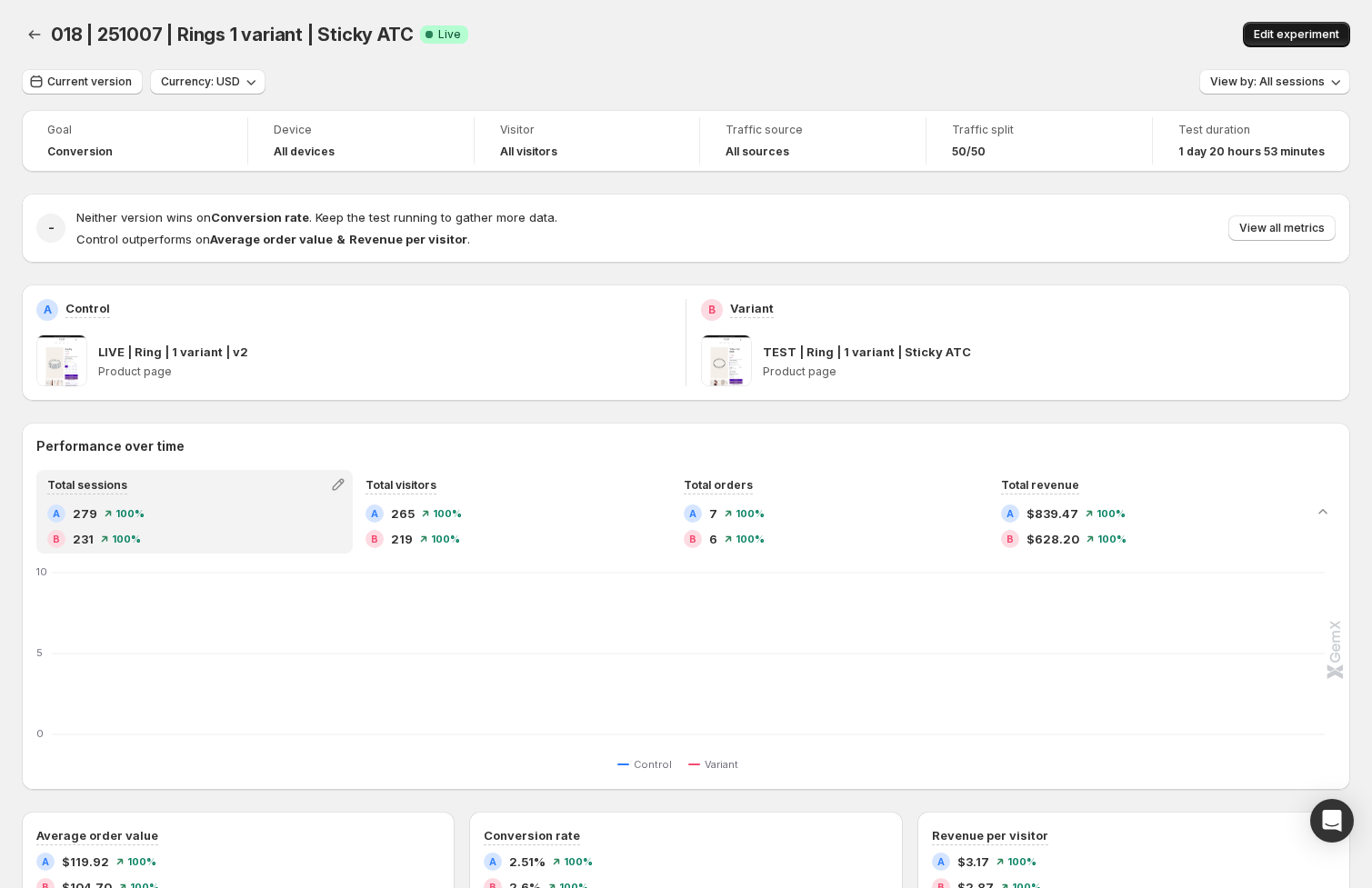
click at [1280, 32] on span "Edit experiment" at bounding box center [1296, 34] width 85 height 14
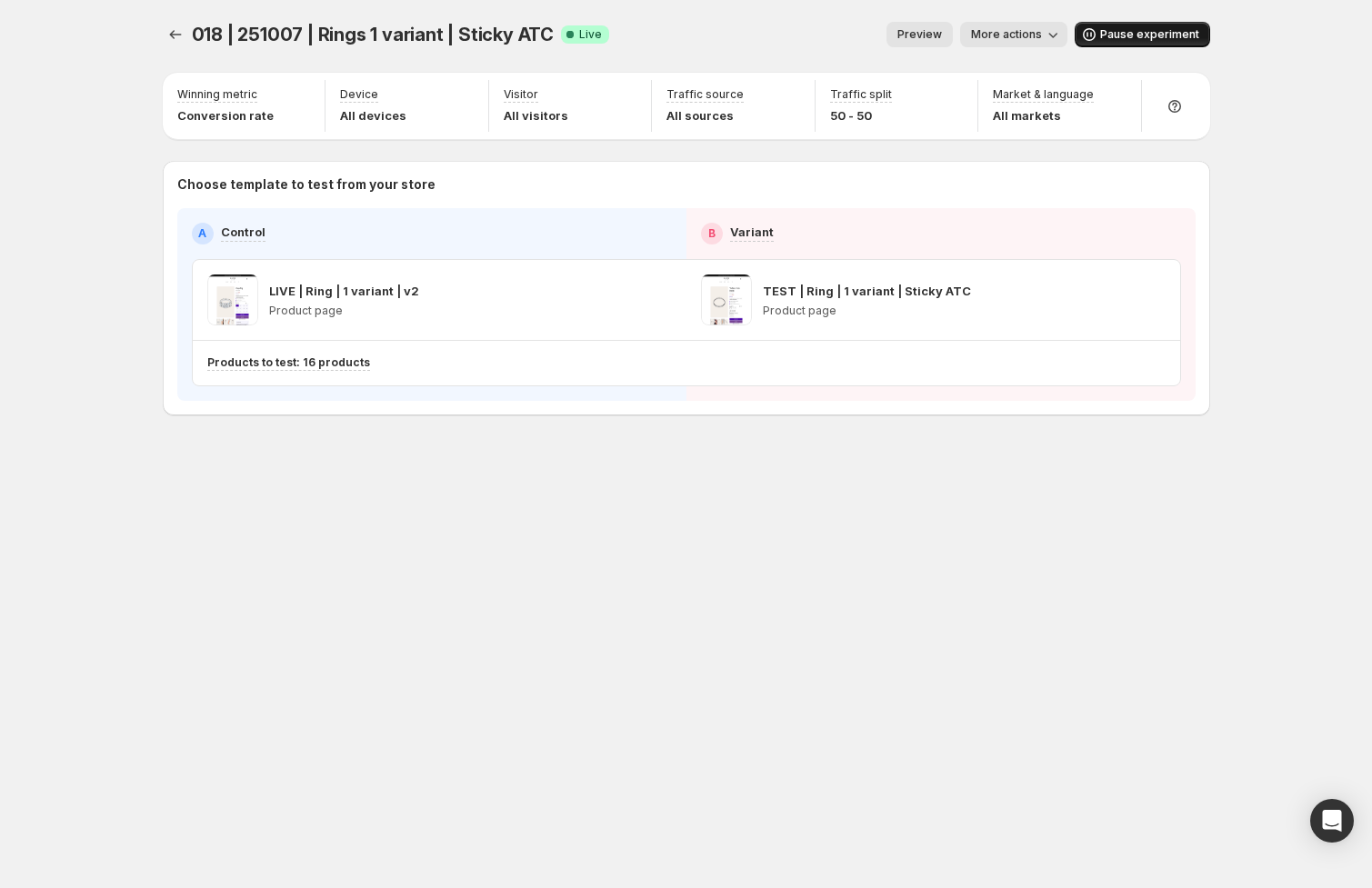
click at [1142, 35] on span "Pause experiment" at bounding box center [1149, 34] width 99 height 14
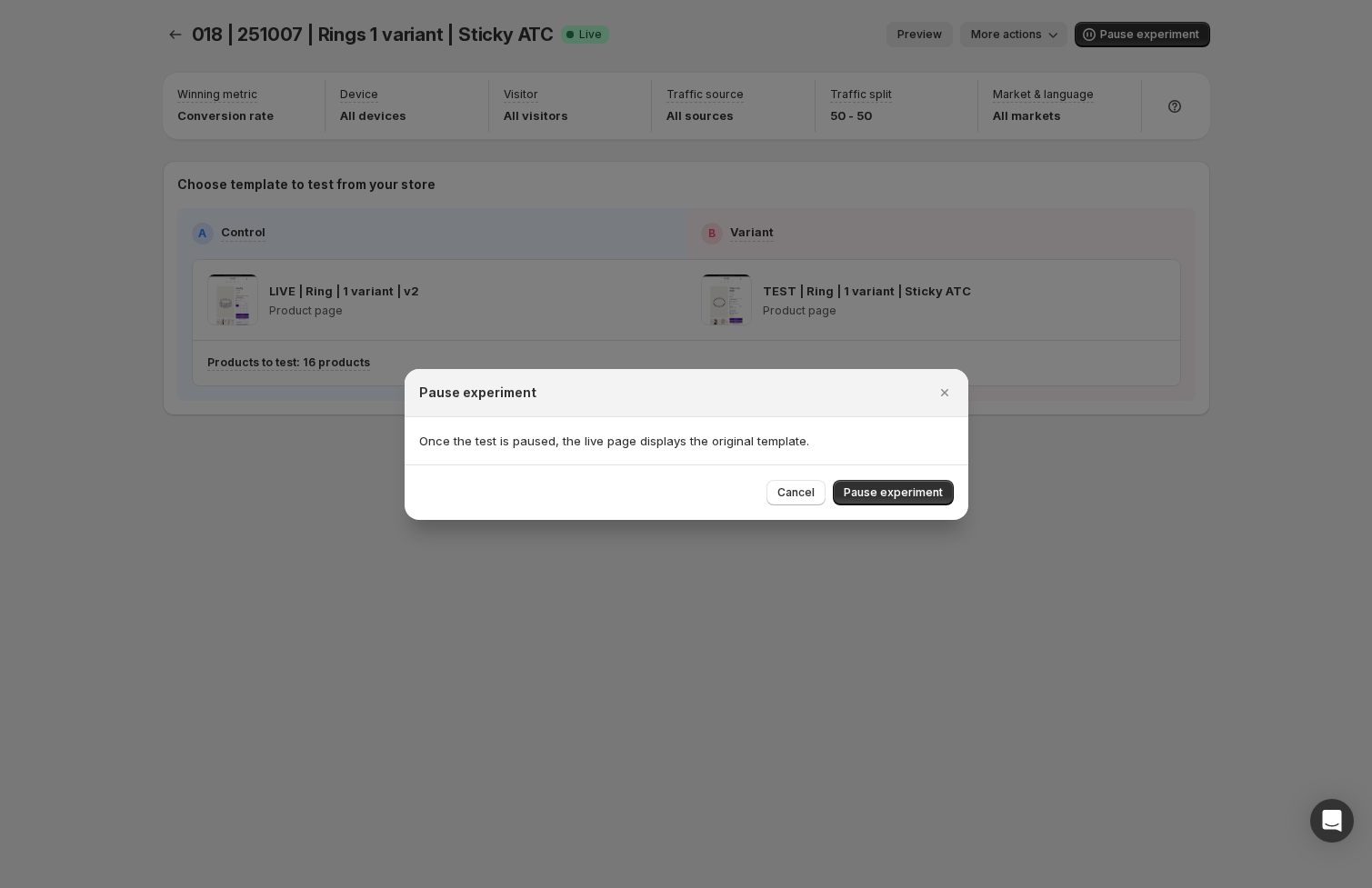
click at [903, 496] on span "Pause experiment" at bounding box center [893, 492] width 99 height 14
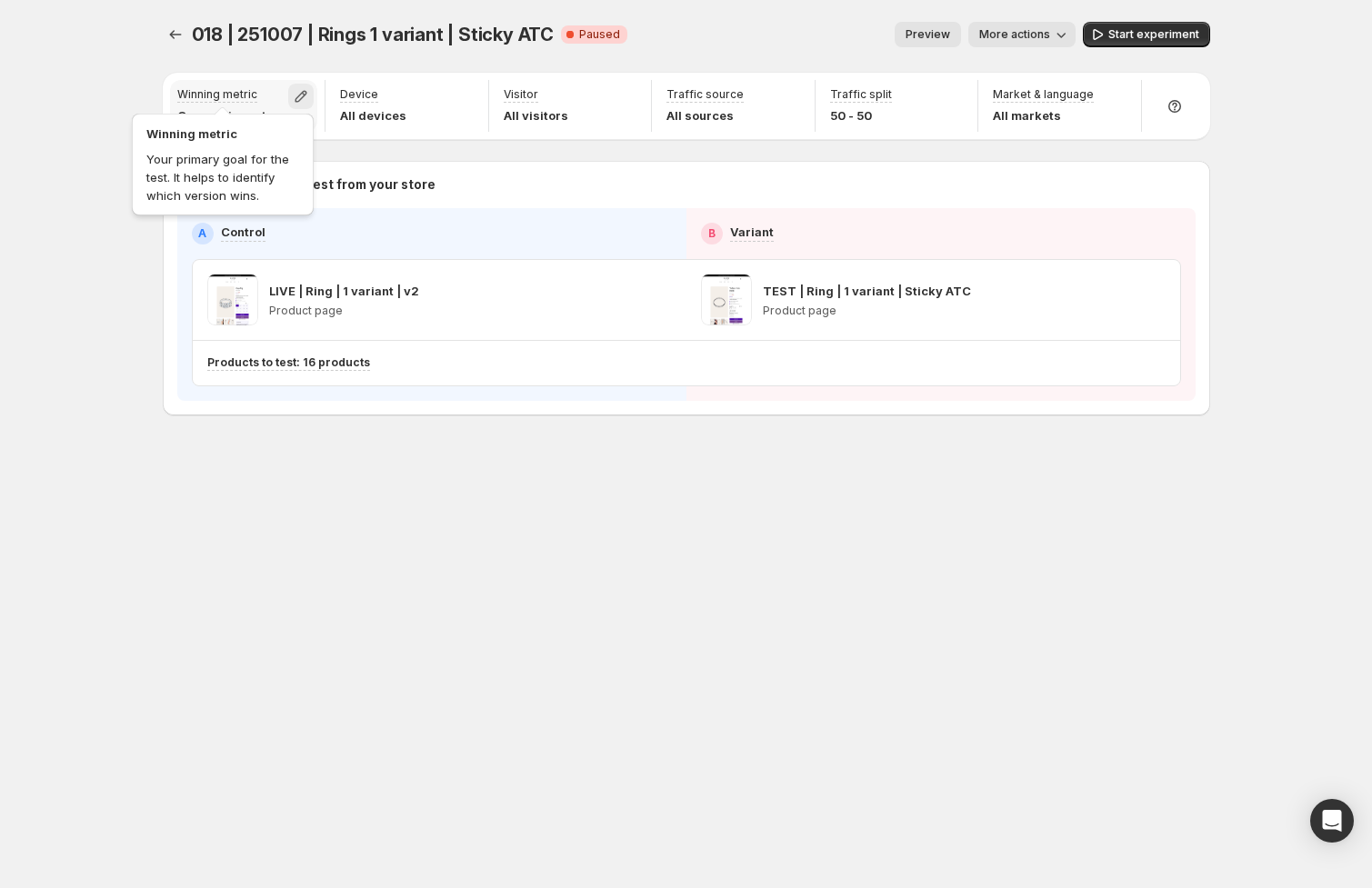
click at [305, 97] on icon "button" at bounding box center [301, 97] width 11 height 11
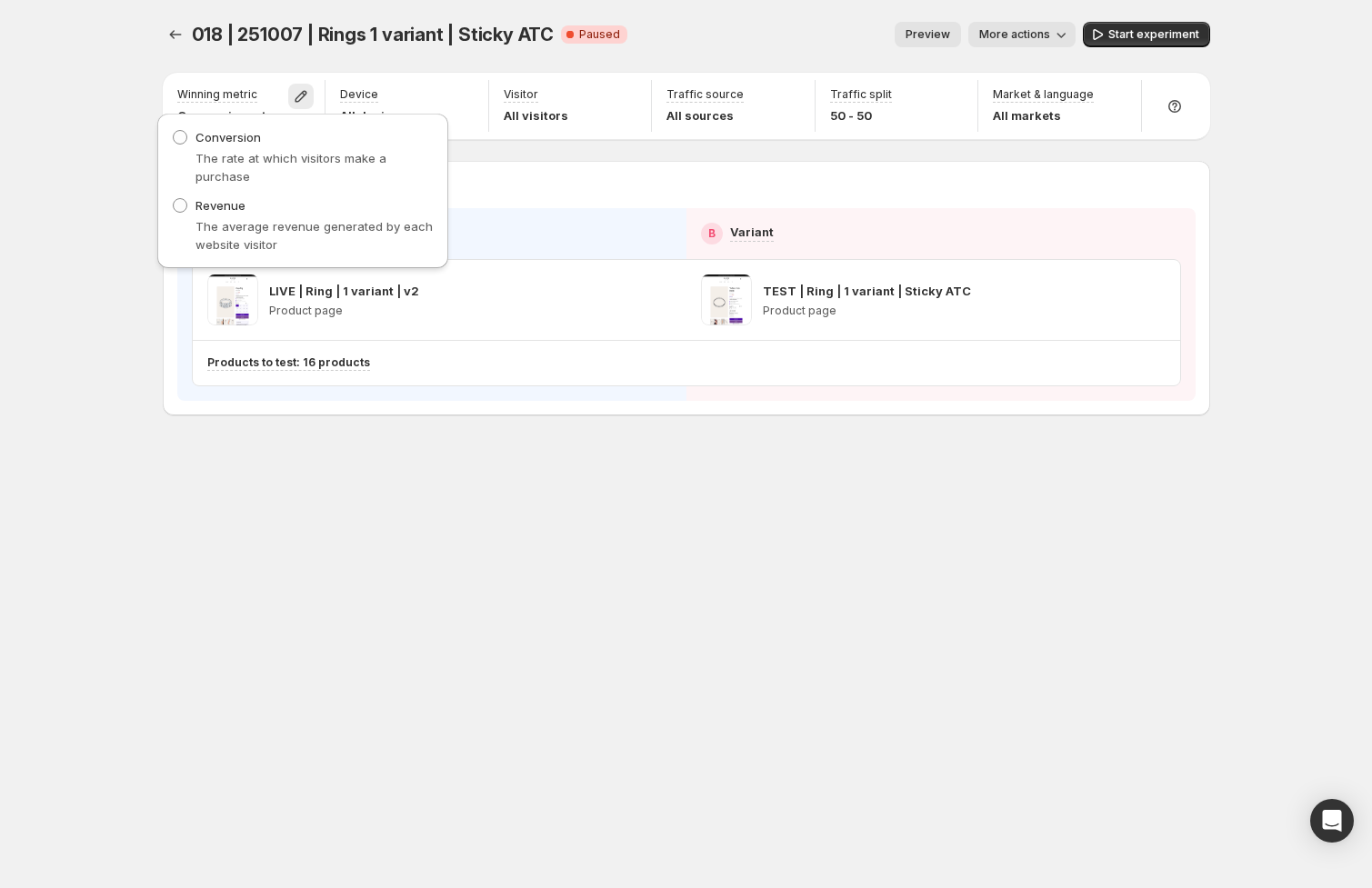
click at [734, 15] on div "018 | 251007 | Rings 1 variant | Sticky ATC. This page is ready 018 | 251007 | …" at bounding box center [687, 34] width 1048 height 69
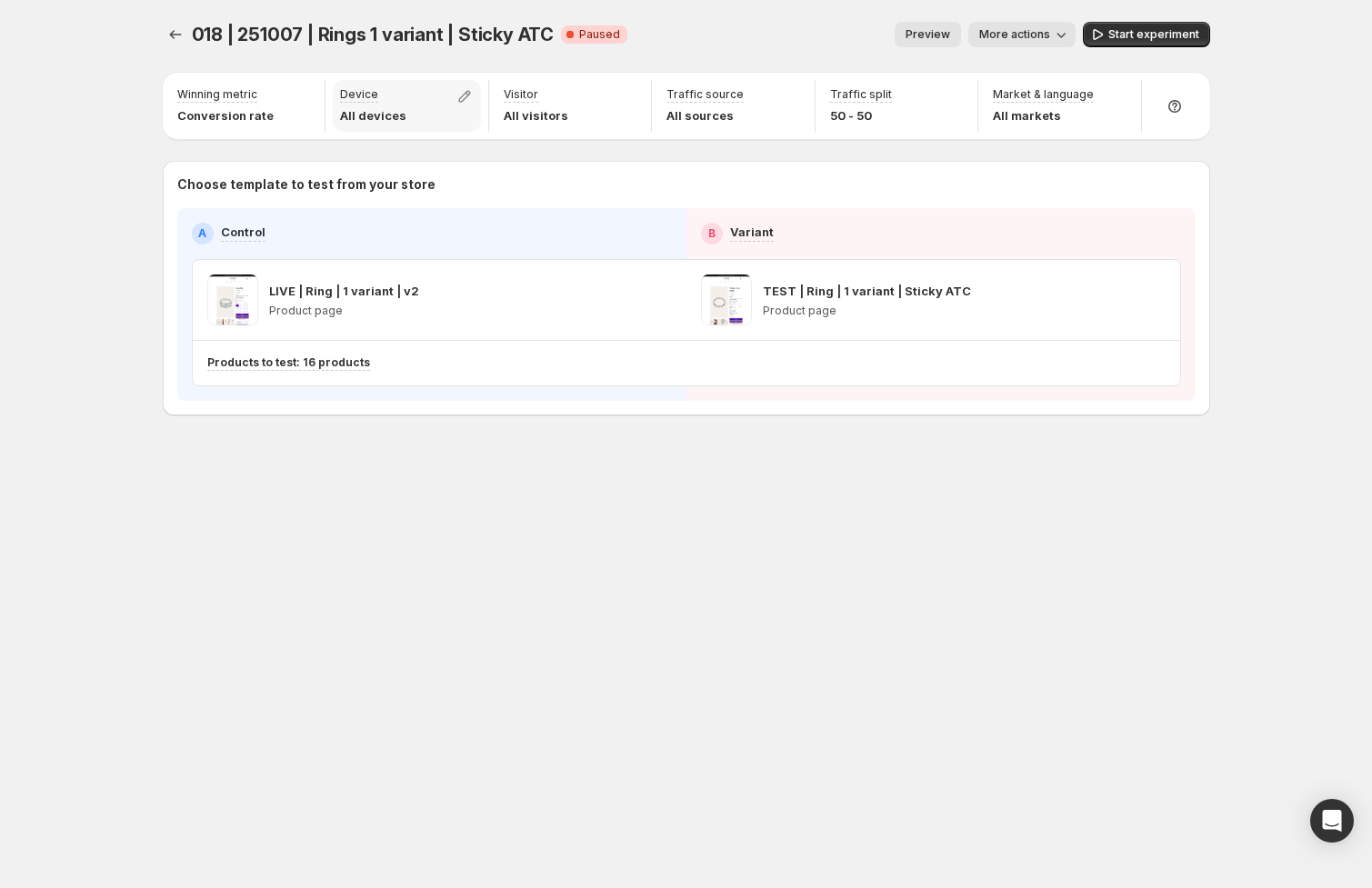
drag, startPoint x: 468, startPoint y: 92, endPoint x: 448, endPoint y: 97, distance: 20.6
click at [468, 92] on icon "button" at bounding box center [464, 96] width 18 height 18
click at [383, 135] on span "Desktop" at bounding box center [382, 137] width 46 height 14
click at [375, 163] on span "Tablet" at bounding box center [377, 166] width 35 height 14
click at [1264, 38] on div "018 | 251007 | Rings 1 variant | Sticky ATC. This page is ready 018 | 251007 | …" at bounding box center [686, 444] width 1372 height 888
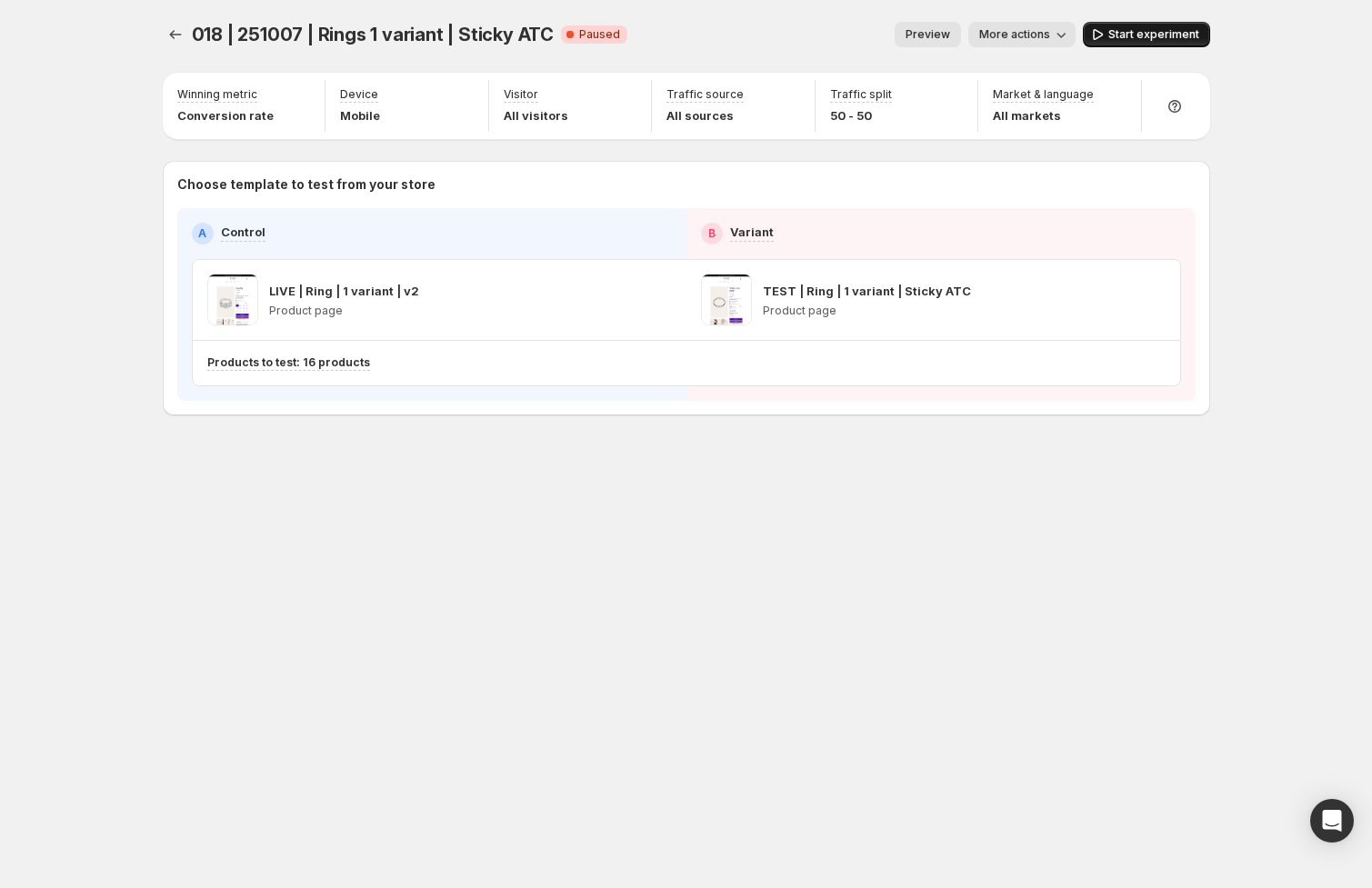
click at [1158, 30] on span "Start experiment" at bounding box center [1154, 34] width 91 height 14
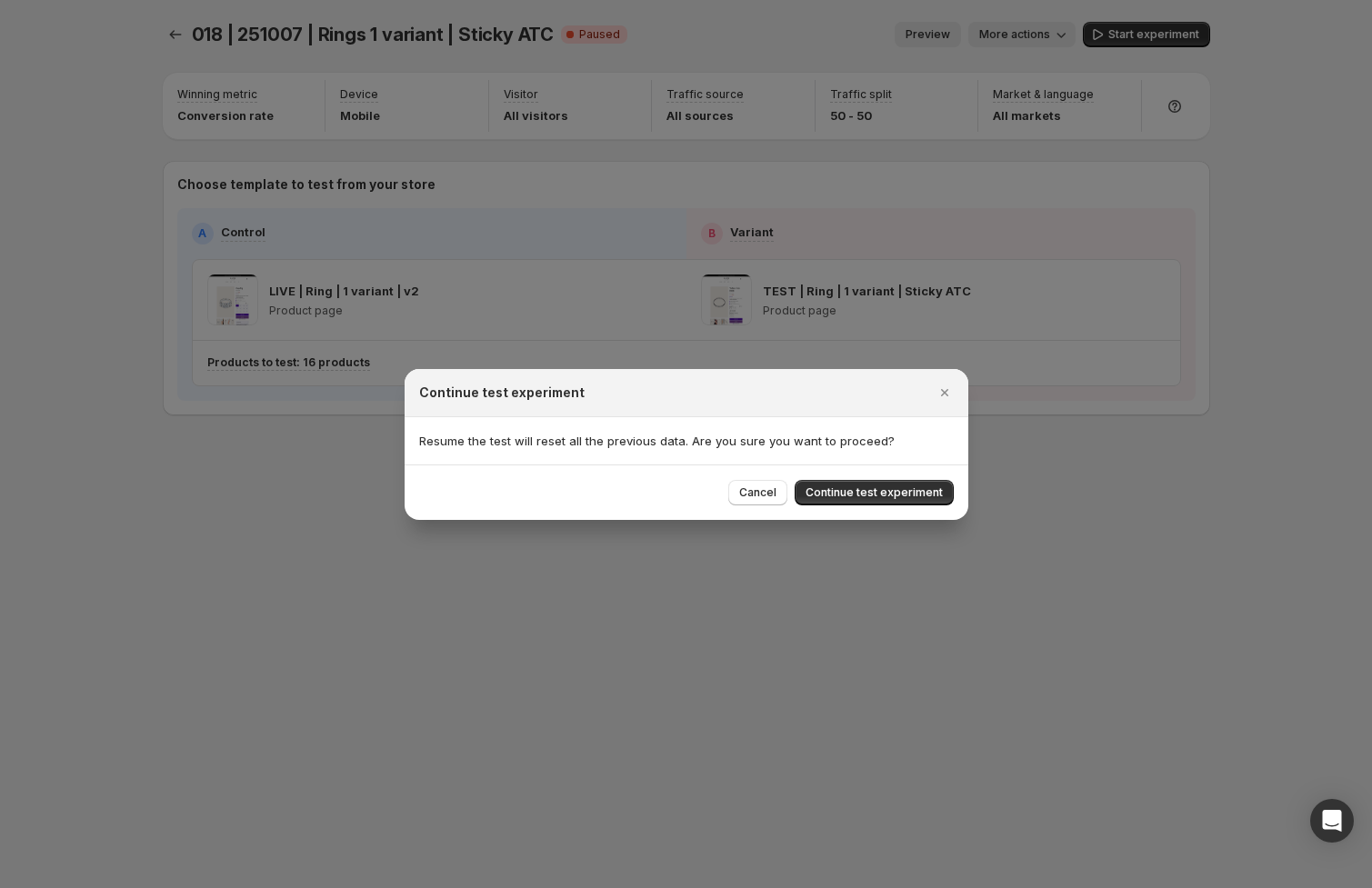
click at [881, 503] on button "Continue test experiment" at bounding box center [874, 492] width 159 height 26
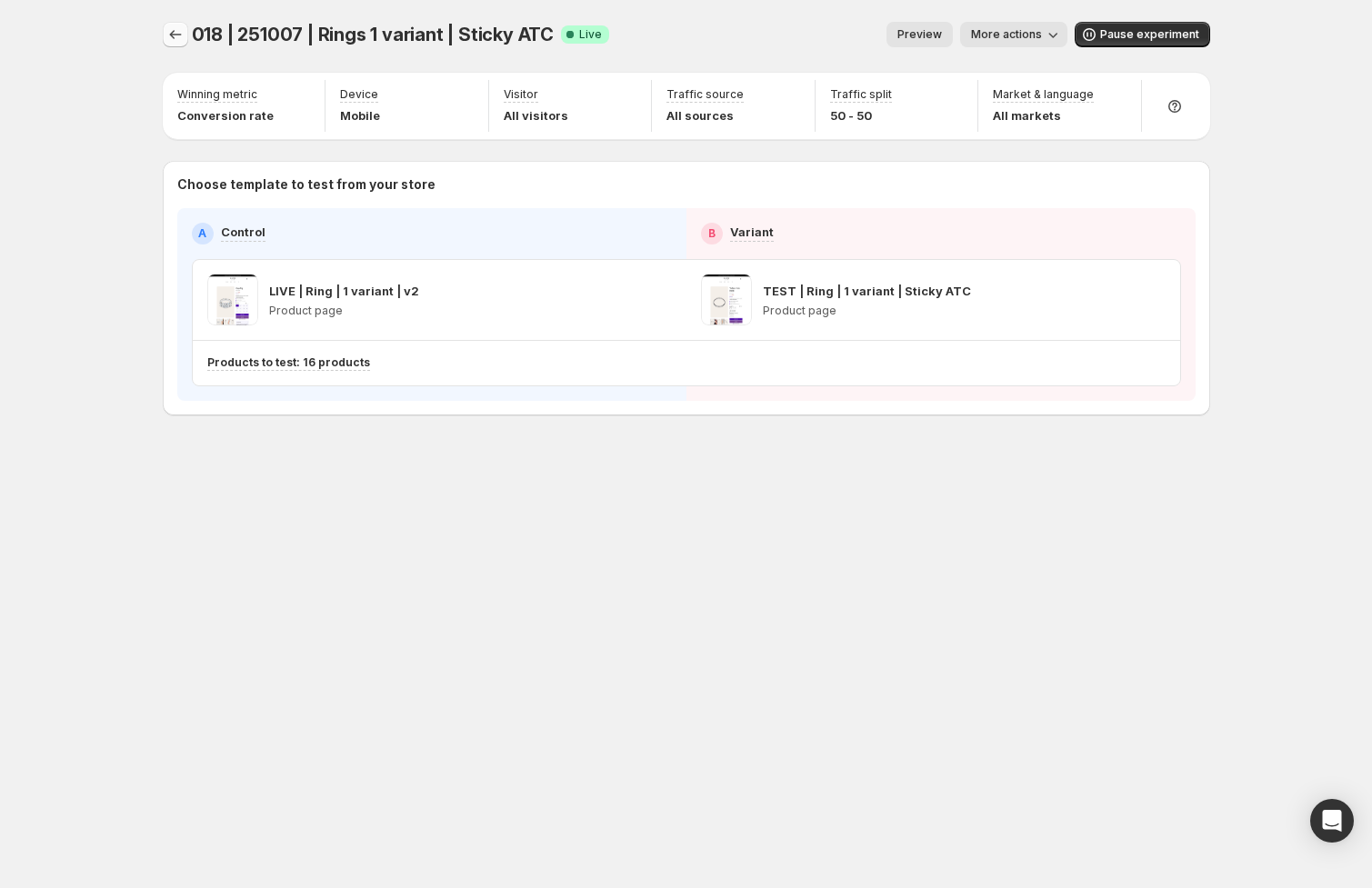
click at [175, 36] on icon "Experiments" at bounding box center [175, 34] width 18 height 18
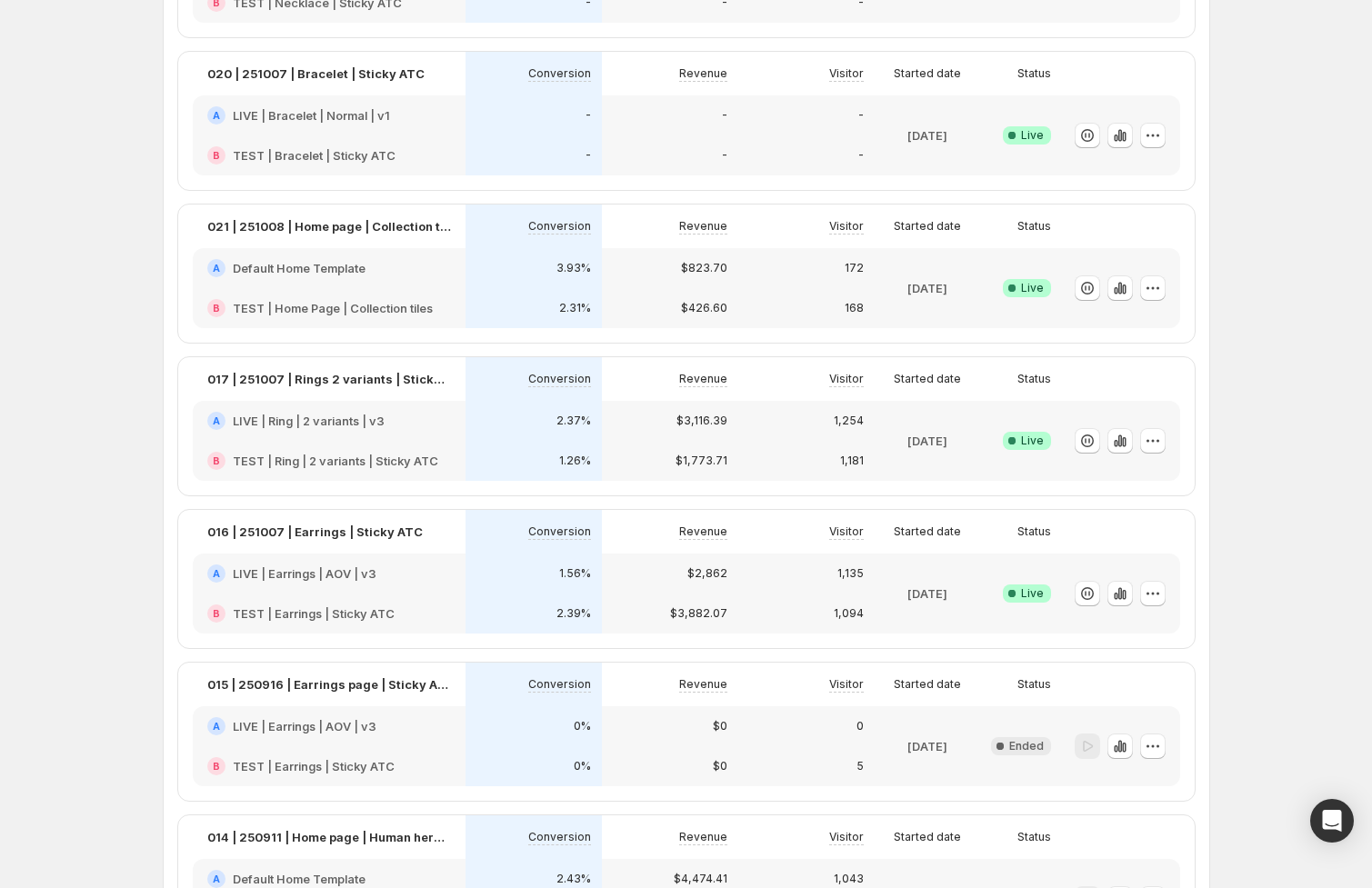
scroll to position [419, 0]
click at [1120, 441] on icon "button" at bounding box center [1120, 439] width 18 height 18
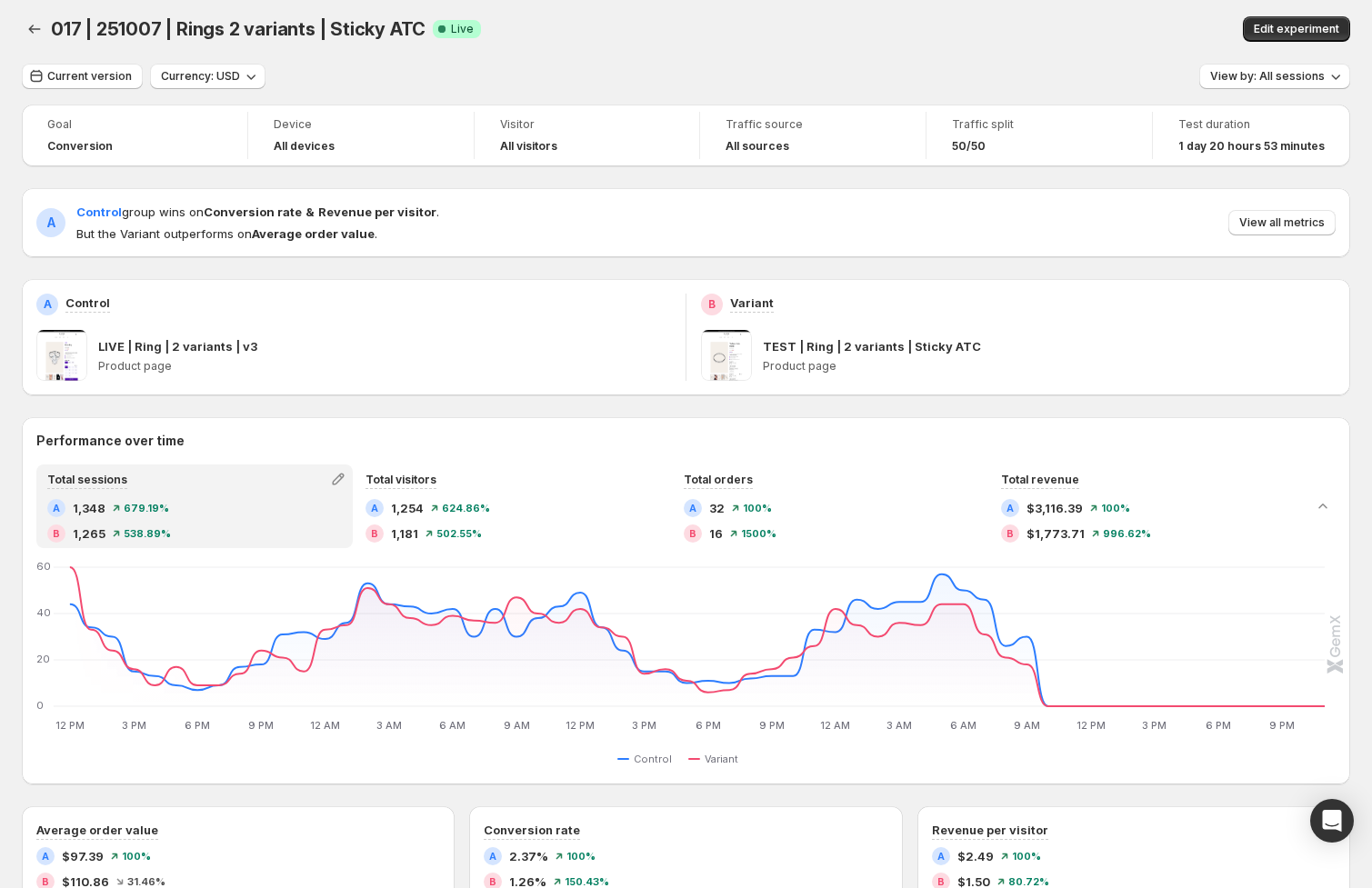
scroll to position [9, 0]
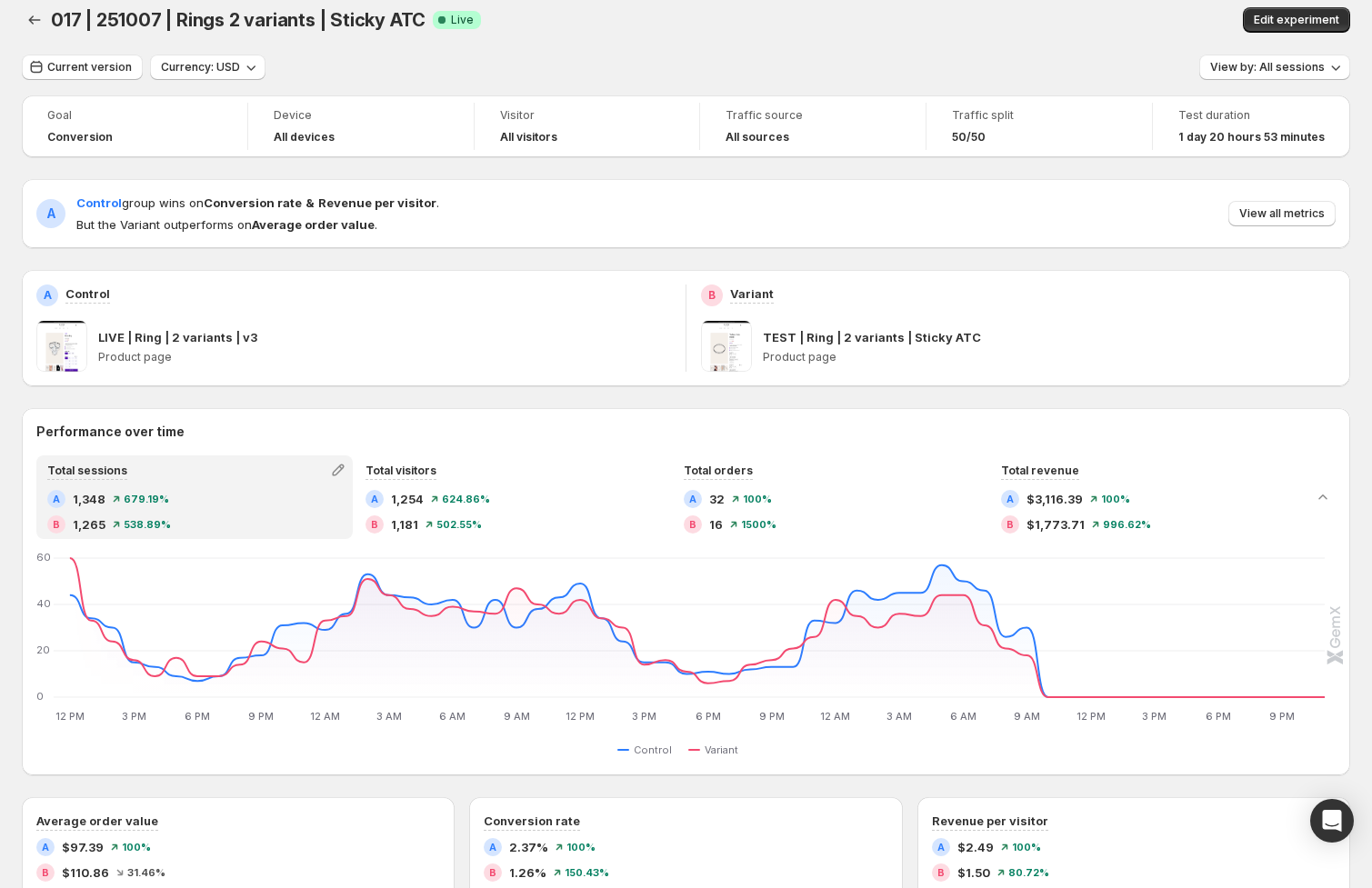
scroll to position [16, 0]
click at [1284, 22] on span "Edit experiment" at bounding box center [1296, 17] width 85 height 14
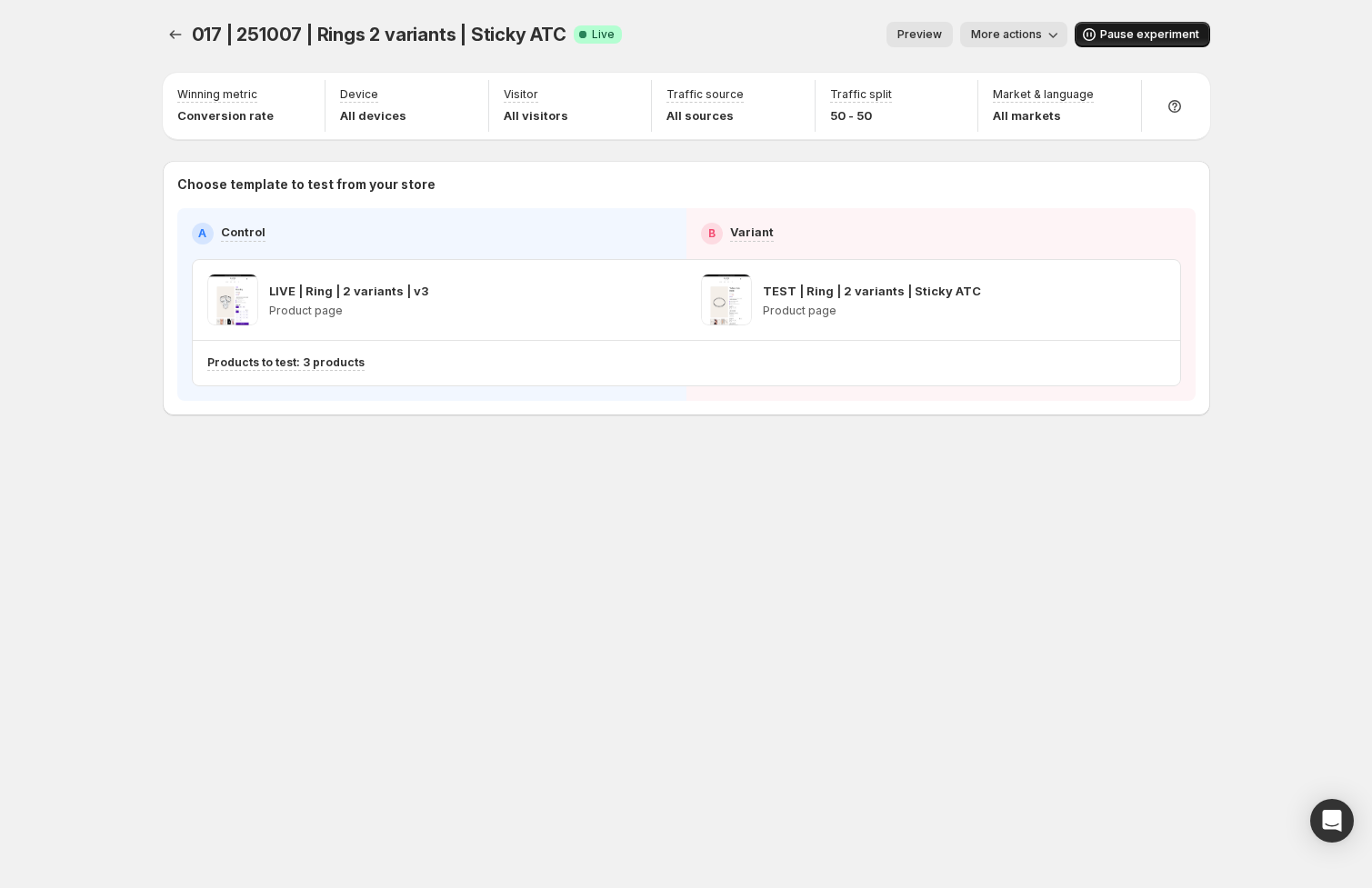
click at [1108, 28] on span "Pause experiment" at bounding box center [1149, 34] width 99 height 14
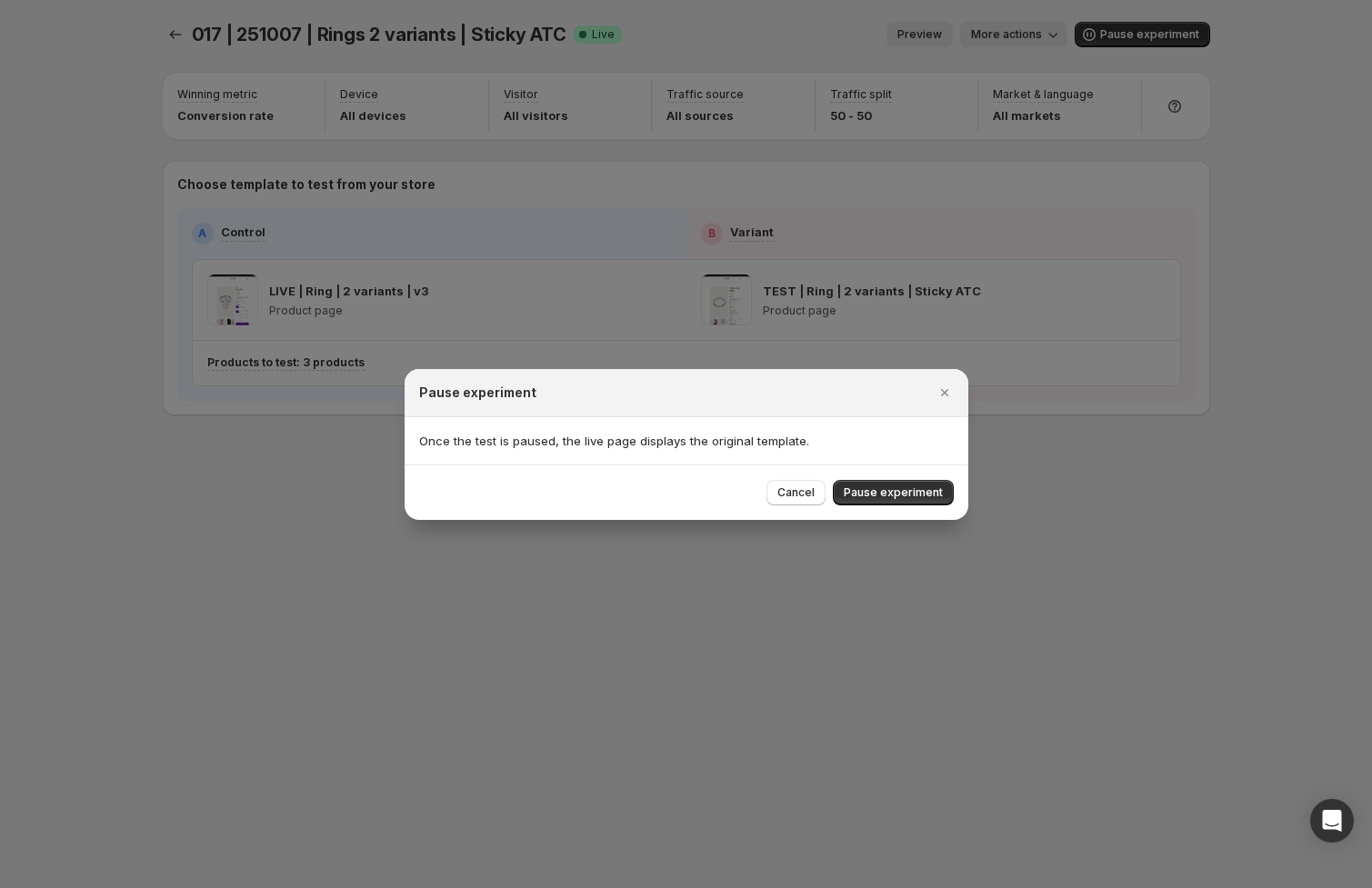
click at [907, 497] on span "Pause experiment" at bounding box center [893, 492] width 99 height 14
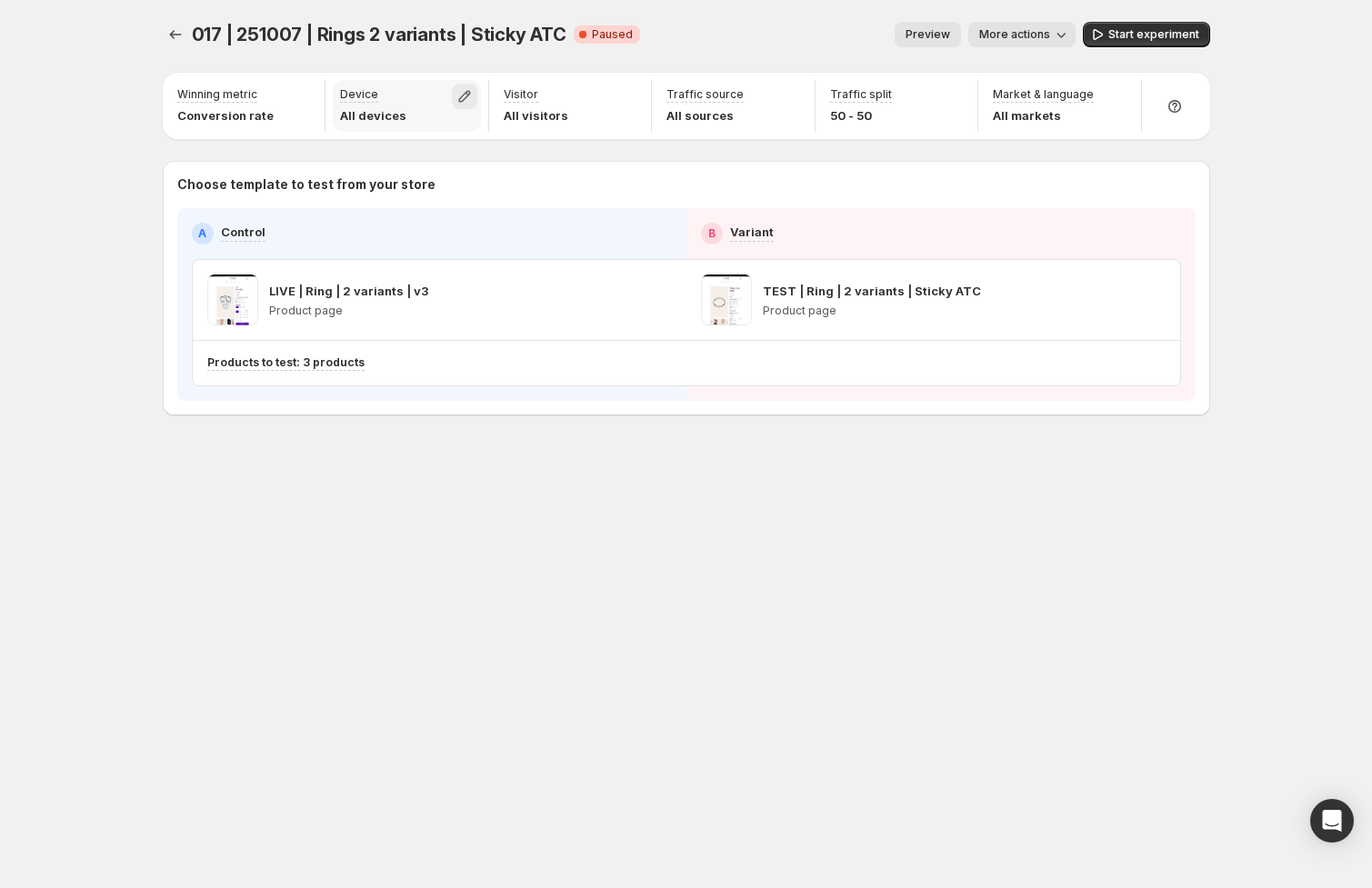
click at [472, 96] on icon "button" at bounding box center [464, 96] width 18 height 18
drag, startPoint x: 391, startPoint y: 133, endPoint x: 374, endPoint y: 154, distance: 27.0
click at [388, 133] on span "Desktop" at bounding box center [382, 137] width 46 height 14
click at [372, 161] on span "Tablet" at bounding box center [377, 166] width 35 height 14
click at [380, 136] on span "Desktop" at bounding box center [382, 137] width 46 height 14
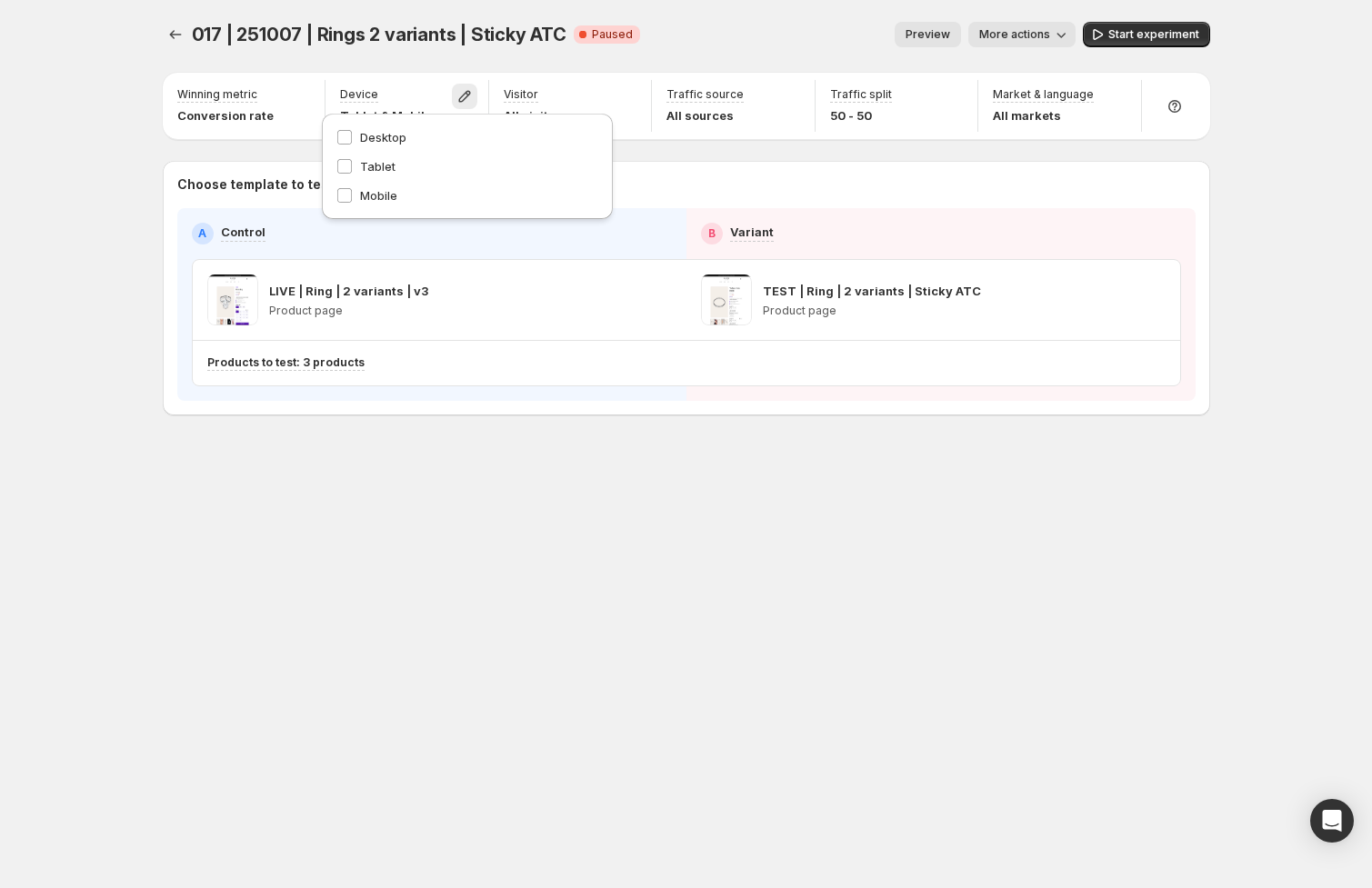
drag, startPoint x: 353, startPoint y: 162, endPoint x: 374, endPoint y: 157, distance: 21.6
click at [353, 162] on label "Tablet" at bounding box center [468, 166] width 262 height 18
click at [1148, 35] on span "Start experiment" at bounding box center [1154, 34] width 91 height 14
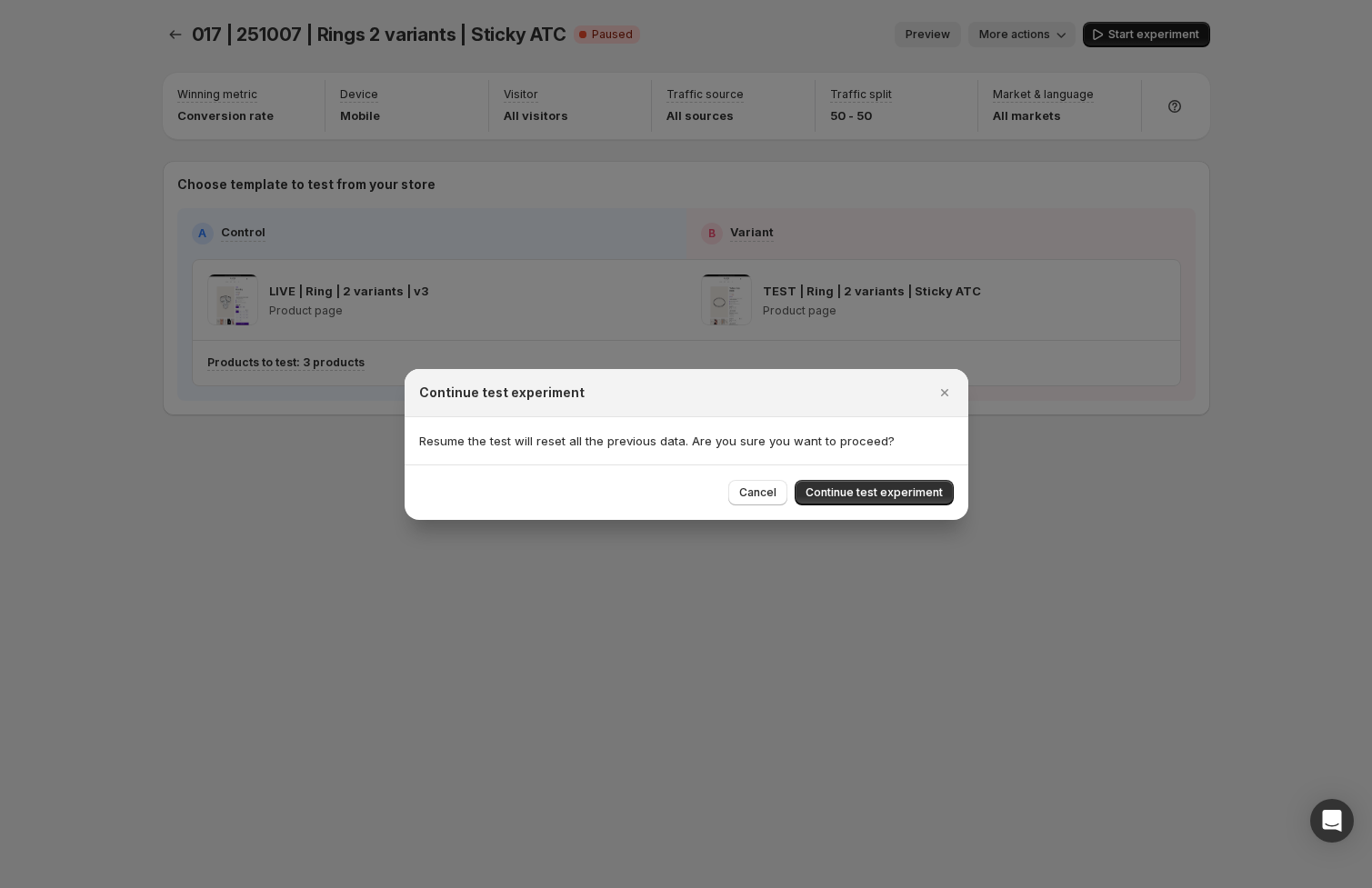
click at [905, 493] on span "Continue test experiment" at bounding box center [874, 492] width 138 height 14
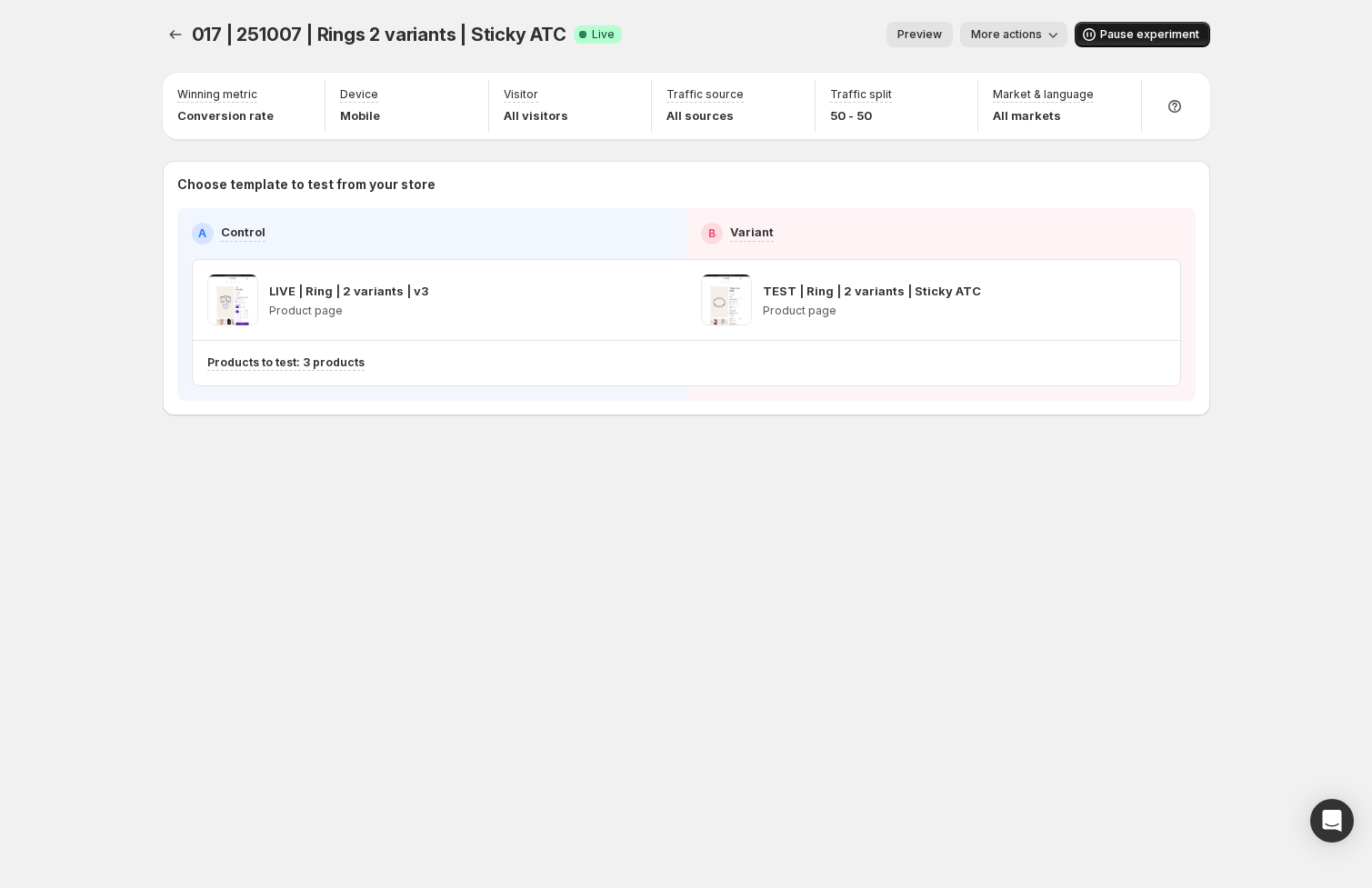
click at [154, 33] on div "017 | 251007 | Rings 2 variants | Sticky ATC. This page is ready 017 | 251007 |…" at bounding box center [687, 256] width 1091 height 513
click at [177, 31] on icon "Experiments" at bounding box center [175, 34] width 18 height 18
click at [185, 32] on button "Experiments" at bounding box center [176, 34] width 26 height 26
click at [166, 33] on icon "Experiments" at bounding box center [175, 34] width 18 height 18
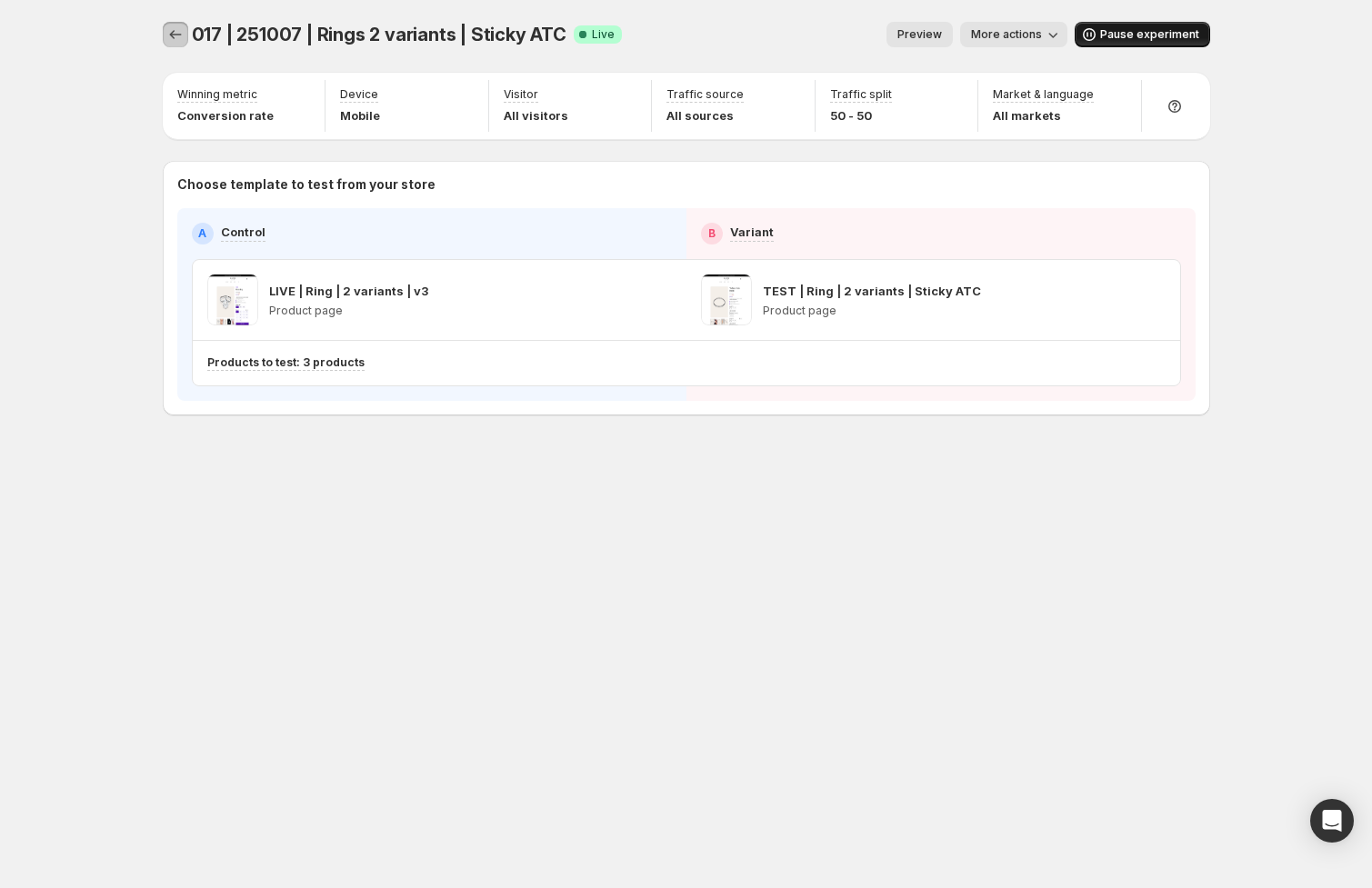
click at [163, 34] on button "Experiments" at bounding box center [176, 34] width 26 height 26
click at [168, 34] on icon "Experiments" at bounding box center [175, 34] width 18 height 18
click at [269, 30] on span "017 | 251007 | Rings 2 variants | Sticky ATC" at bounding box center [379, 34] width 375 height 22
click at [613, 44] on div "017 | 251007 | Rings 2 variants | Sticky ATC Success Complete Live Preview More…" at bounding box center [687, 34] width 1048 height 26
click at [206, 39] on span "017 | 251007 | Rings 2 variants | Sticky ATC" at bounding box center [379, 34] width 375 height 22
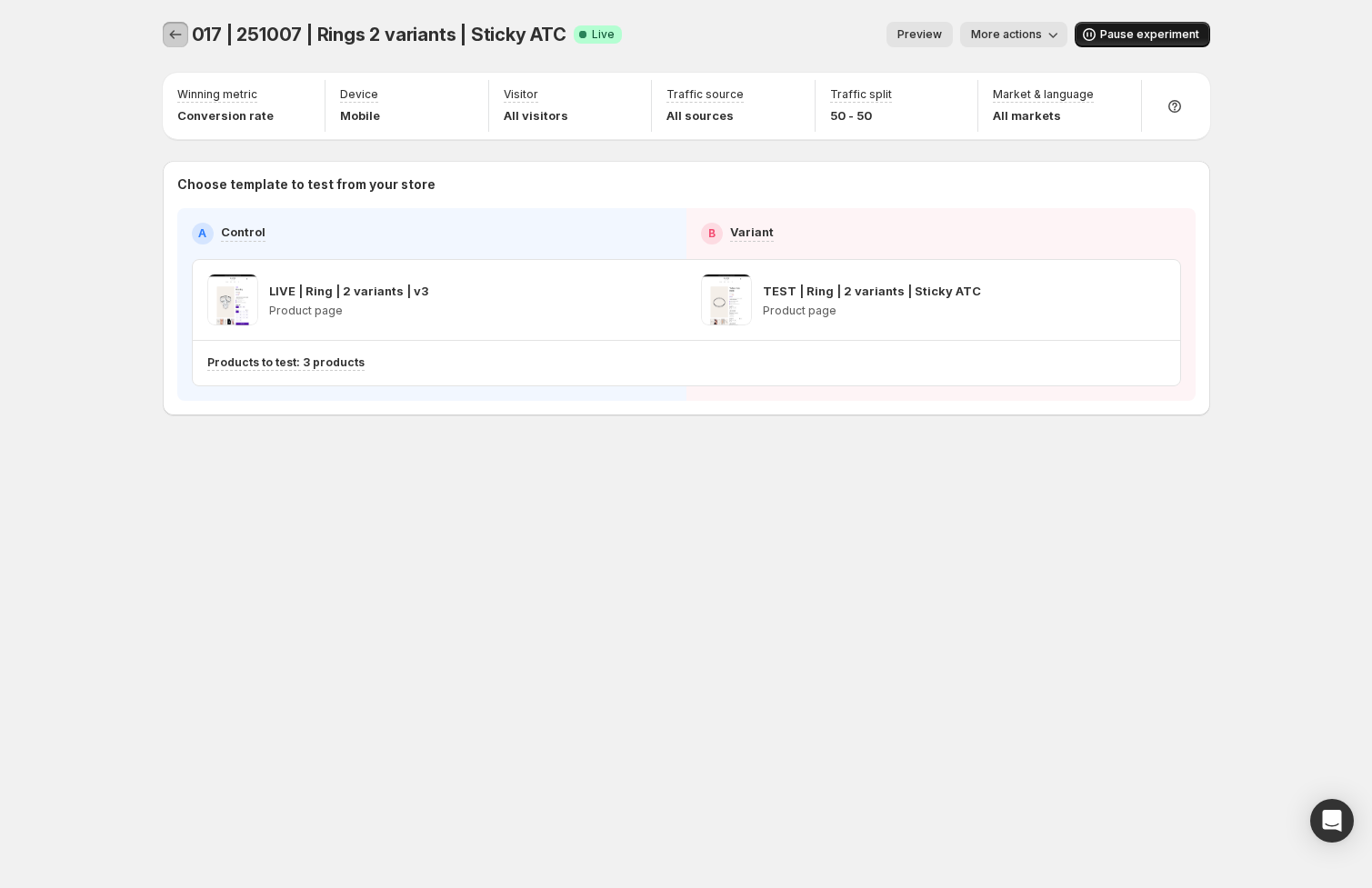
drag, startPoint x: 188, startPoint y: 39, endPoint x: 177, endPoint y: 41, distance: 11.2
click at [185, 40] on button "Experiments" at bounding box center [176, 34] width 26 height 26
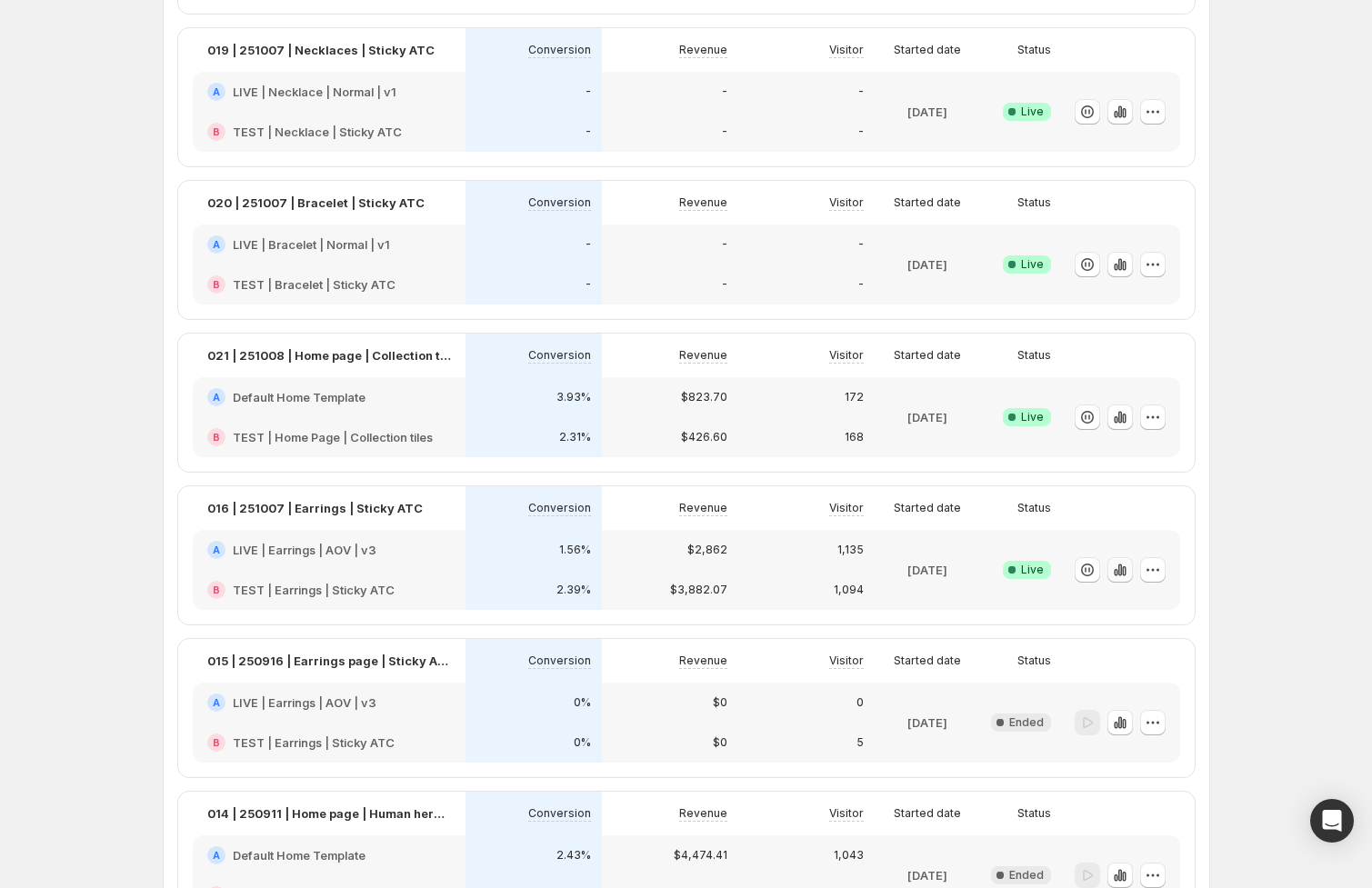
scroll to position [443, 0]
click at [1112, 571] on icon "button" at bounding box center [1120, 568] width 18 height 18
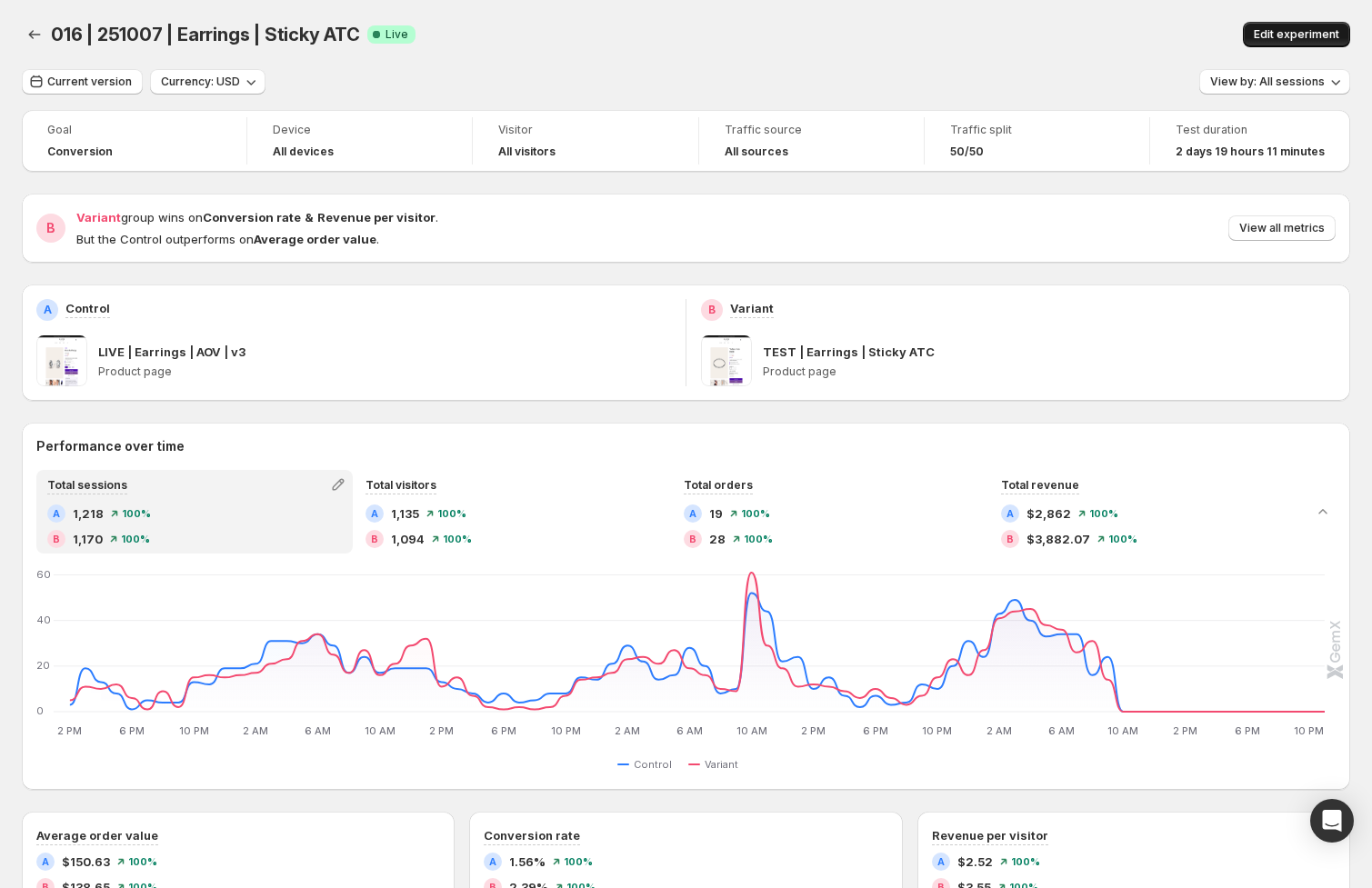
click at [1270, 41] on span "Edit experiment" at bounding box center [1296, 34] width 85 height 14
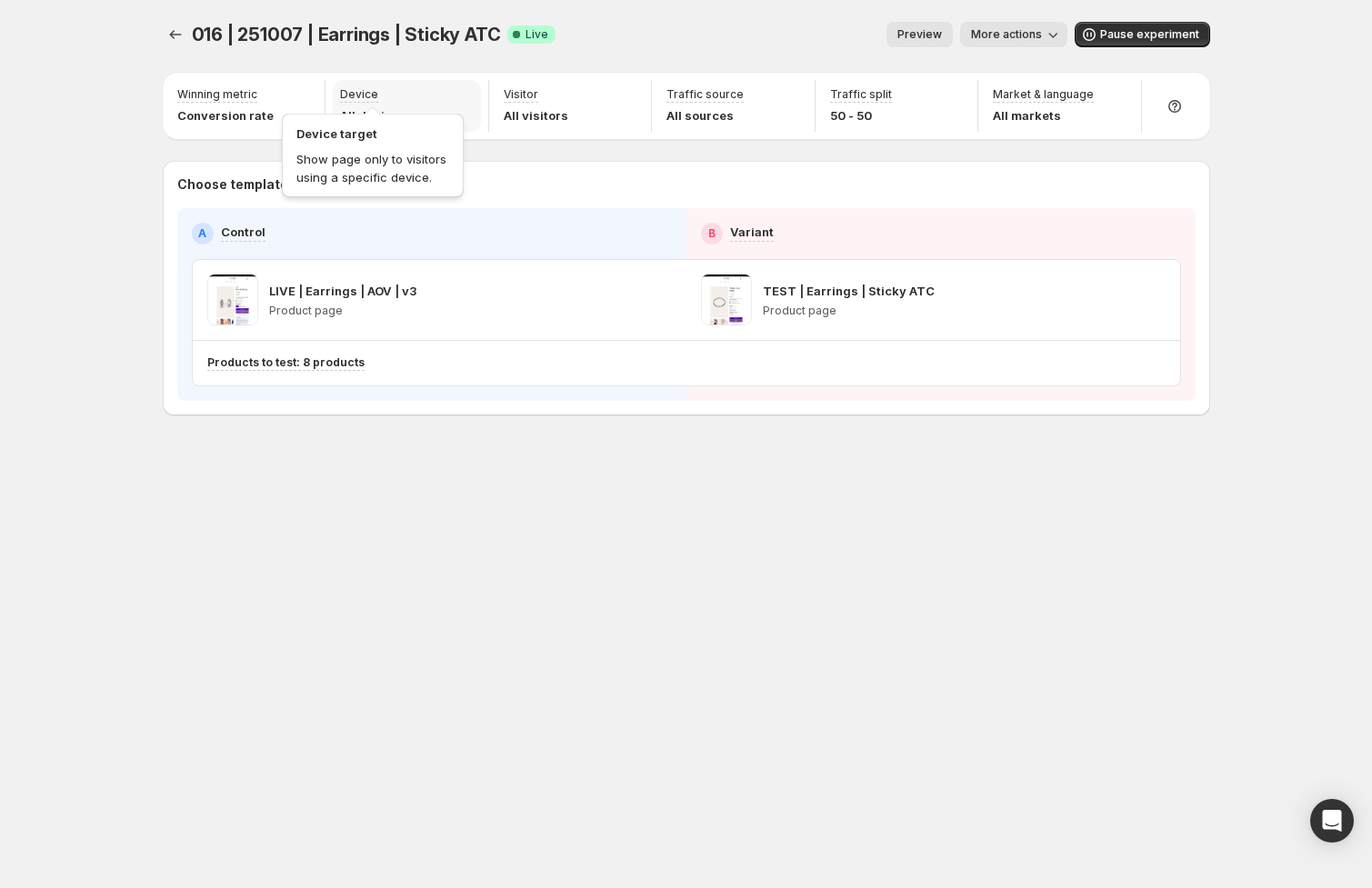
click at [402, 93] on div "Device" at bounding box center [373, 95] width 66 height 15
click at [1122, 33] on span "Pause experiment" at bounding box center [1149, 34] width 99 height 14
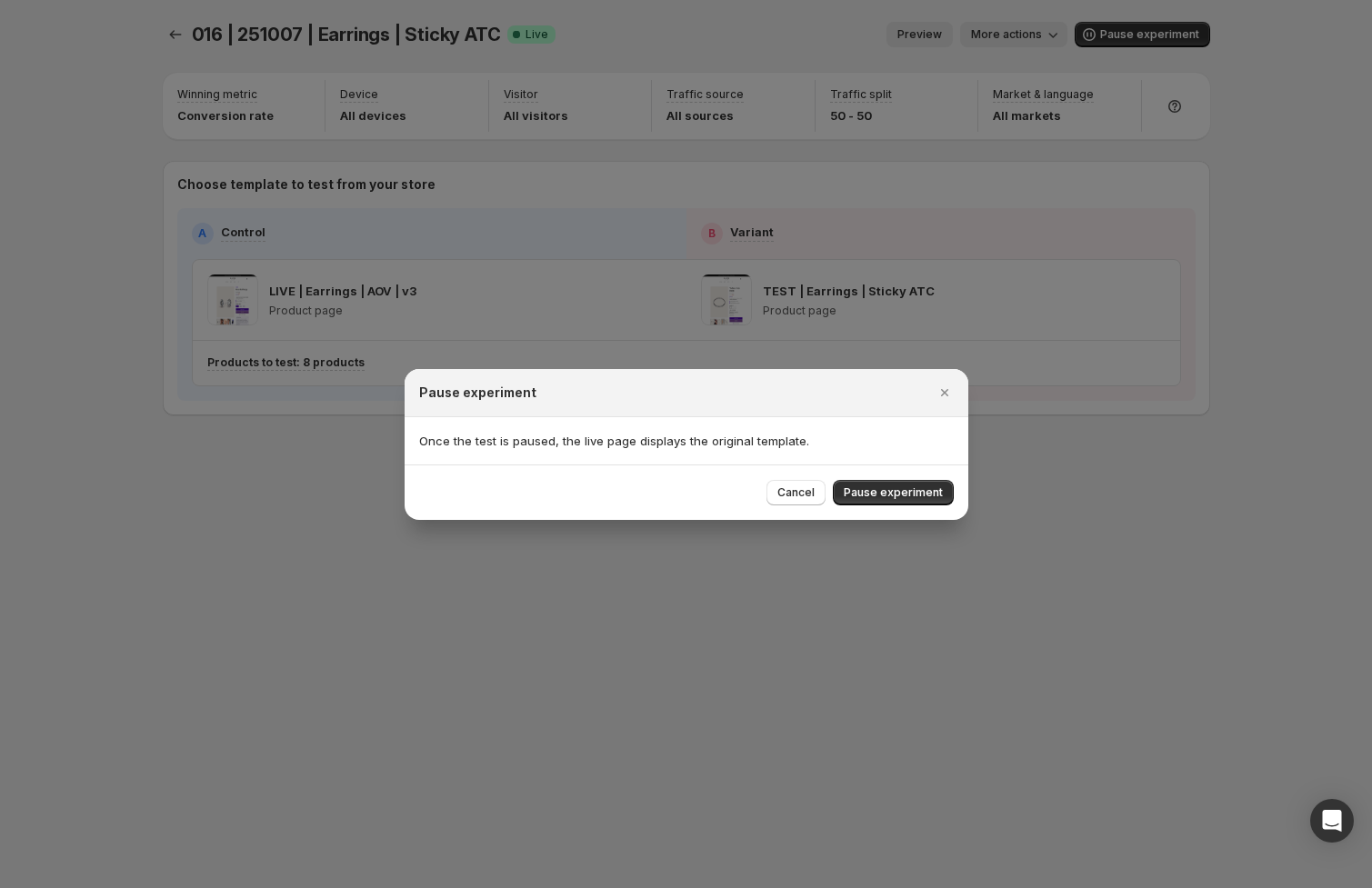
click at [901, 495] on span "Pause experiment" at bounding box center [893, 492] width 99 height 14
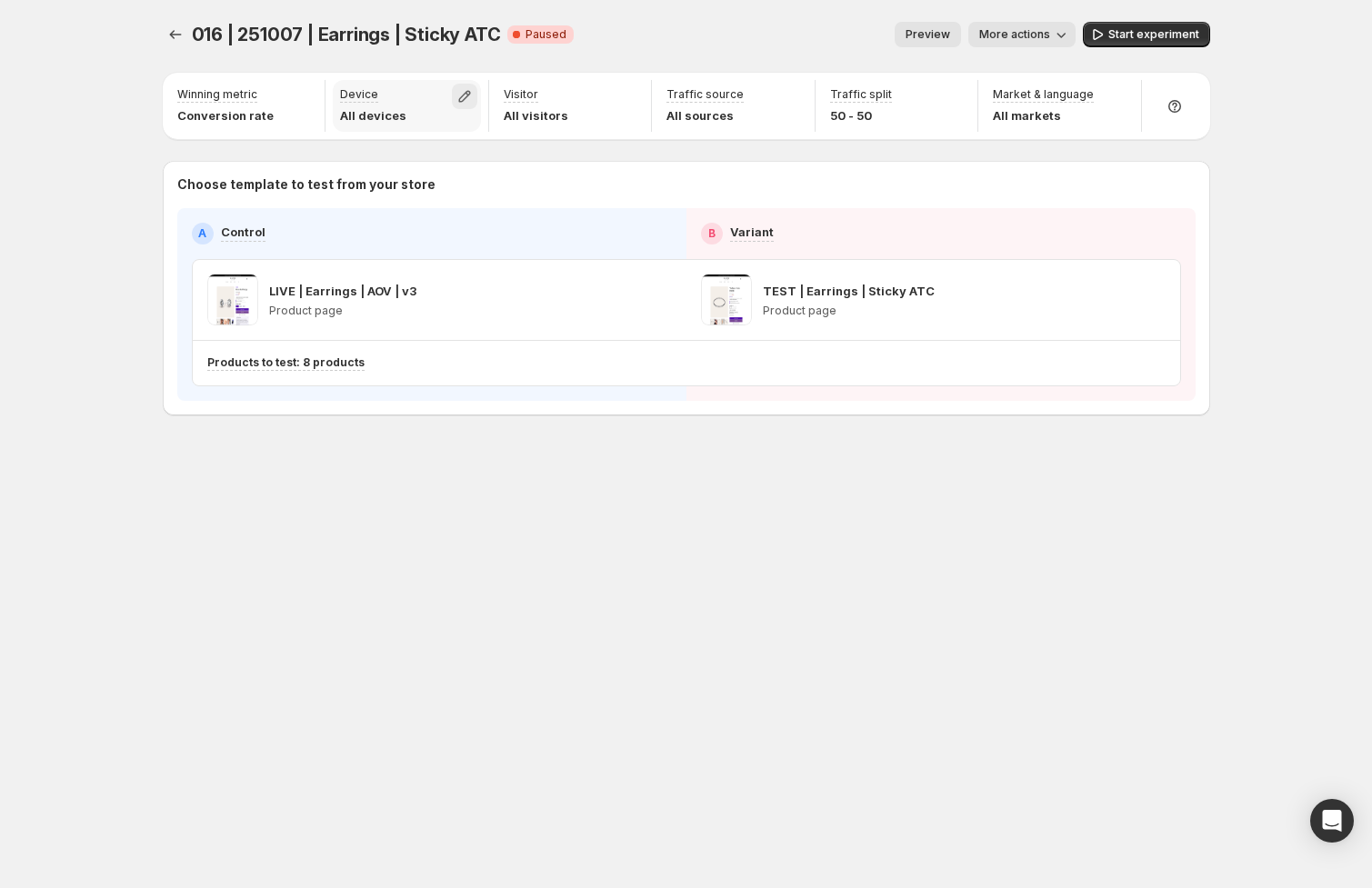
click at [462, 97] on icon "button" at bounding box center [464, 96] width 18 height 18
click at [381, 132] on span "Desktop" at bounding box center [382, 137] width 46 height 14
click at [362, 163] on span "Tablet" at bounding box center [377, 166] width 35 height 14
click at [1163, 34] on span "Start experiment" at bounding box center [1154, 34] width 91 height 14
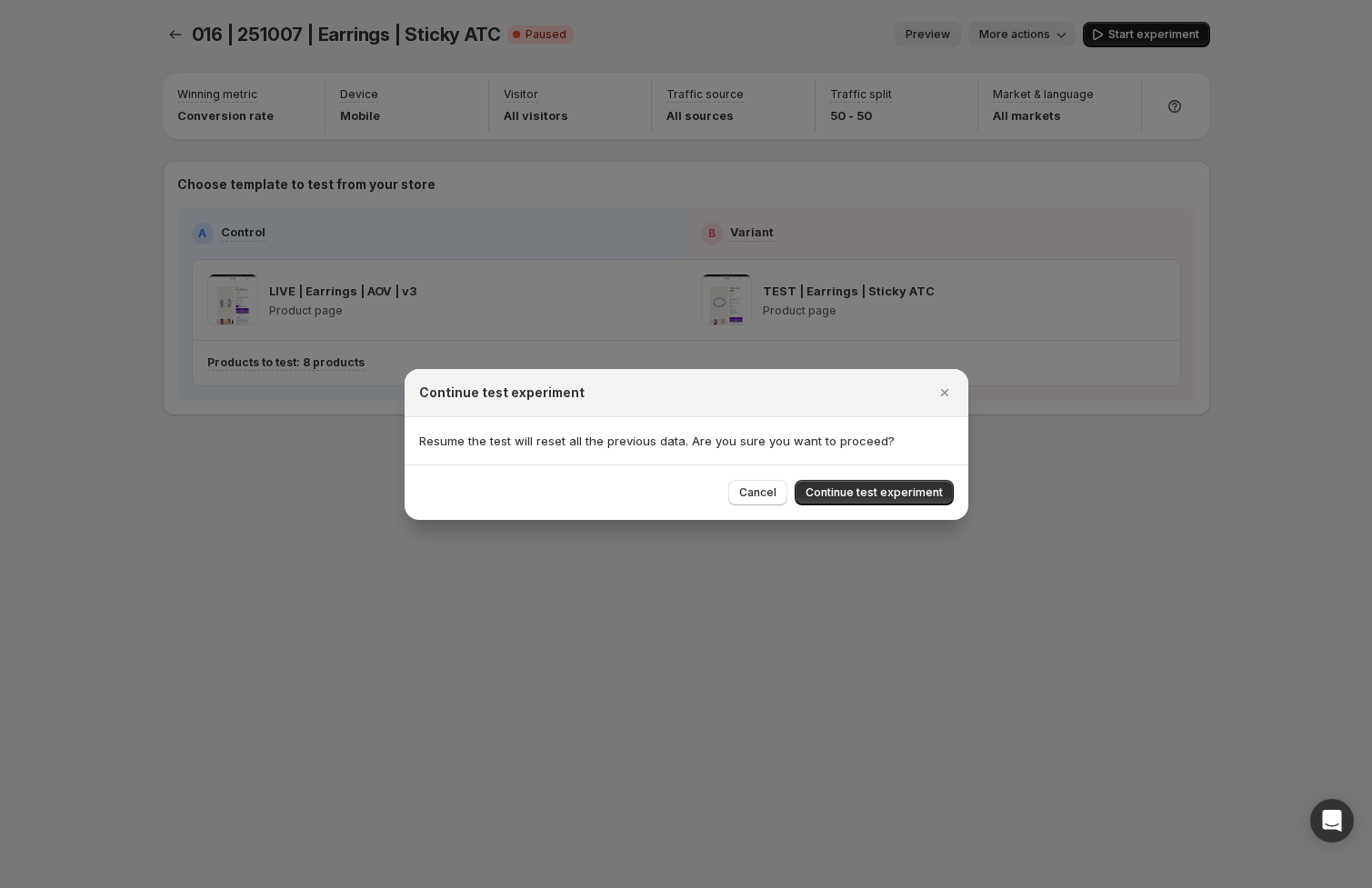
click at [913, 492] on span "Continue test experiment" at bounding box center [874, 492] width 138 height 14
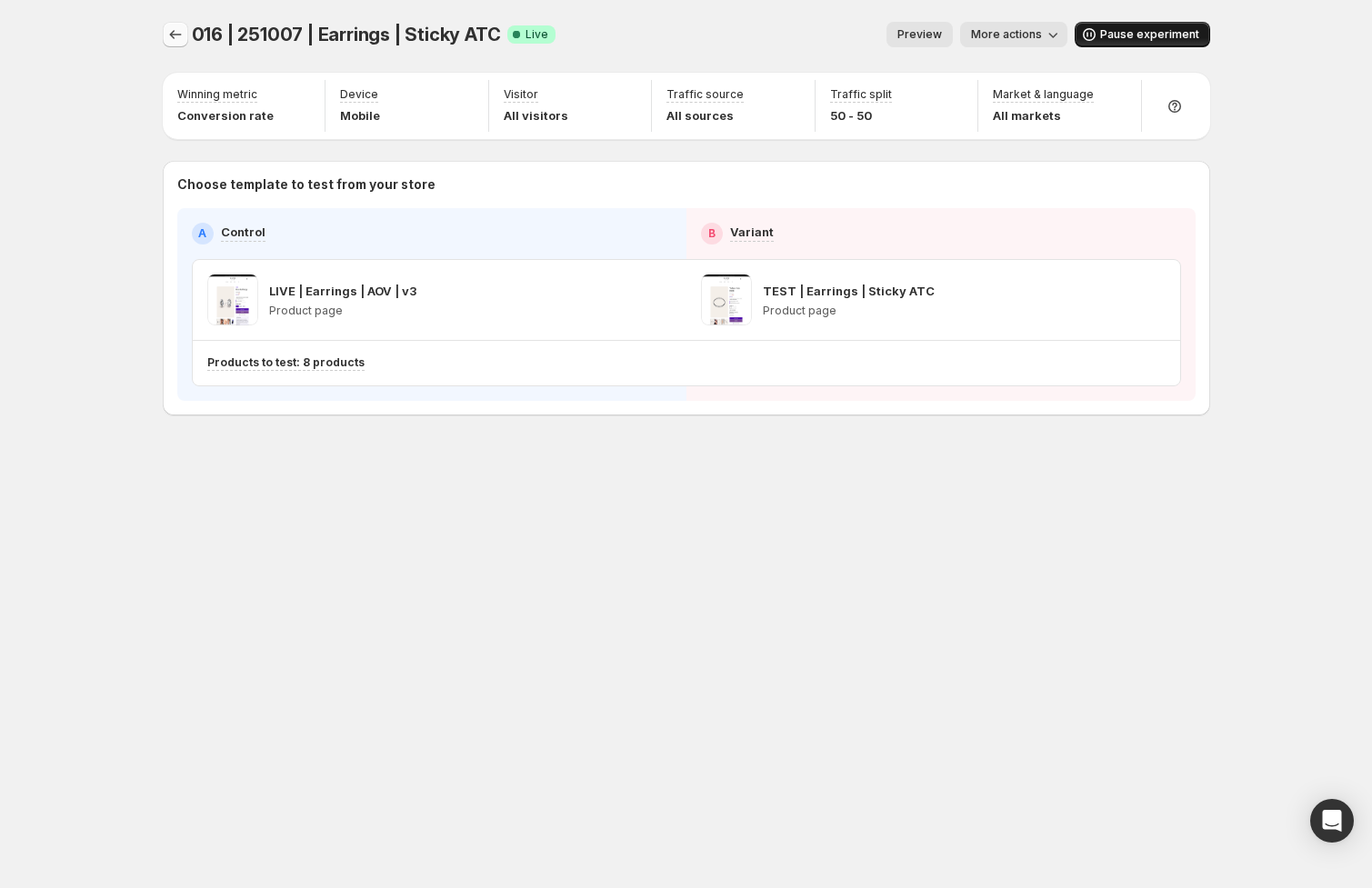
click at [177, 35] on icon "Experiments" at bounding box center [175, 34] width 18 height 18
drag, startPoint x: 173, startPoint y: 40, endPoint x: 147, endPoint y: 40, distance: 26.0
click at [176, 38] on icon "Experiments" at bounding box center [175, 34] width 18 height 18
click at [294, 476] on div "016 | 251007 | Earrings | Sticky ATC. This page is ready 016 | 251007 | Earring…" at bounding box center [687, 256] width 1091 height 513
click at [168, 33] on icon "Experiments" at bounding box center [175, 34] width 18 height 18
